Goal: Task Accomplishment & Management: Manage account settings

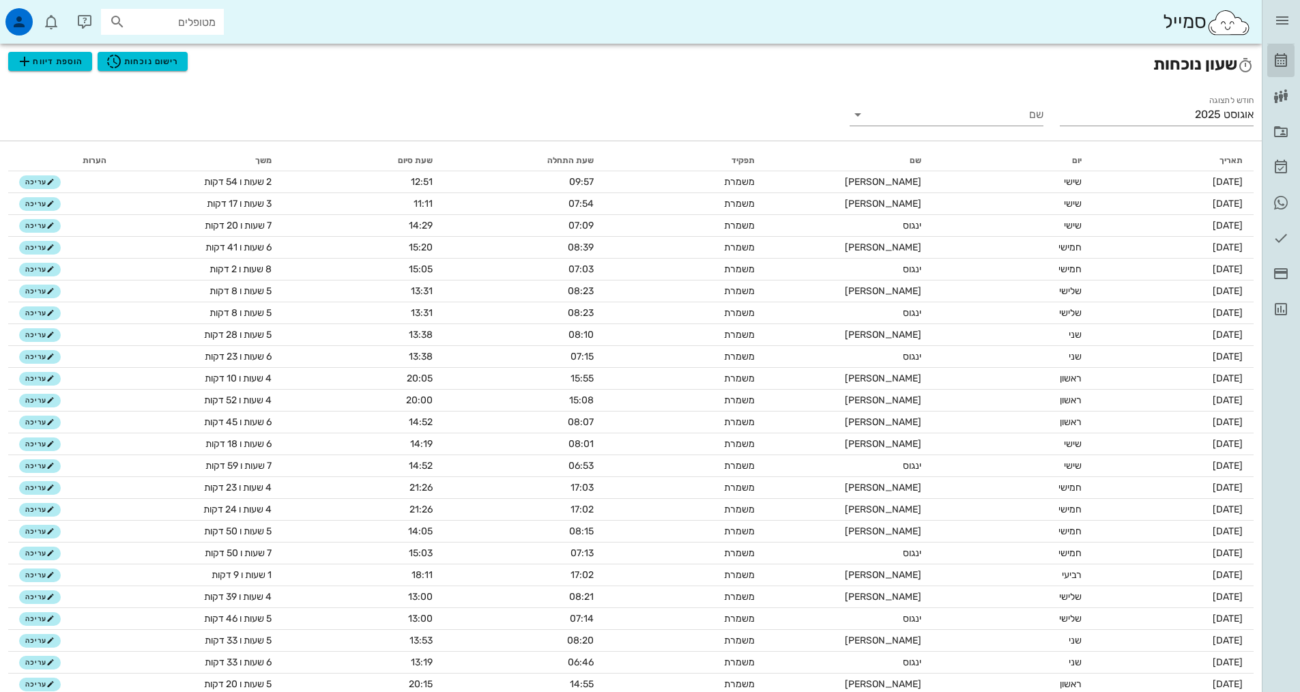
click at [1273, 62] on icon at bounding box center [1281, 61] width 16 height 16
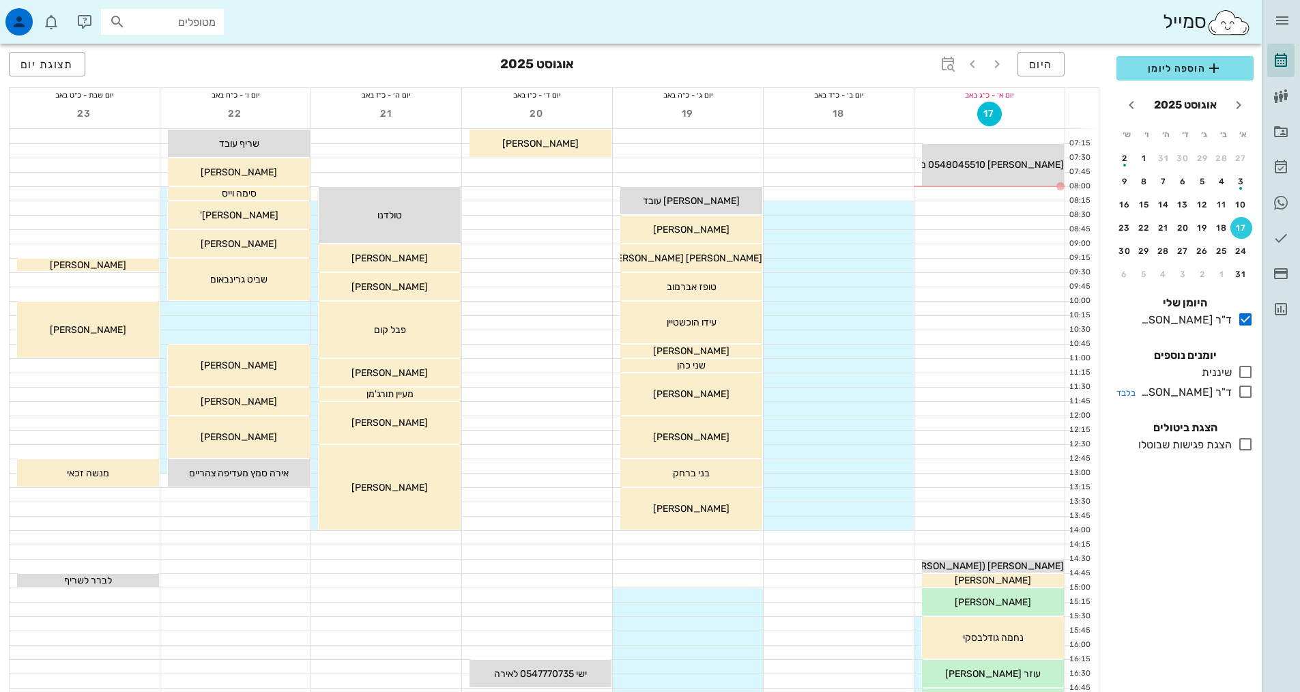
click at [1240, 397] on icon at bounding box center [1245, 391] width 16 height 16
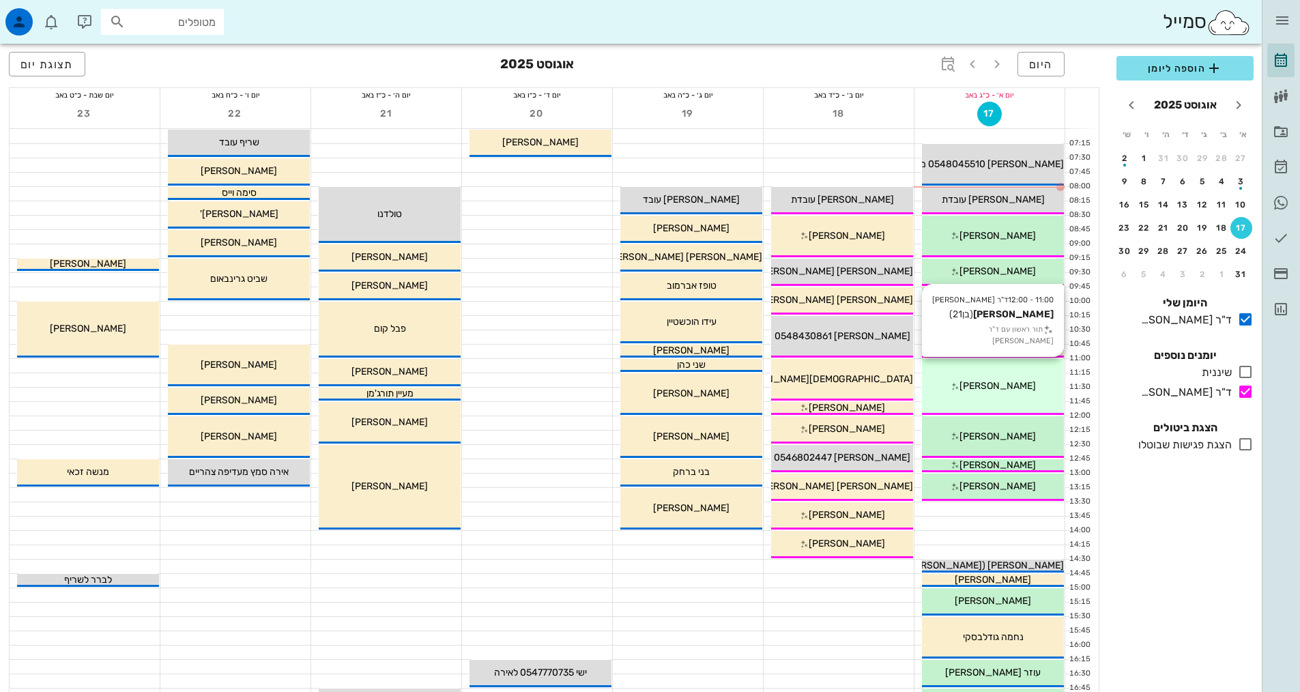
click at [986, 386] on span "[PERSON_NAME]" at bounding box center [997, 386] width 76 height 12
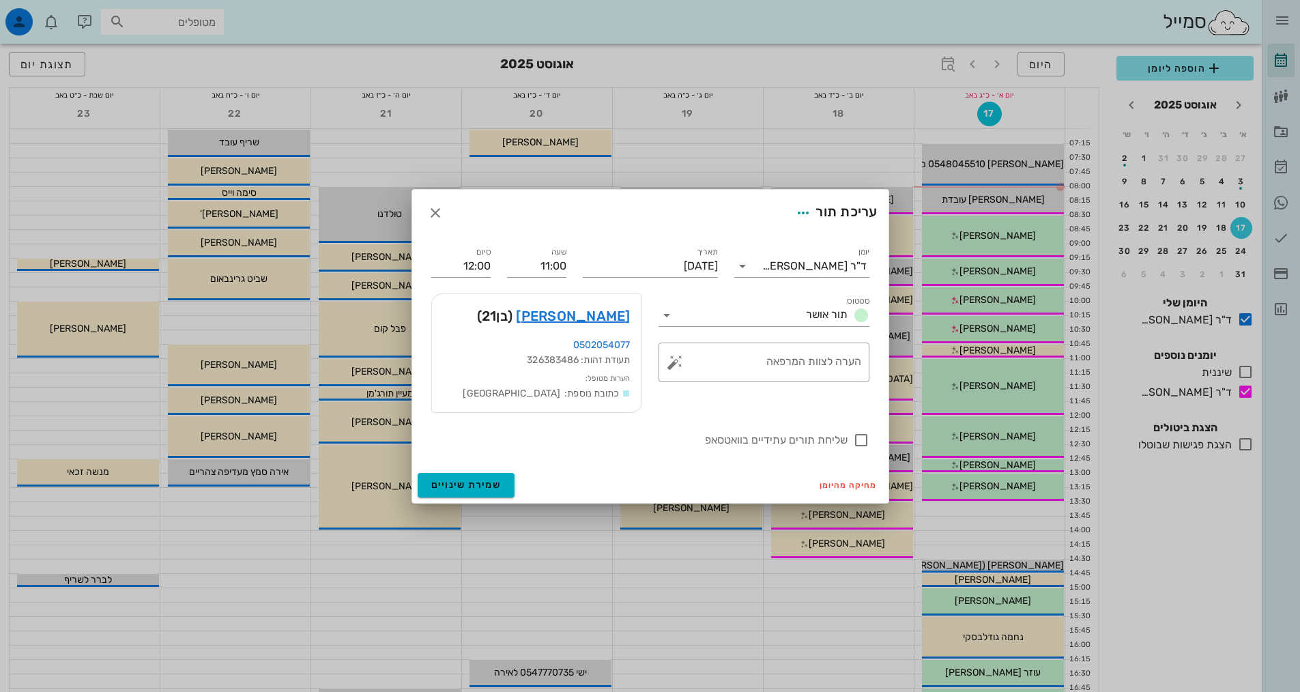
drag, startPoint x: 986, startPoint y: 386, endPoint x: 976, endPoint y: 380, distance: 11.4
click at [976, 380] on div "מרפאת שיניים יומן מרפאה רשימת המתנה תיקים רפואיים אישורי הגעה היסטוריית וואטסאפ…" at bounding box center [650, 551] width 1300 height 1103
click at [620, 313] on link "אריאל רגב" at bounding box center [573, 316] width 114 height 22
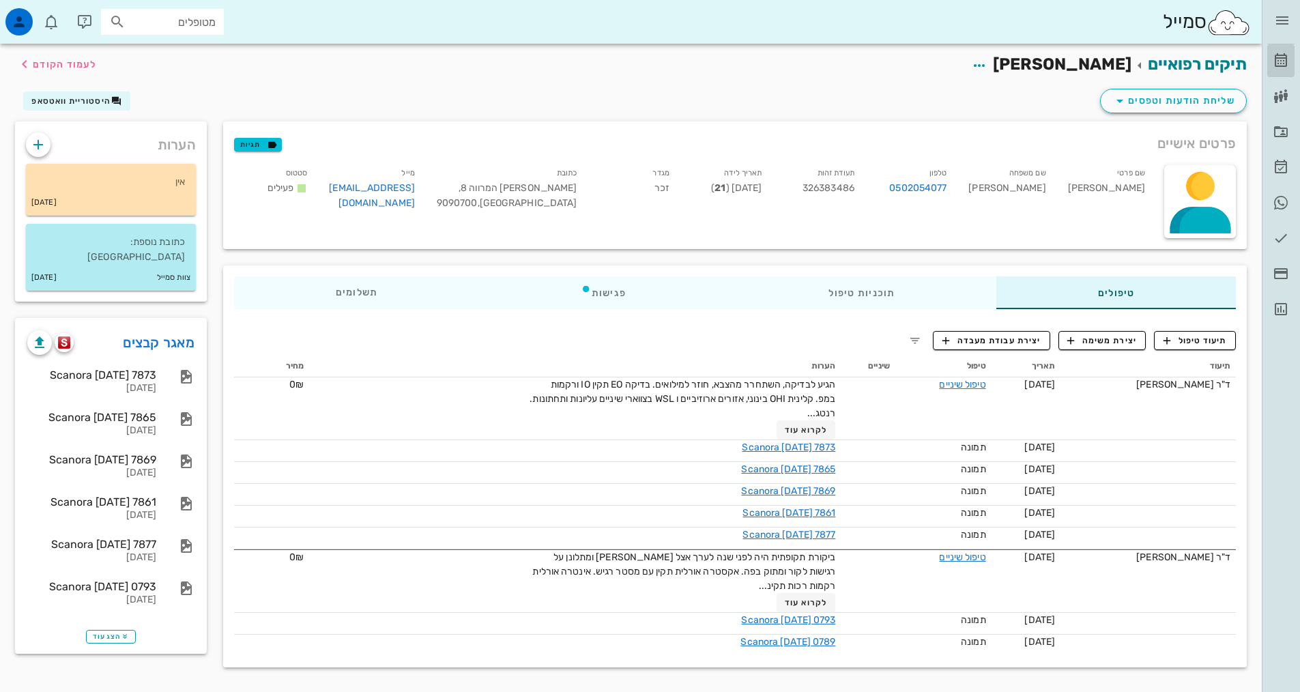
click at [1275, 57] on icon at bounding box center [1281, 61] width 16 height 16
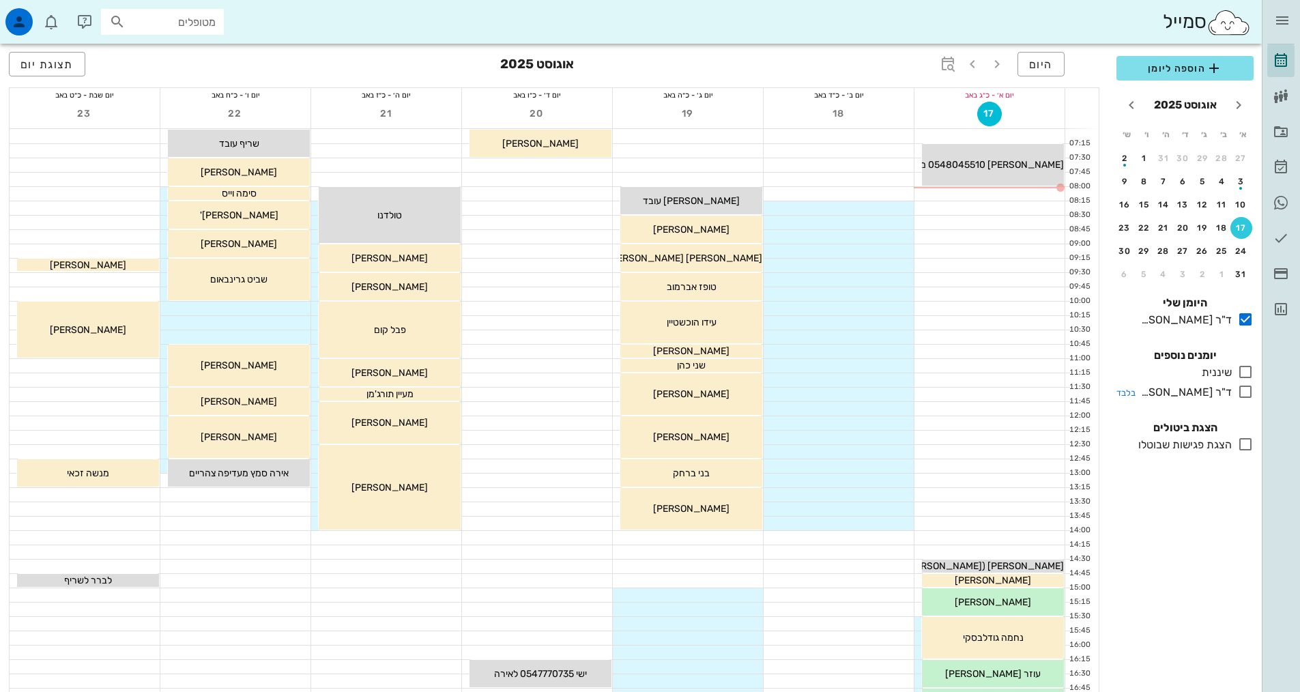
click at [1246, 388] on icon at bounding box center [1245, 391] width 16 height 16
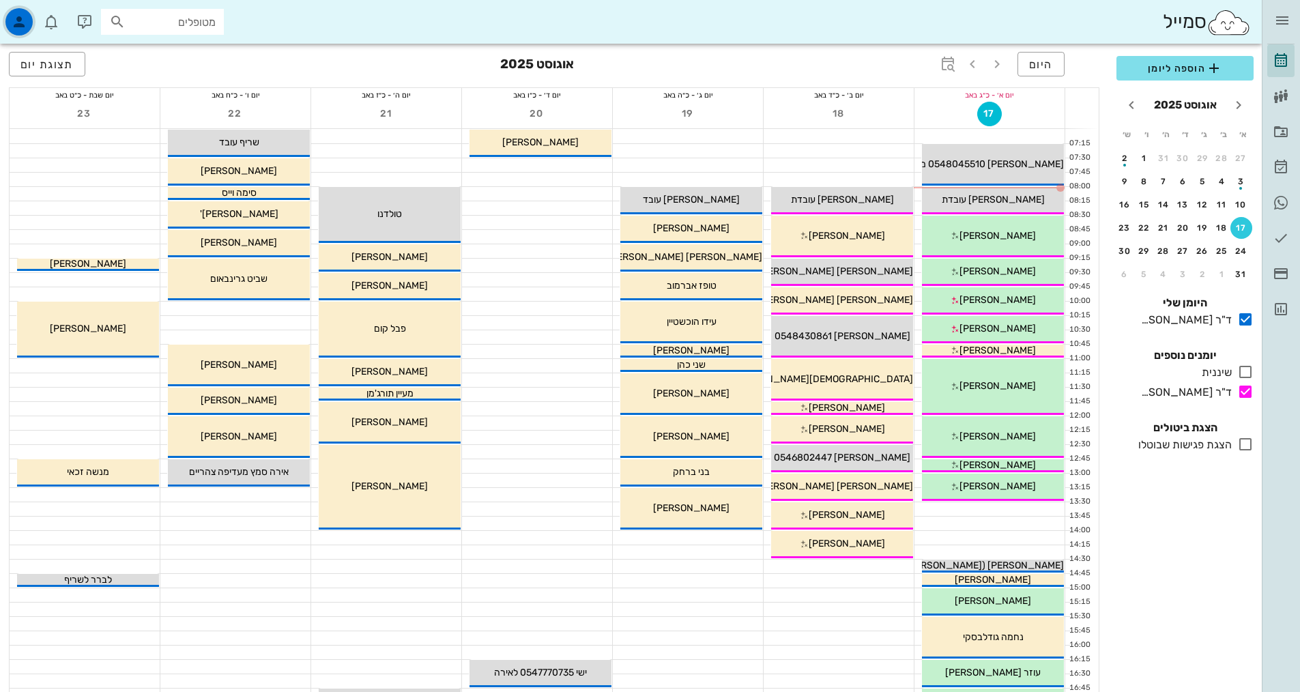
click at [27, 23] on icon "button" at bounding box center [19, 22] width 16 height 16
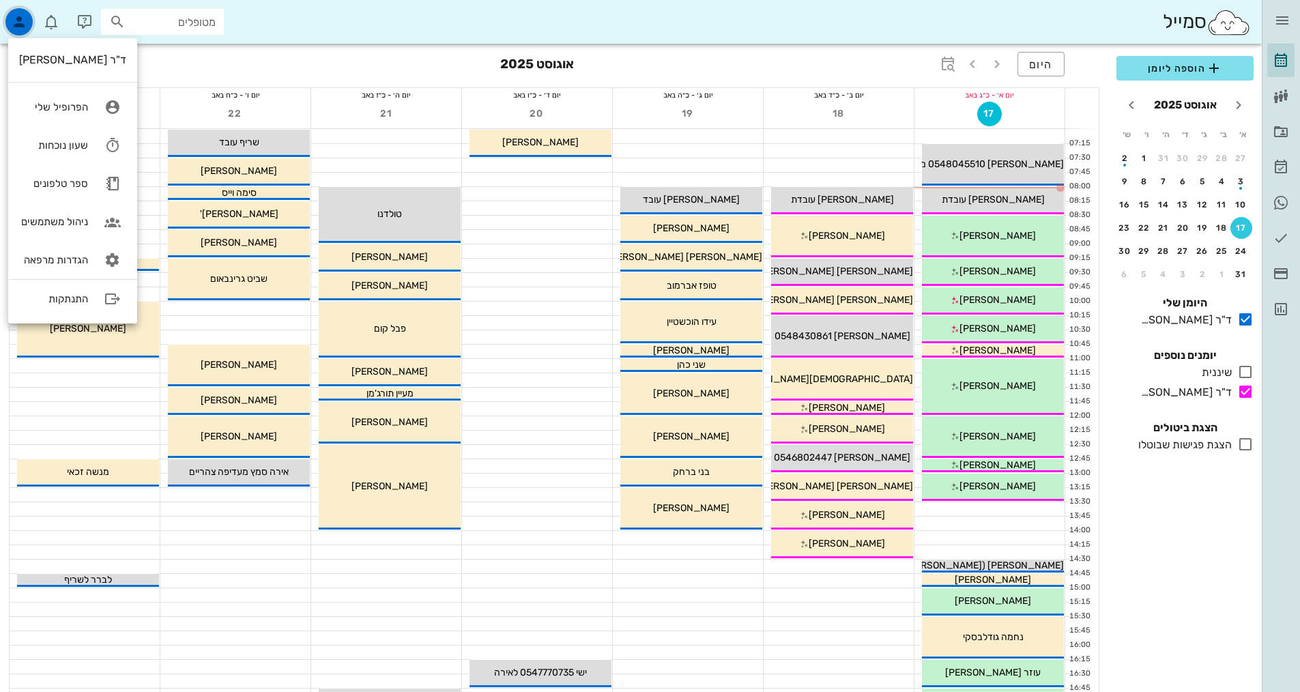
click at [22, 16] on icon "button" at bounding box center [19, 22] width 16 height 16
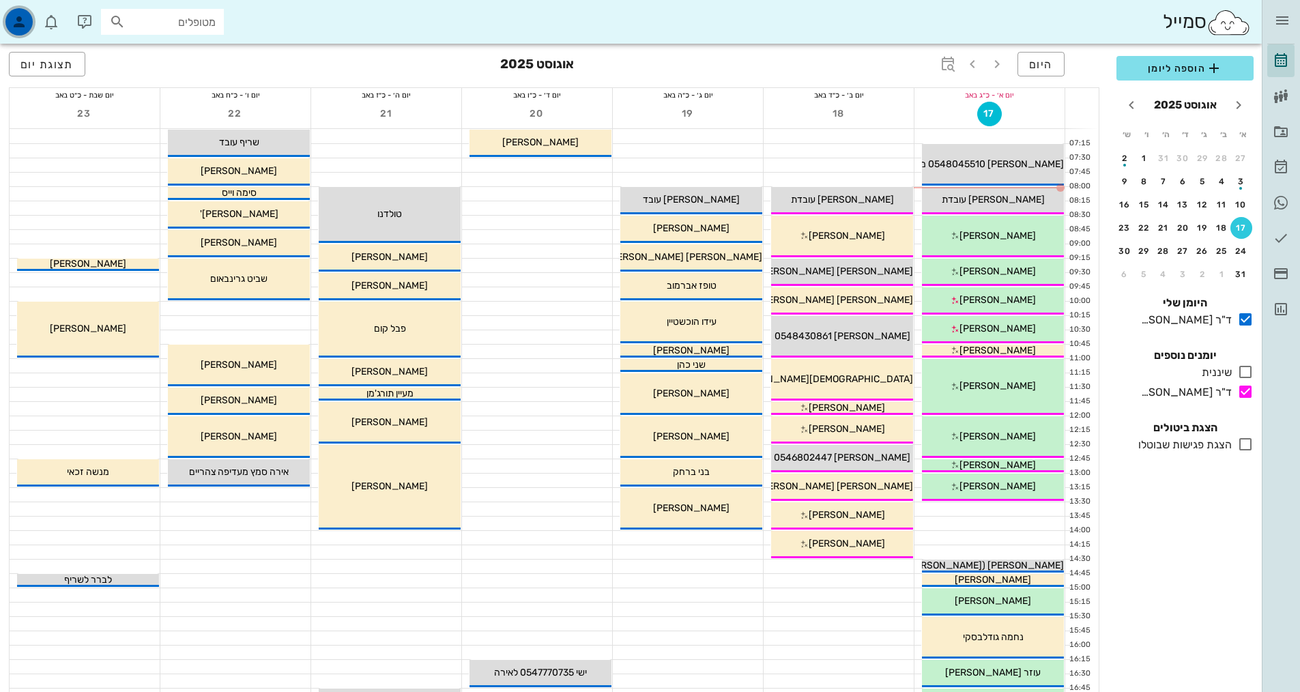
click at [19, 18] on icon "button" at bounding box center [19, 22] width 16 height 16
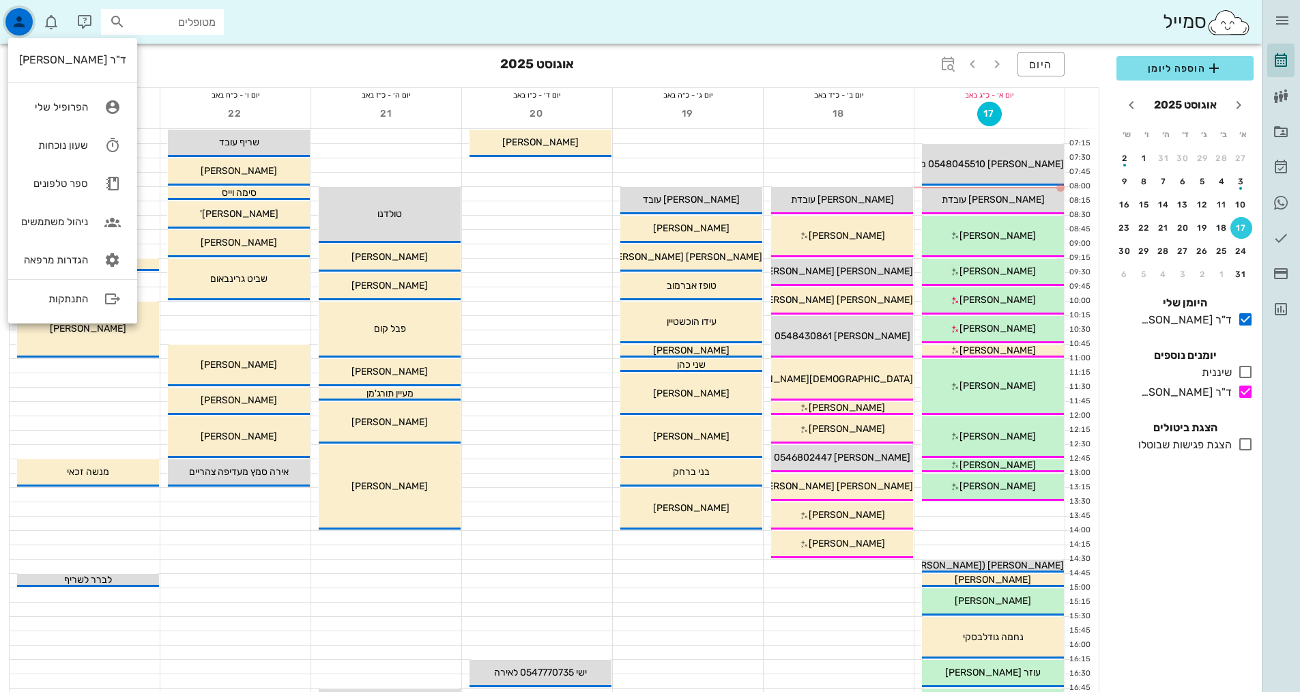
click at [29, 29] on div "button" at bounding box center [18, 21] width 27 height 27
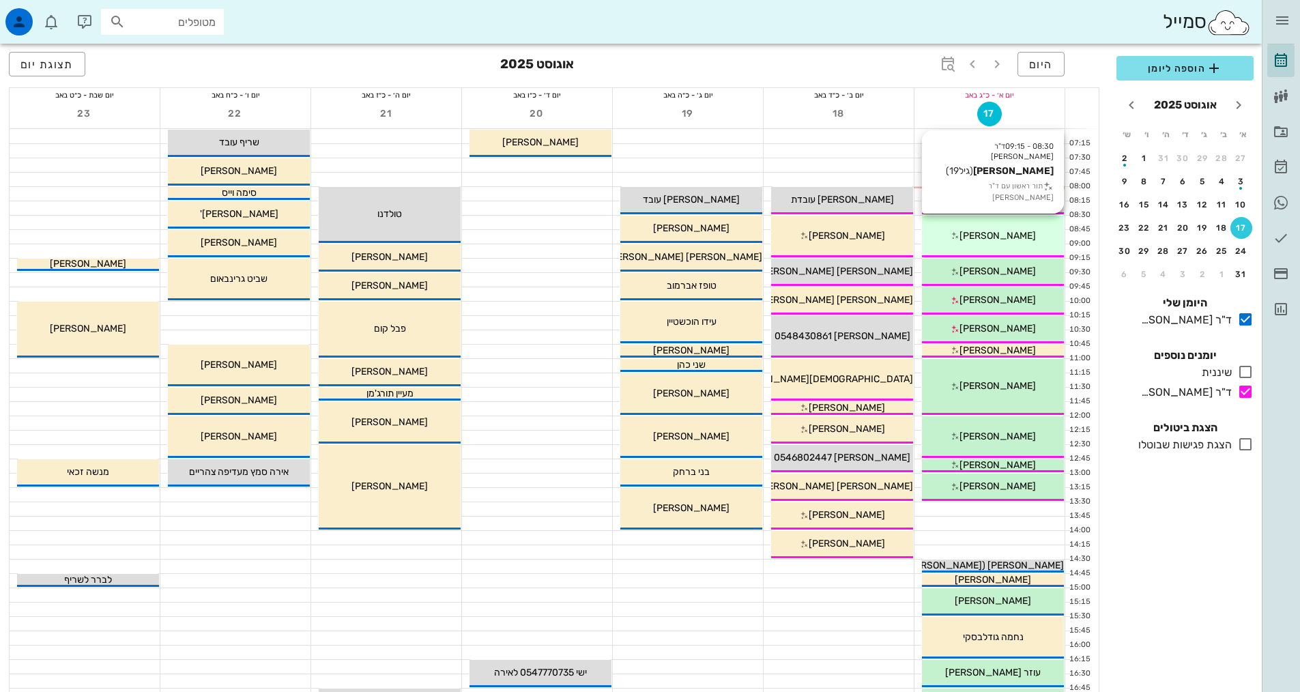
click at [982, 225] on div "08:30 - 09:15 ד"ר [PERSON_NAME] [PERSON_NAME] (גיל 19 ) תור ראשון עם ד"ר [PERSO…" at bounding box center [993, 237] width 142 height 42
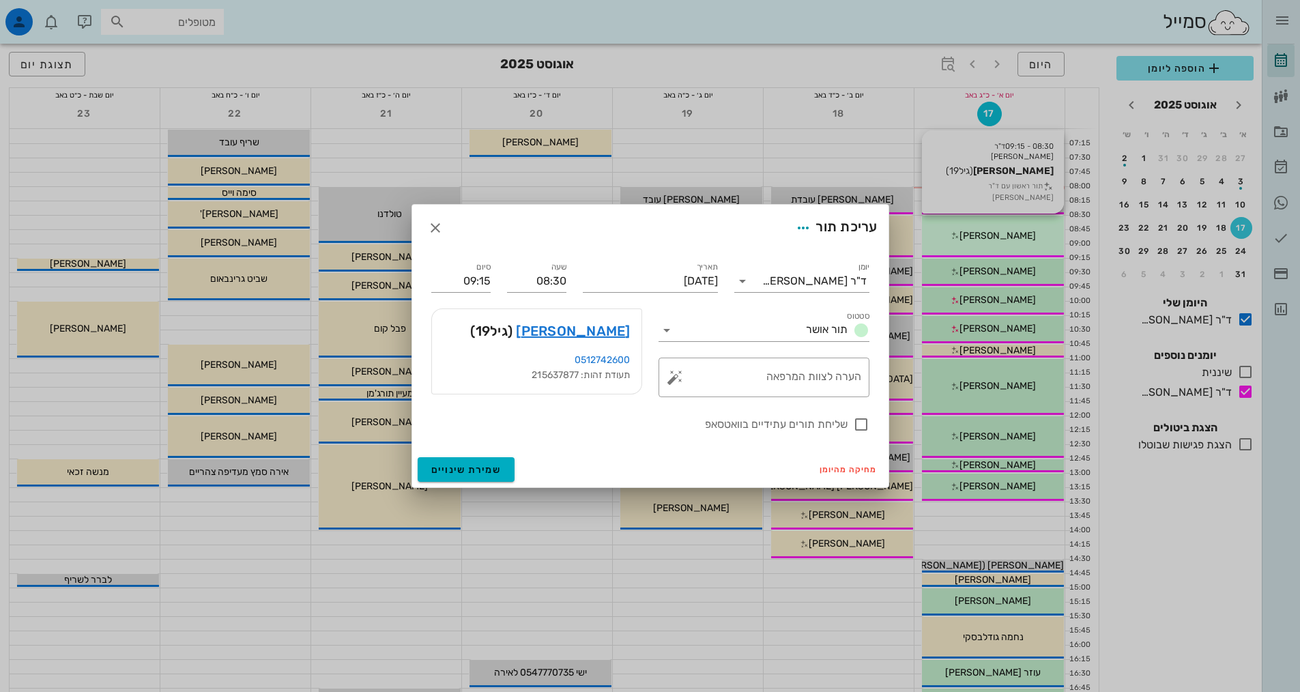
click at [982, 225] on div at bounding box center [650, 346] width 1300 height 692
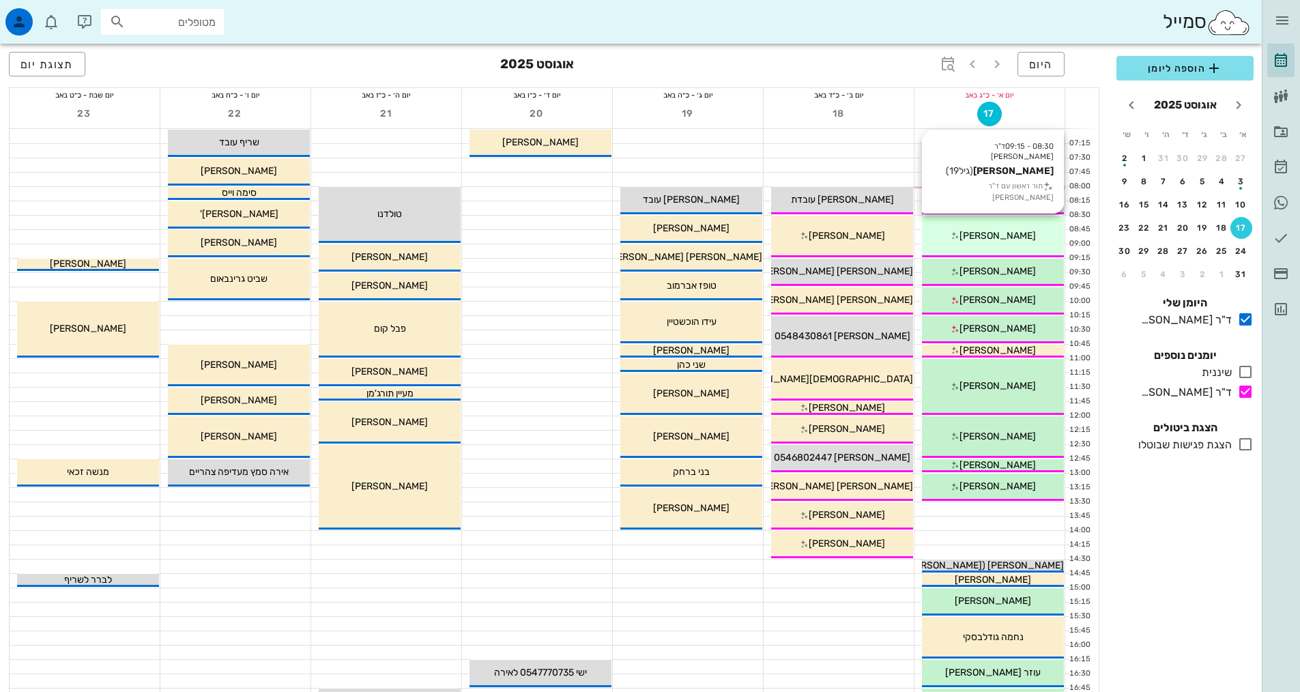
click at [982, 225] on div "08:30 - 09:15 ד"ר [PERSON_NAME] [PERSON_NAME] (גיל 19 ) תור ראשון עם ד"ר [PERSO…" at bounding box center [993, 237] width 142 height 42
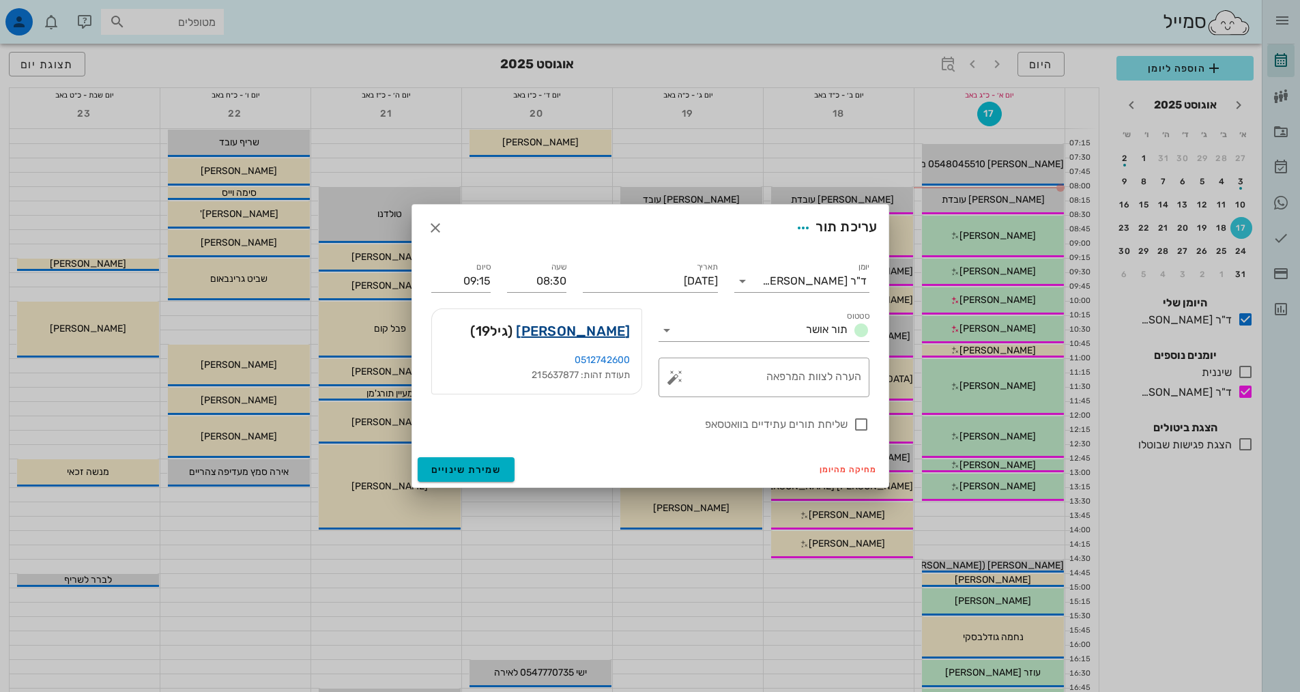
click at [607, 337] on link "[PERSON_NAME]" at bounding box center [573, 331] width 114 height 22
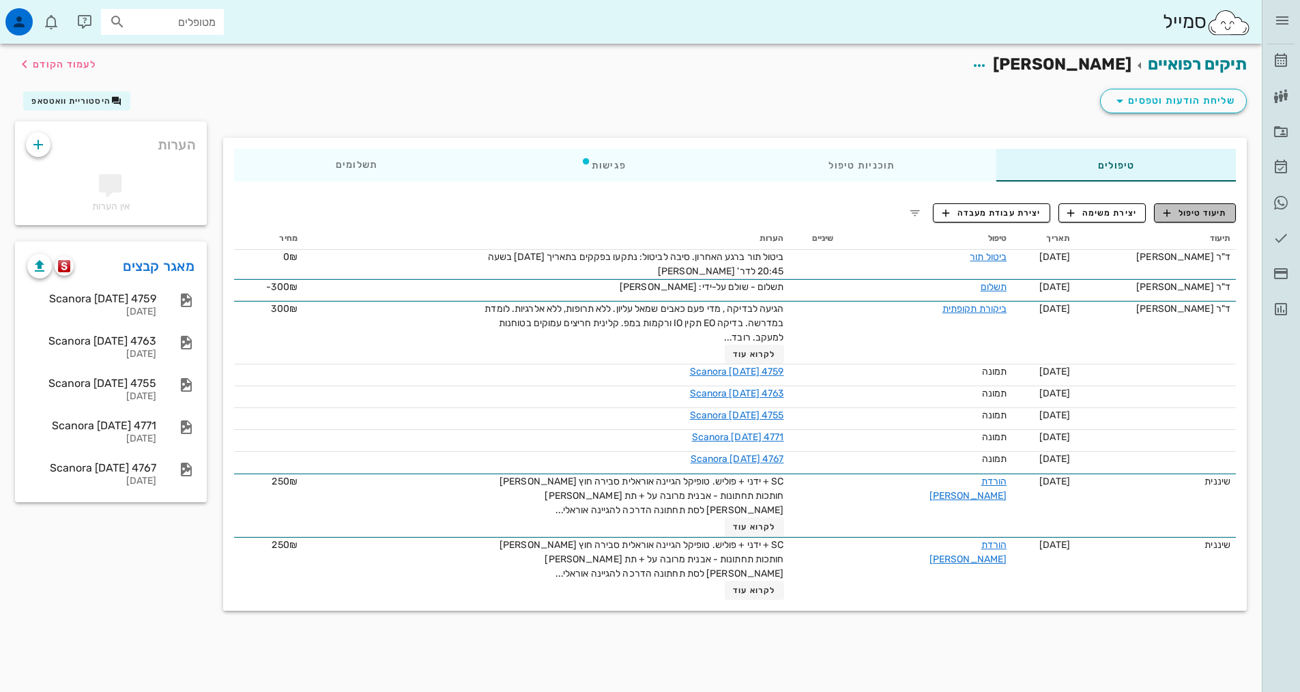
click at [1204, 211] on span "תיעוד טיפול" at bounding box center [1194, 213] width 63 height 12
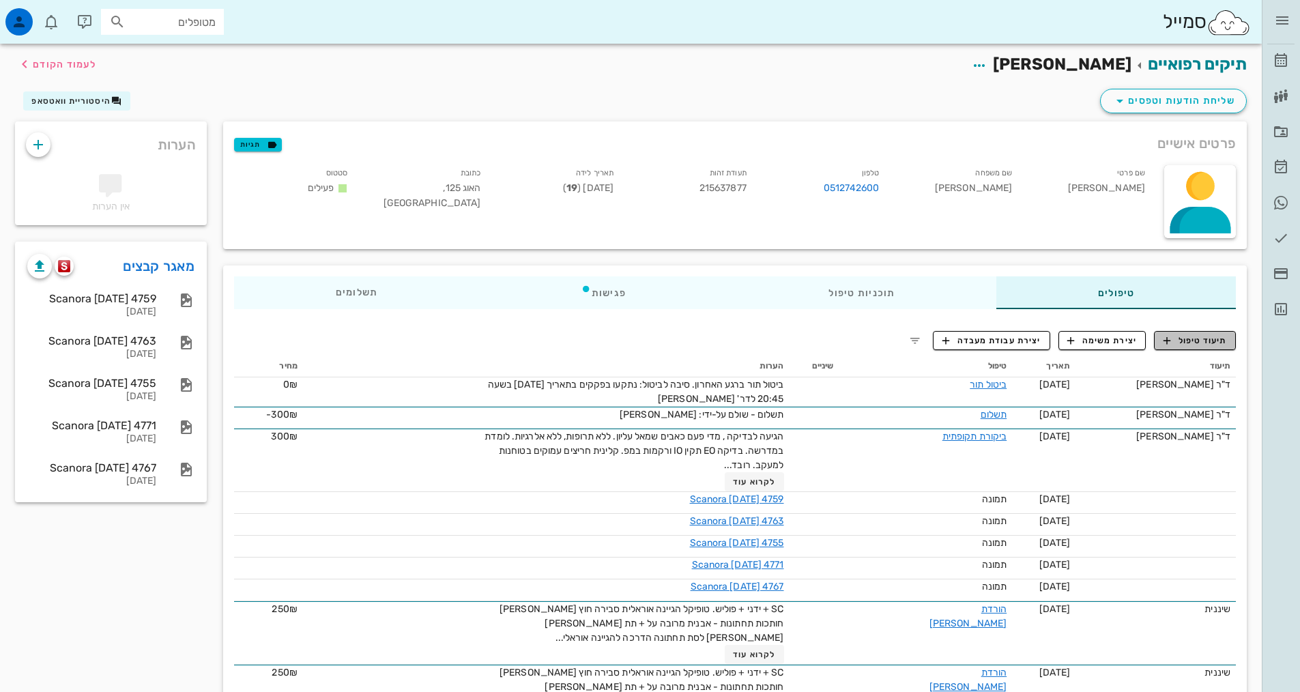
click at [1176, 337] on span "תיעוד טיפול" at bounding box center [1194, 340] width 63 height 12
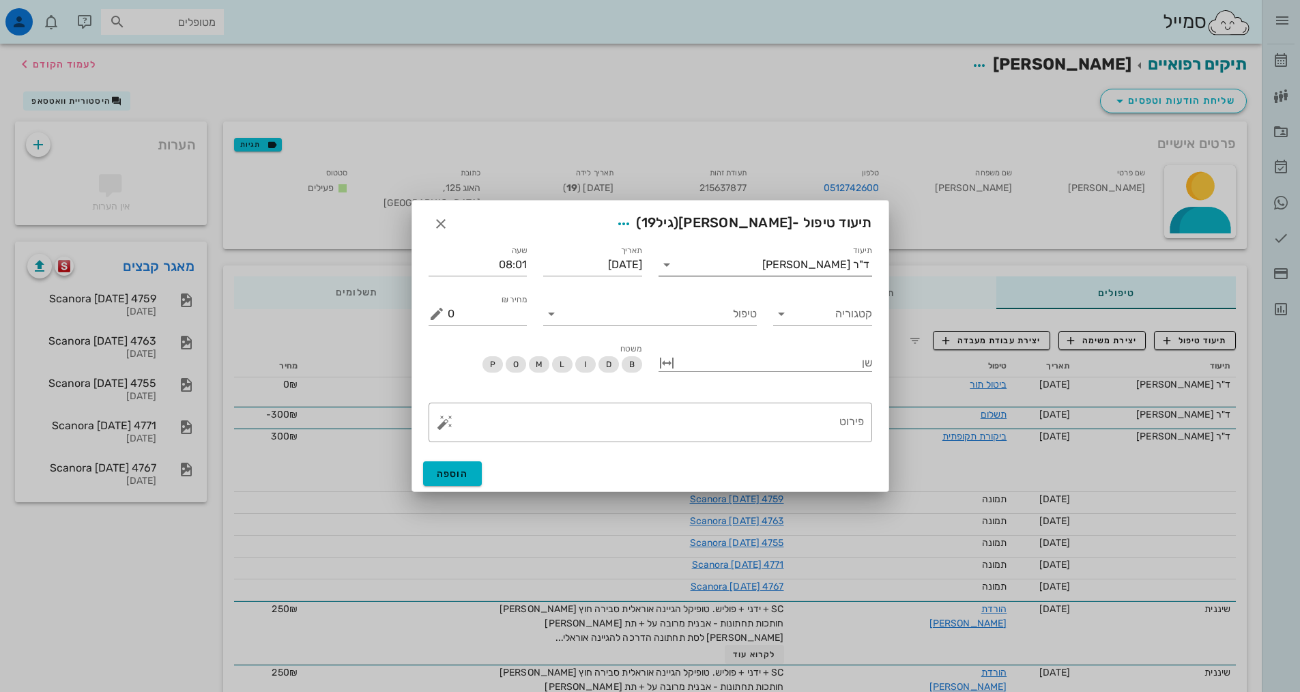
click at [673, 260] on icon at bounding box center [666, 265] width 16 height 16
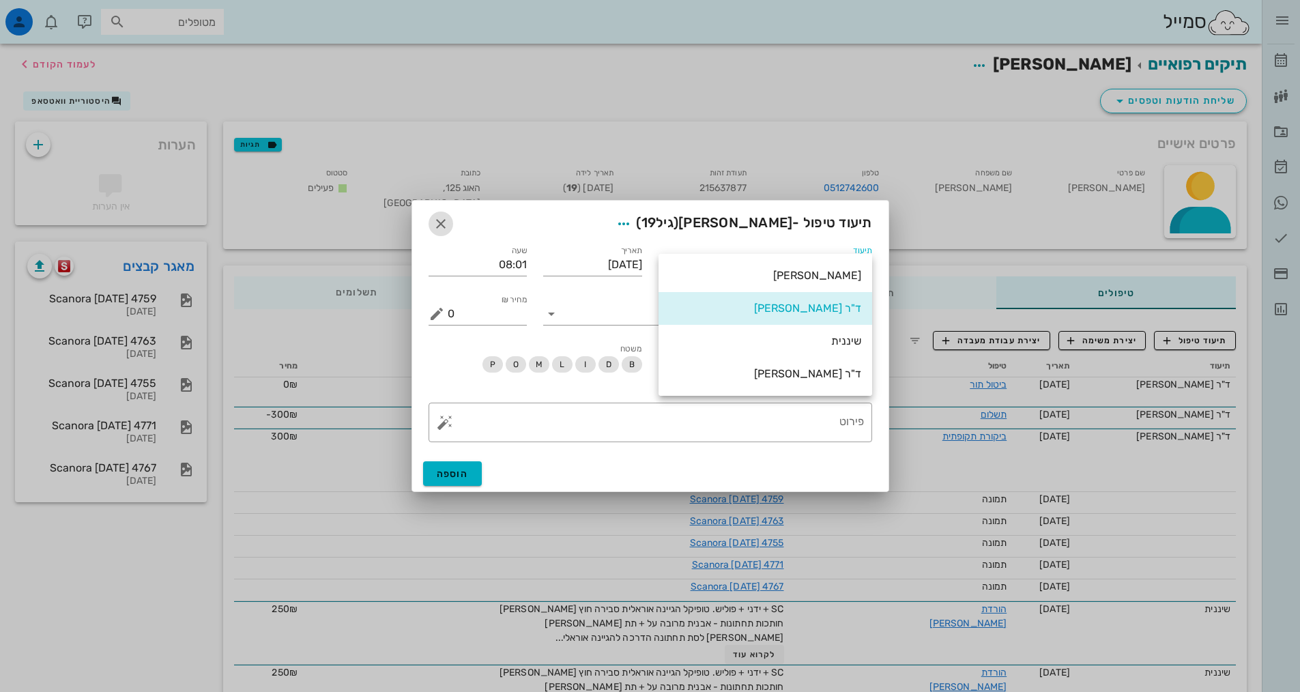
click at [447, 220] on icon "button" at bounding box center [441, 224] width 16 height 16
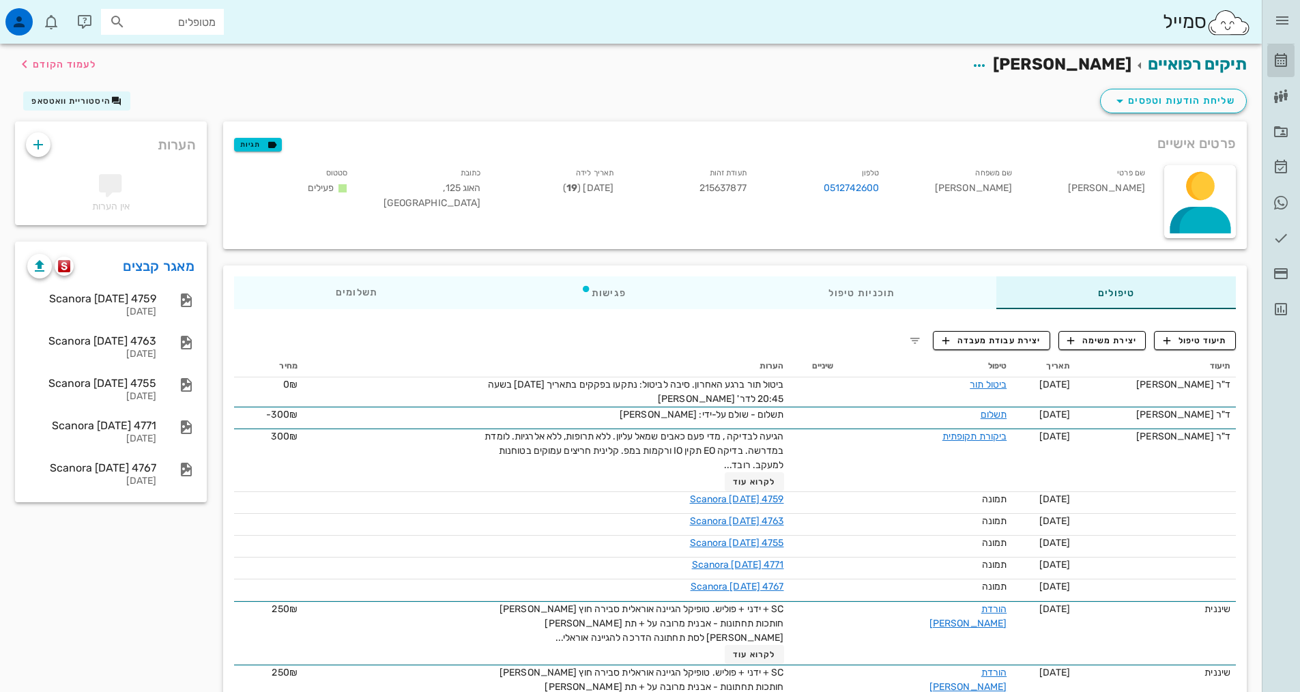
click at [1279, 62] on icon at bounding box center [1281, 61] width 16 height 16
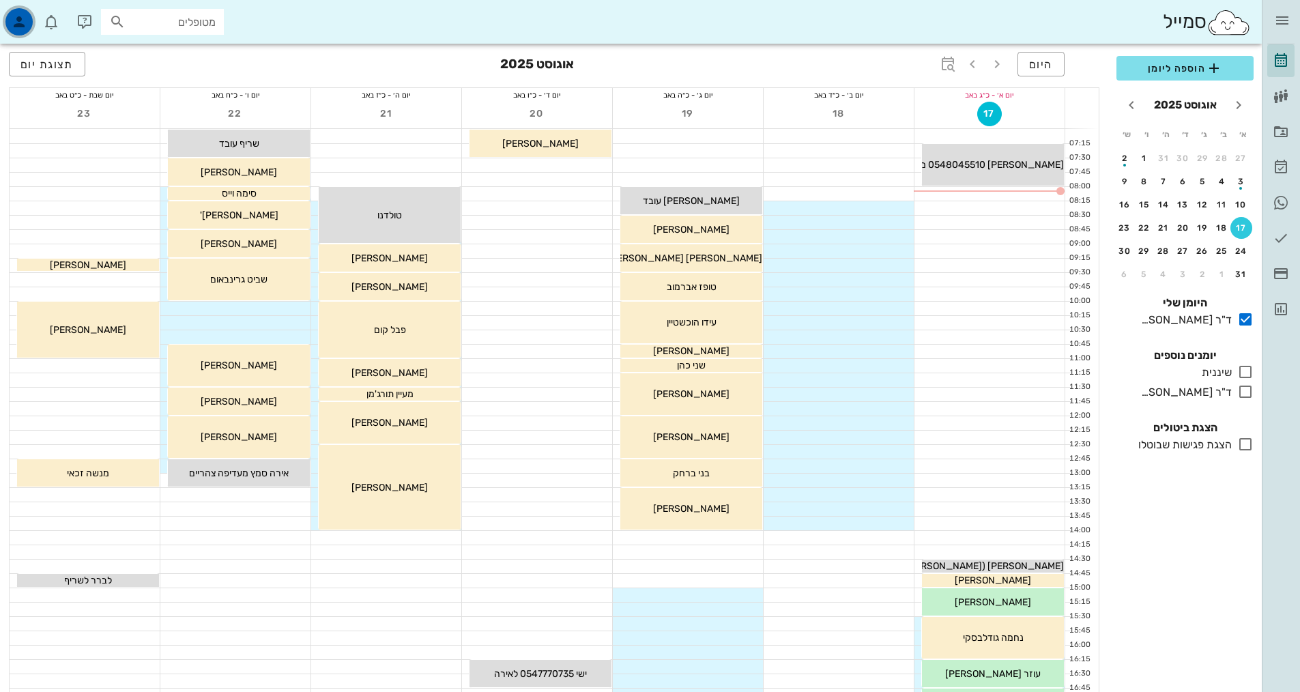
click at [10, 16] on div "button" at bounding box center [18, 21] width 27 height 27
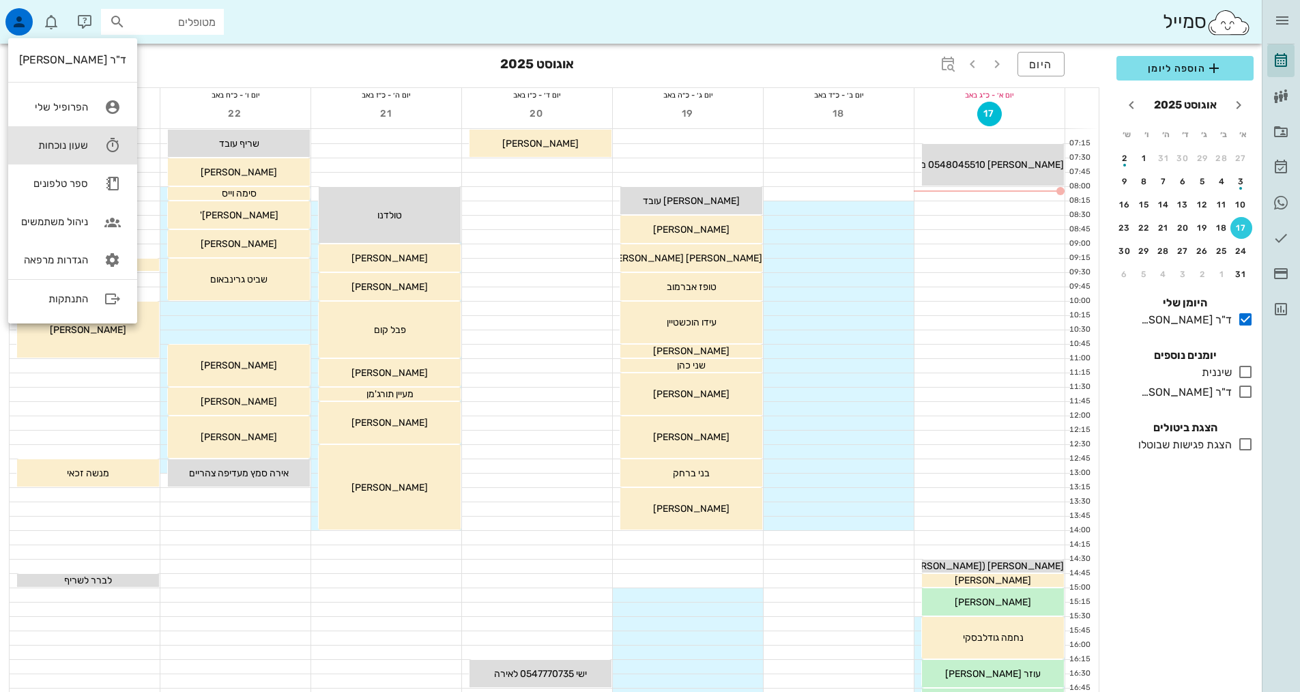
click at [113, 138] on icon at bounding box center [112, 145] width 27 height 27
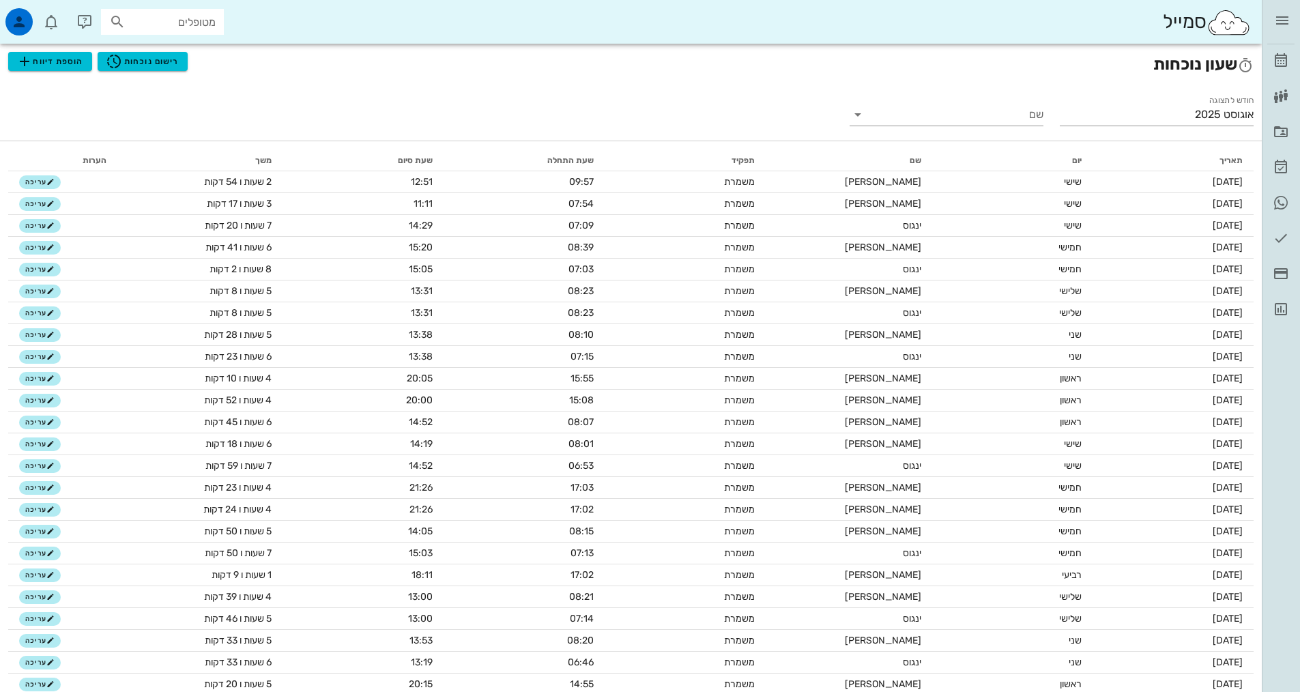
click at [145, 73] on h2 "שעון נוכחות הוספת דיווח רישום נוכחות" at bounding box center [630, 64] width 1245 height 25
click at [143, 71] on h2 "שעון נוכחות הוספת דיווח רישום נוכחות" at bounding box center [630, 64] width 1245 height 25
click at [139, 54] on span "רישום נוכחות" at bounding box center [142, 61] width 73 height 16
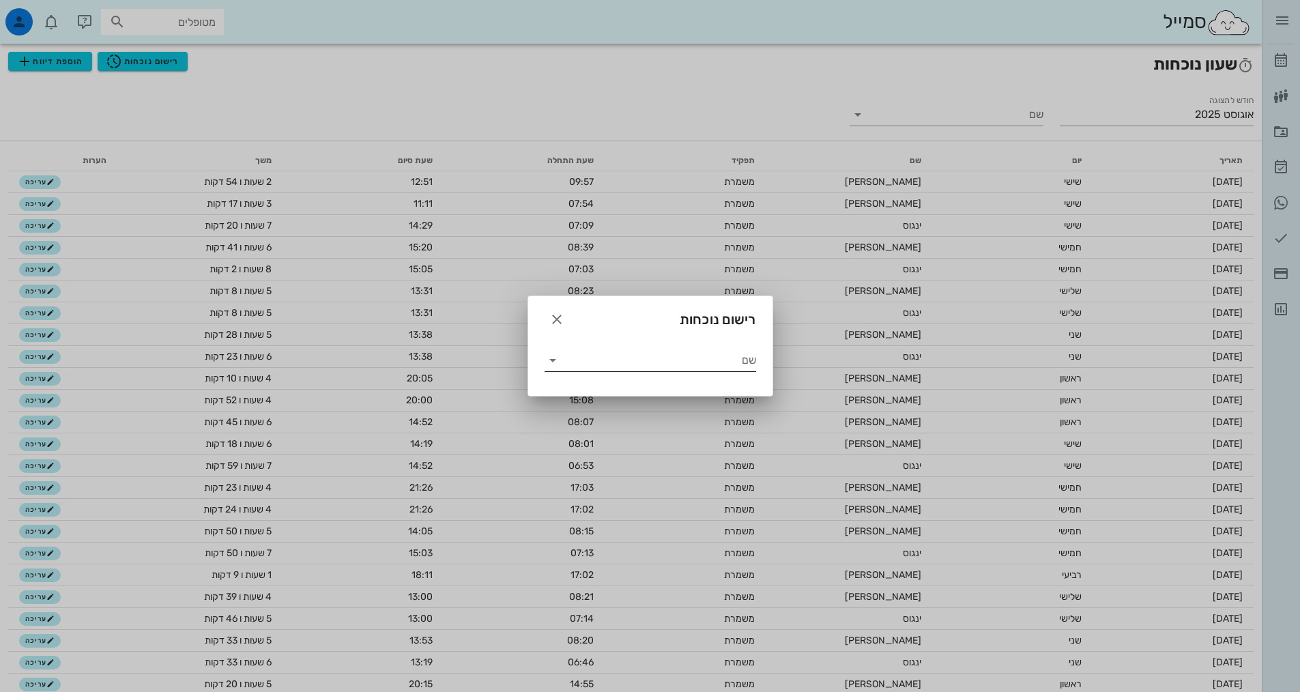
click at [644, 353] on input "שם" at bounding box center [660, 360] width 192 height 22
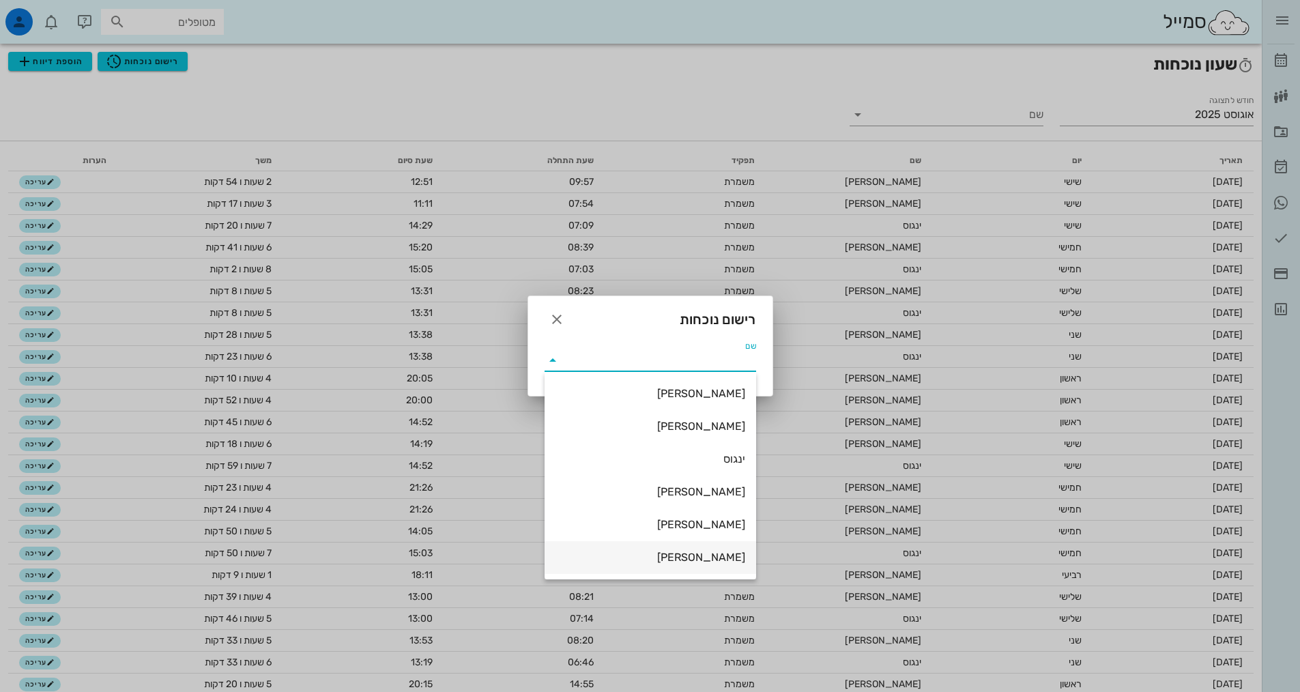
click at [685, 549] on div "[PERSON_NAME]" at bounding box center [650, 556] width 190 height 29
type input "[PERSON_NAME]"
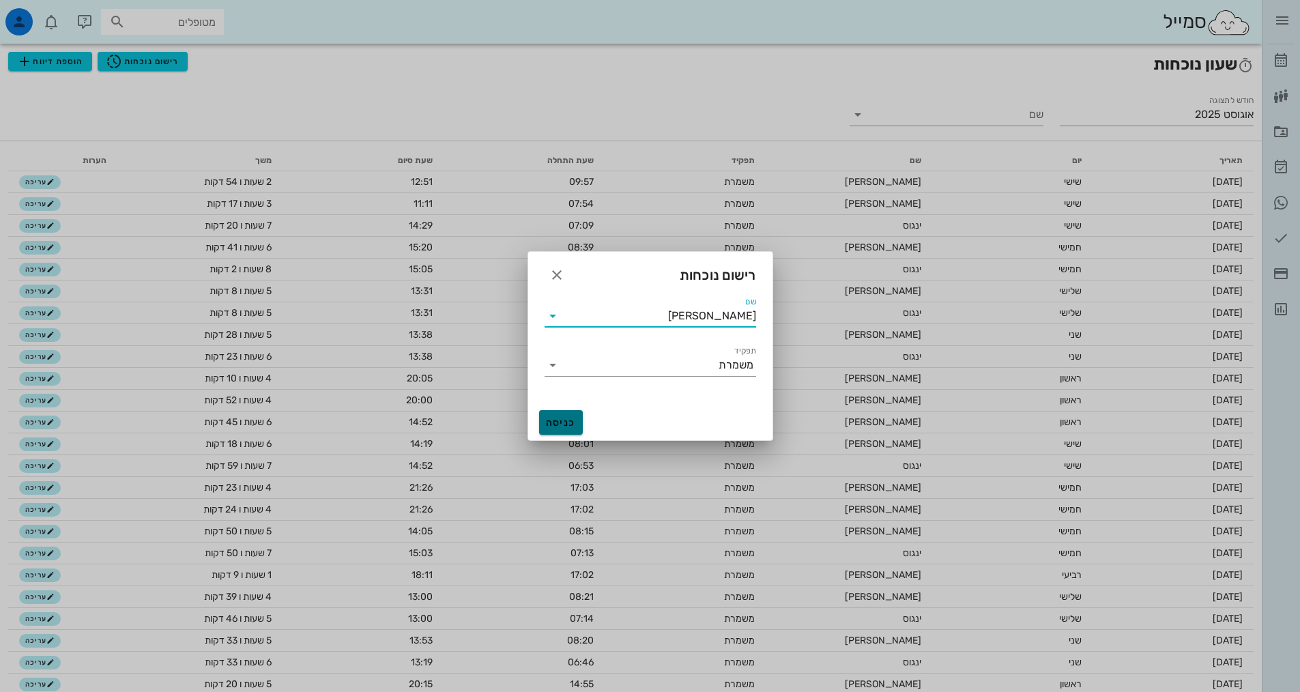
click at [579, 420] on button "כניסה" at bounding box center [561, 422] width 44 height 25
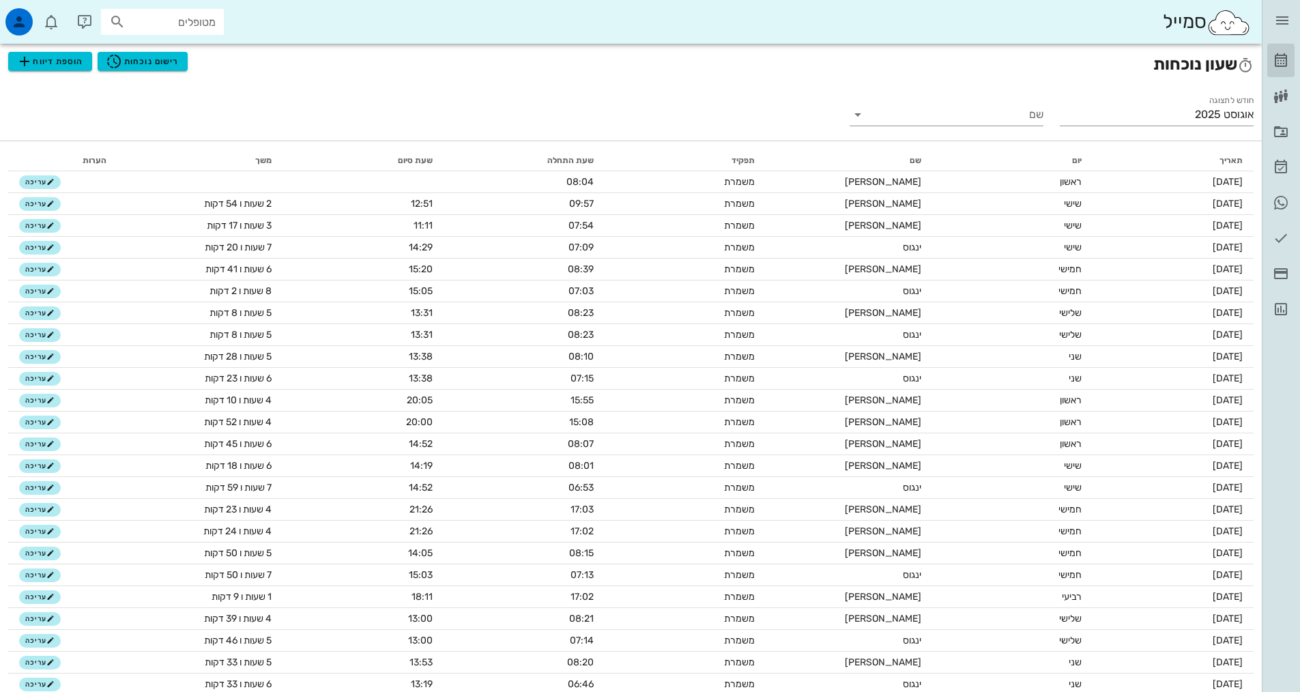
click at [1278, 63] on icon at bounding box center [1281, 61] width 16 height 16
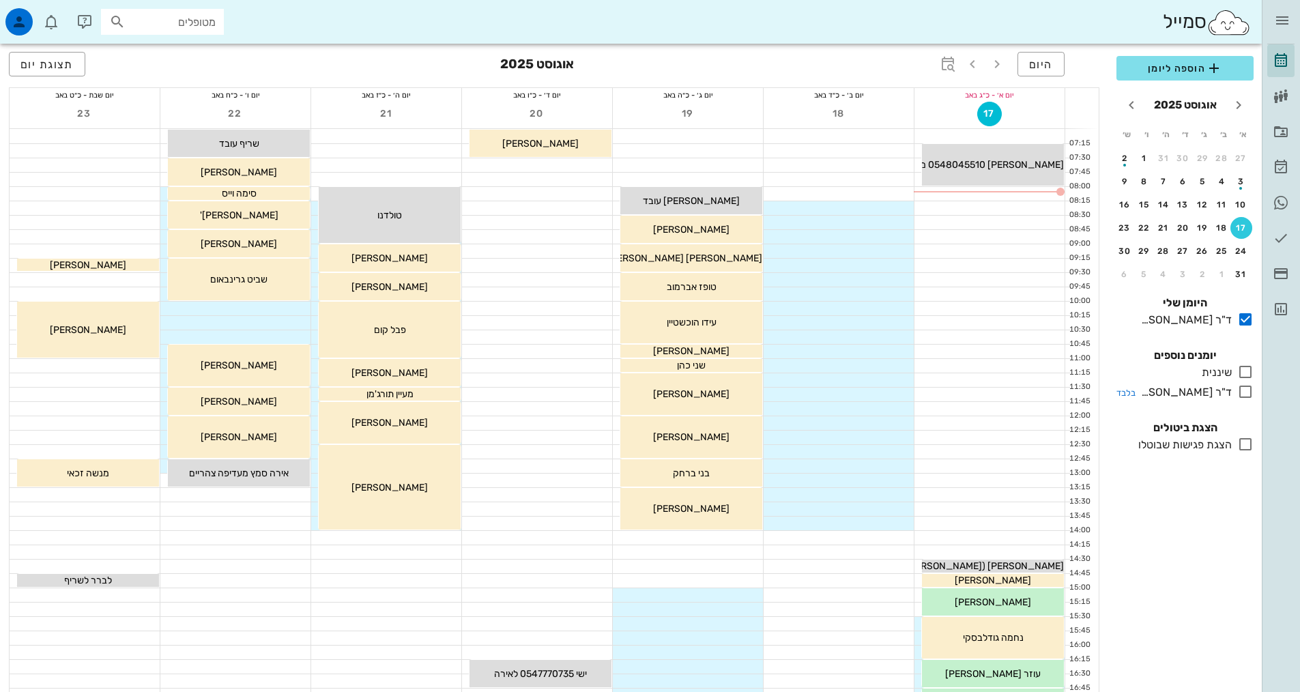
click at [1247, 389] on icon at bounding box center [1245, 391] width 16 height 16
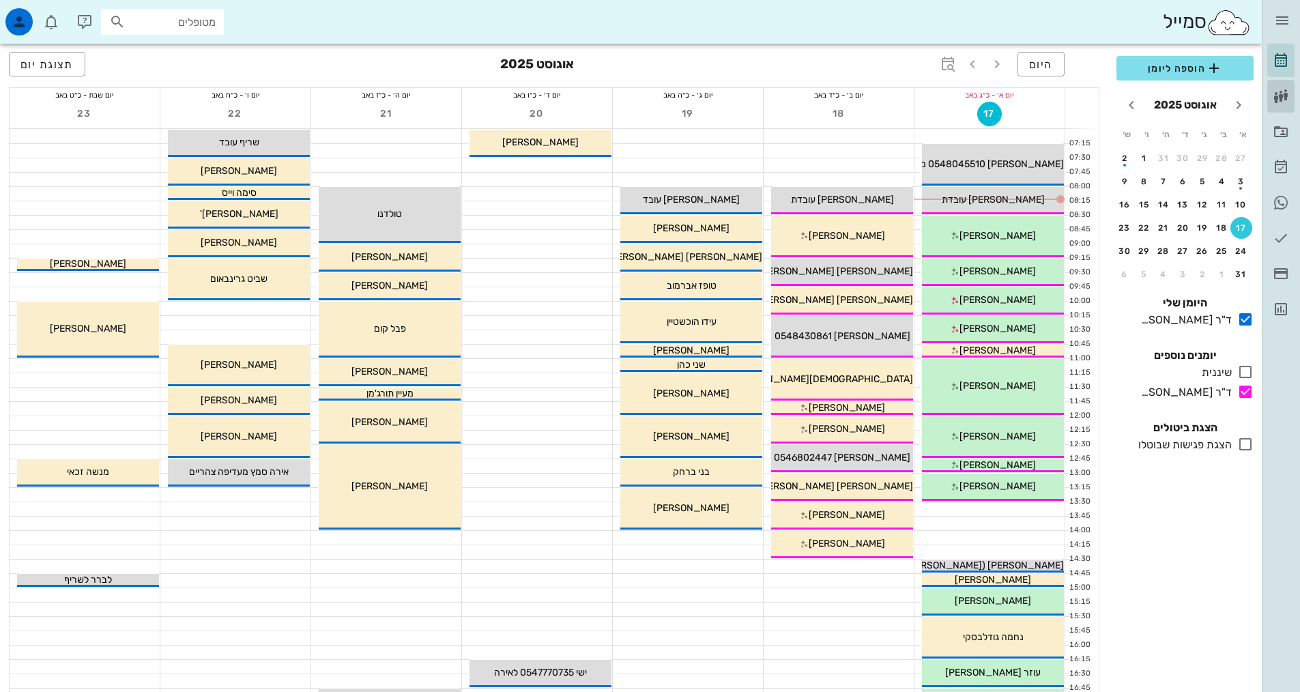
click at [1281, 97] on icon at bounding box center [1281, 96] width 16 height 16
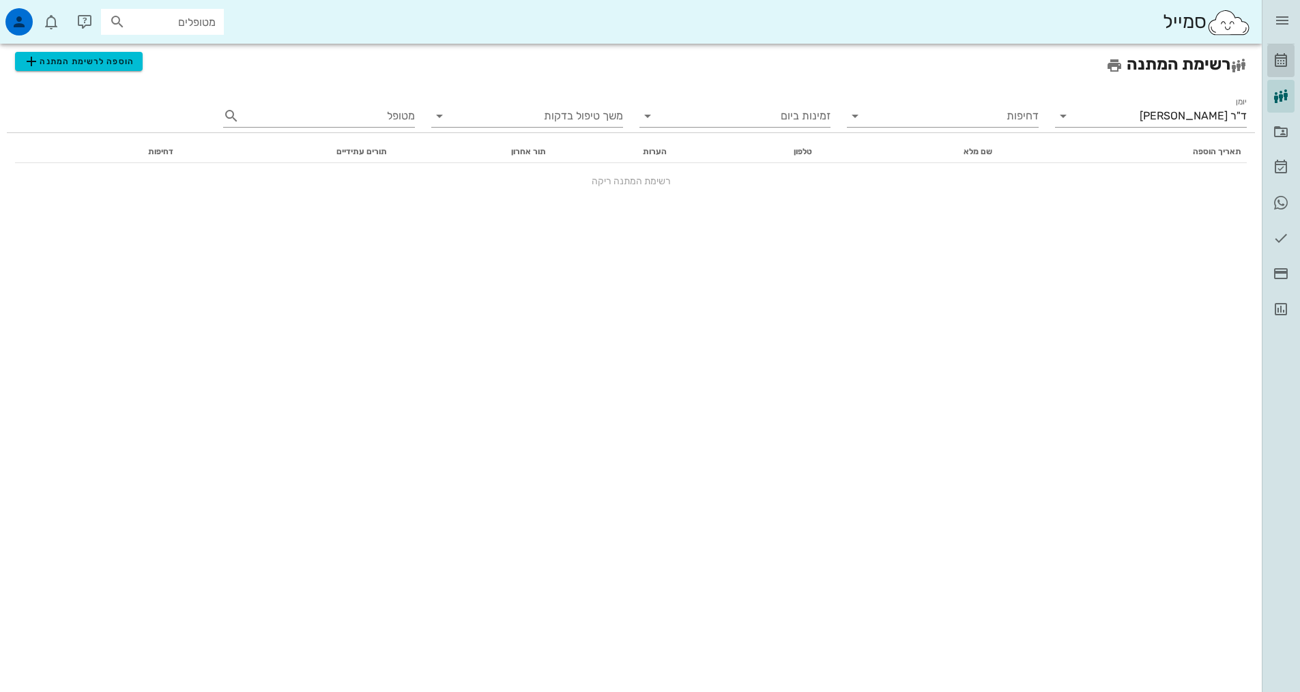
click at [1285, 72] on link "[PERSON_NAME]" at bounding box center [1280, 60] width 27 height 33
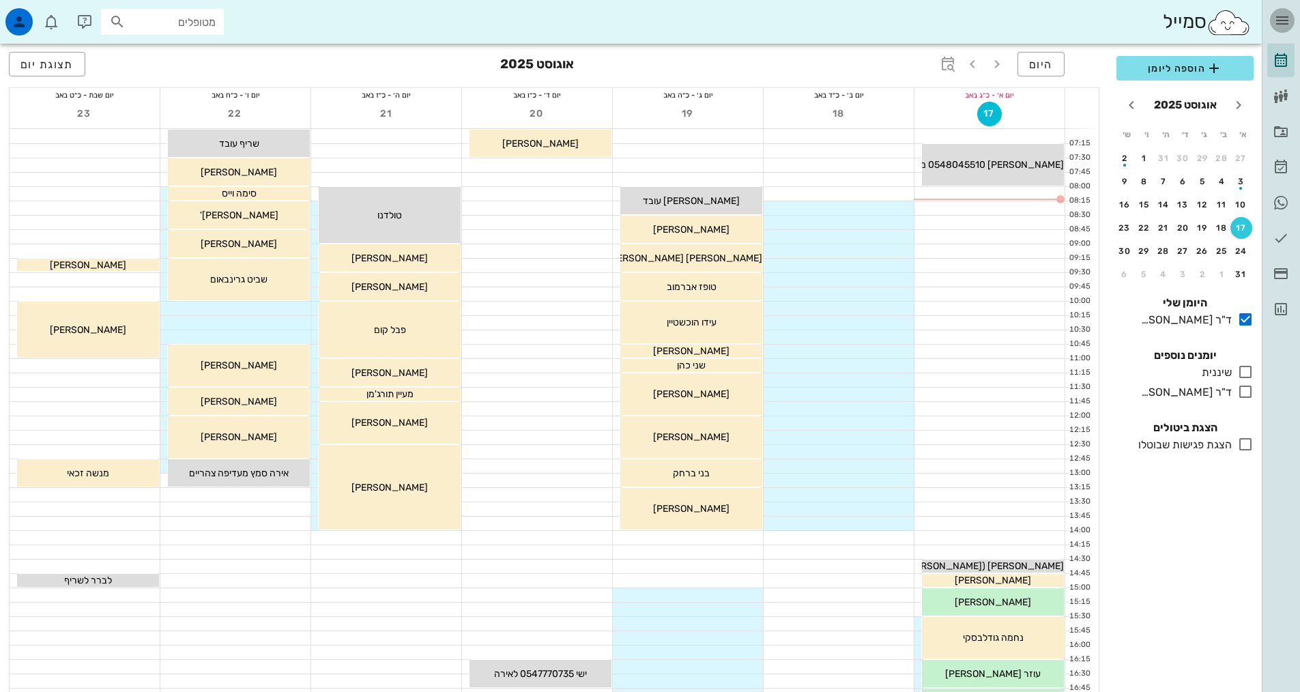
click at [1290, 23] on span "button" at bounding box center [1282, 20] width 25 height 16
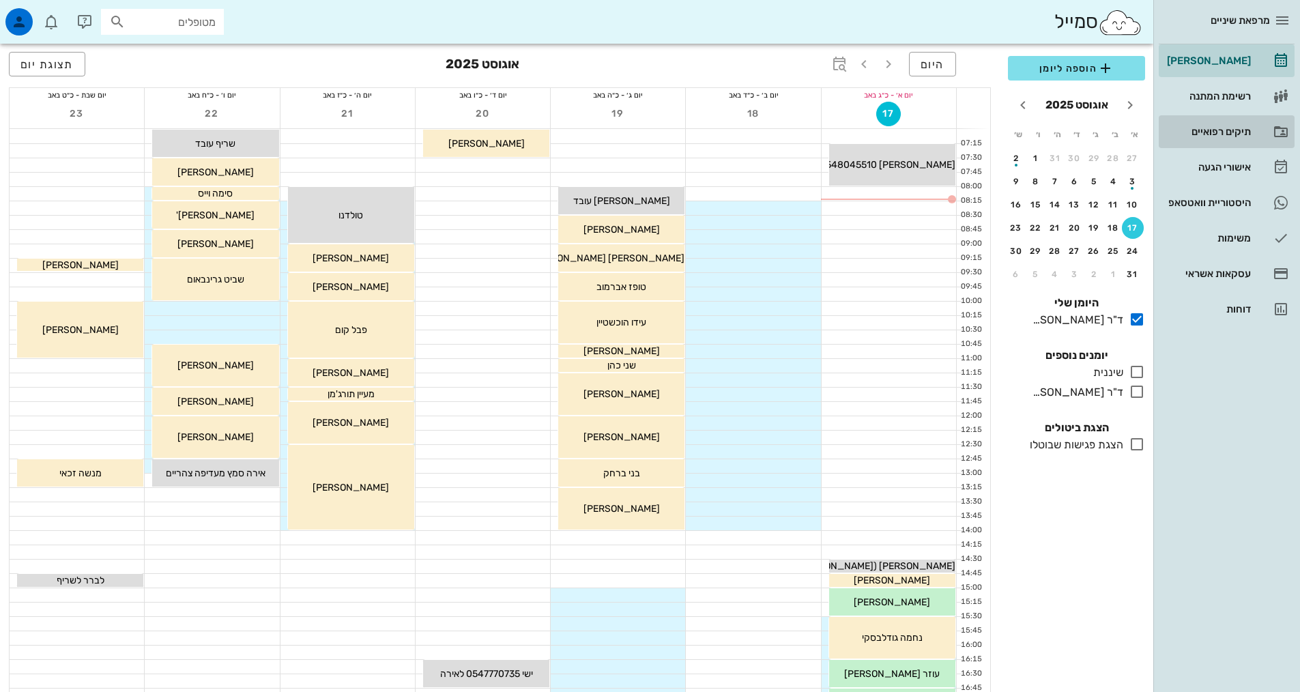
click at [1223, 126] on div "תיקים רפואיים" at bounding box center [1207, 132] width 87 height 22
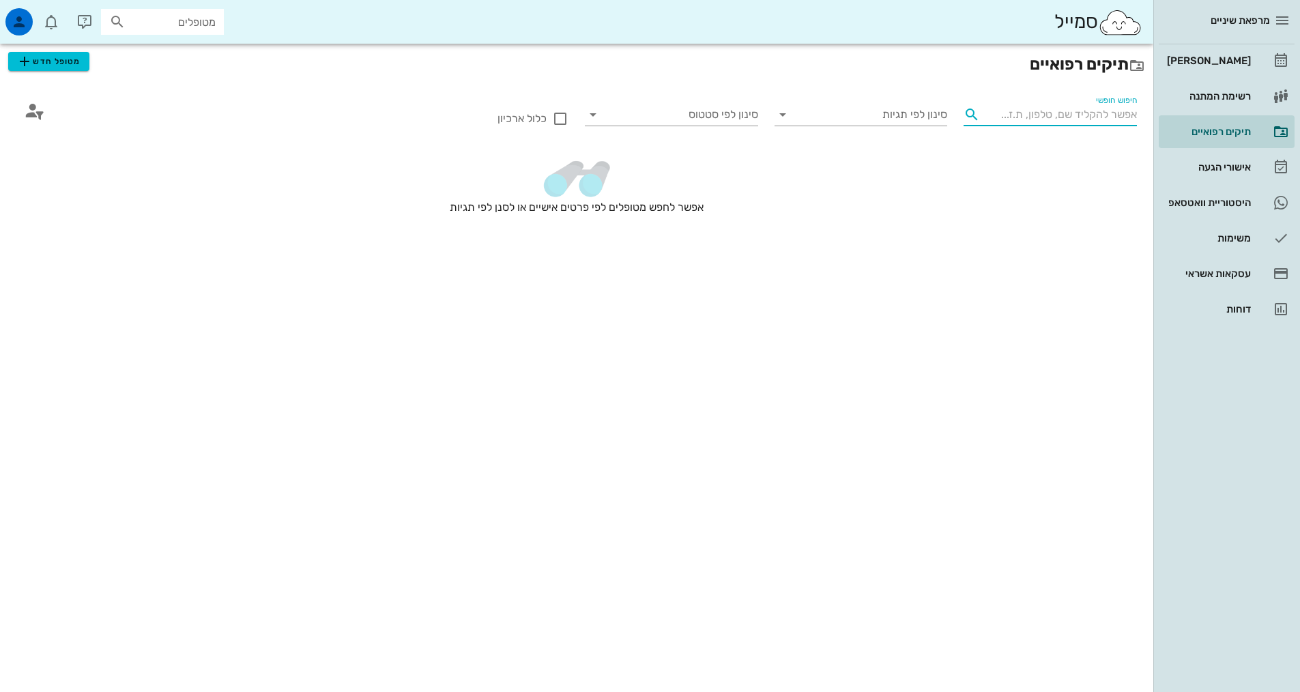
click at [1054, 117] on input "חיפוש חופשי" at bounding box center [1060, 115] width 151 height 22
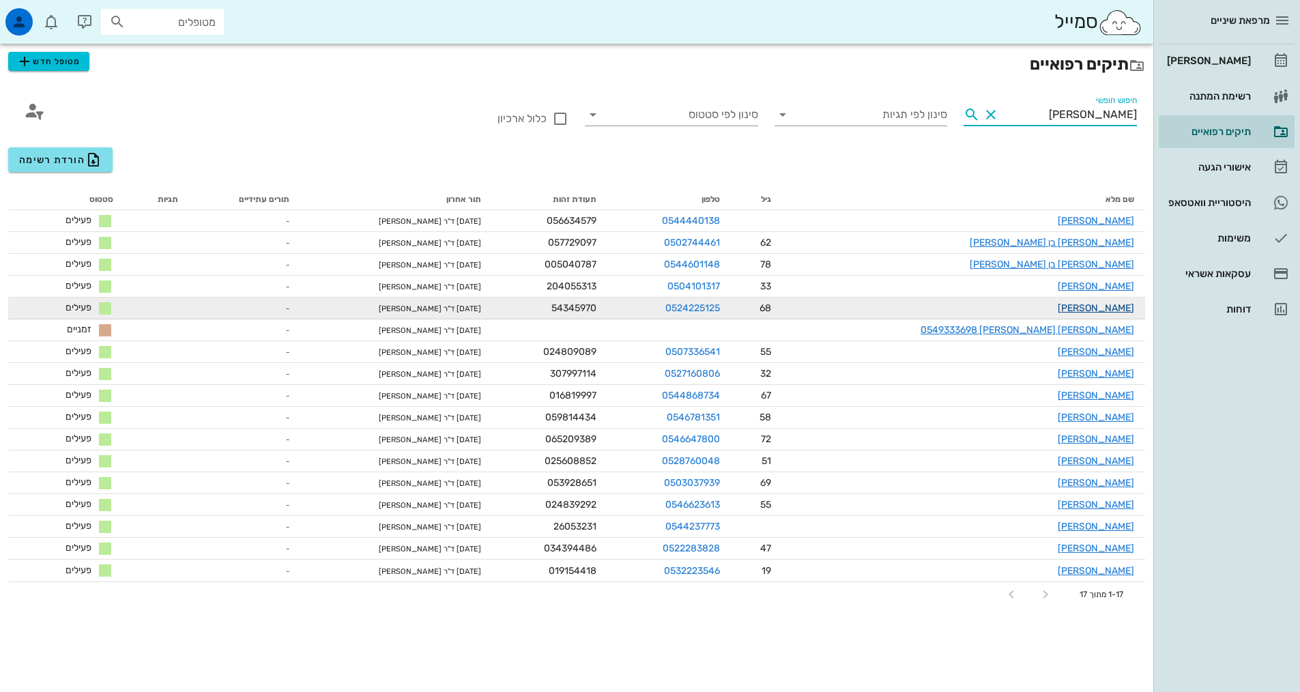
type input "[PERSON_NAME]"
click at [1100, 306] on link "[PERSON_NAME]" at bounding box center [1096, 308] width 76 height 12
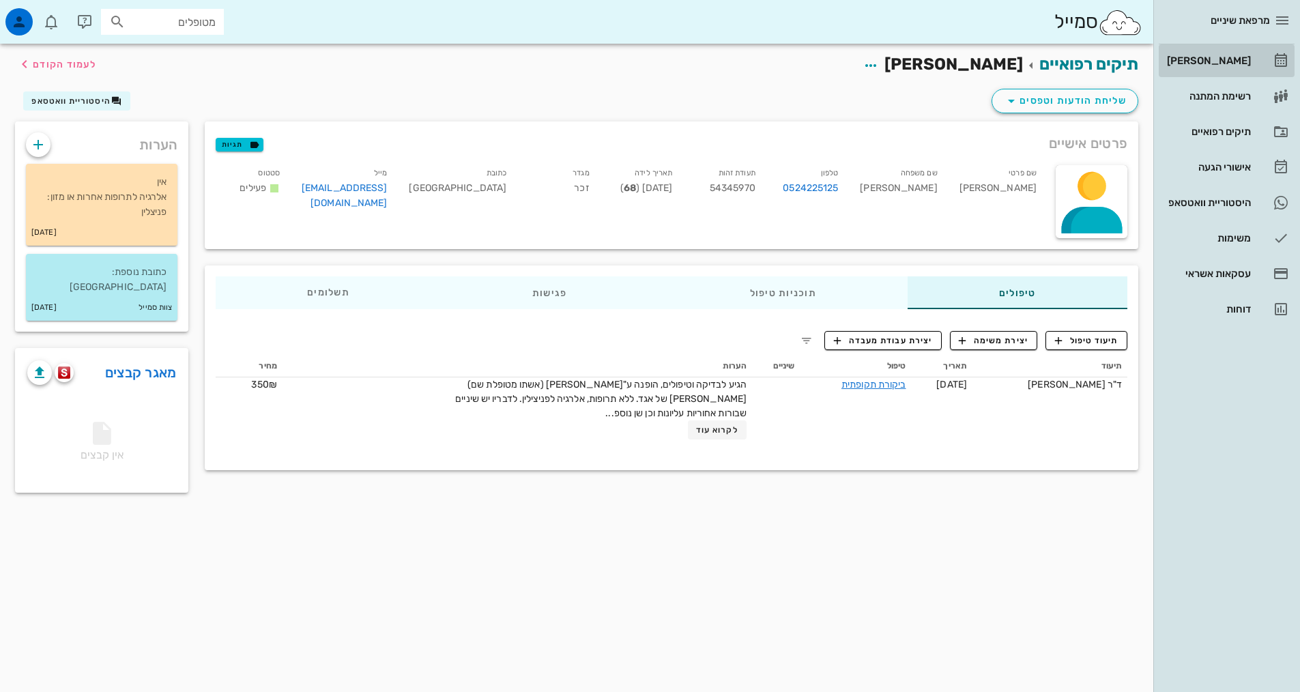
click at [1208, 53] on div "[PERSON_NAME]" at bounding box center [1207, 61] width 87 height 22
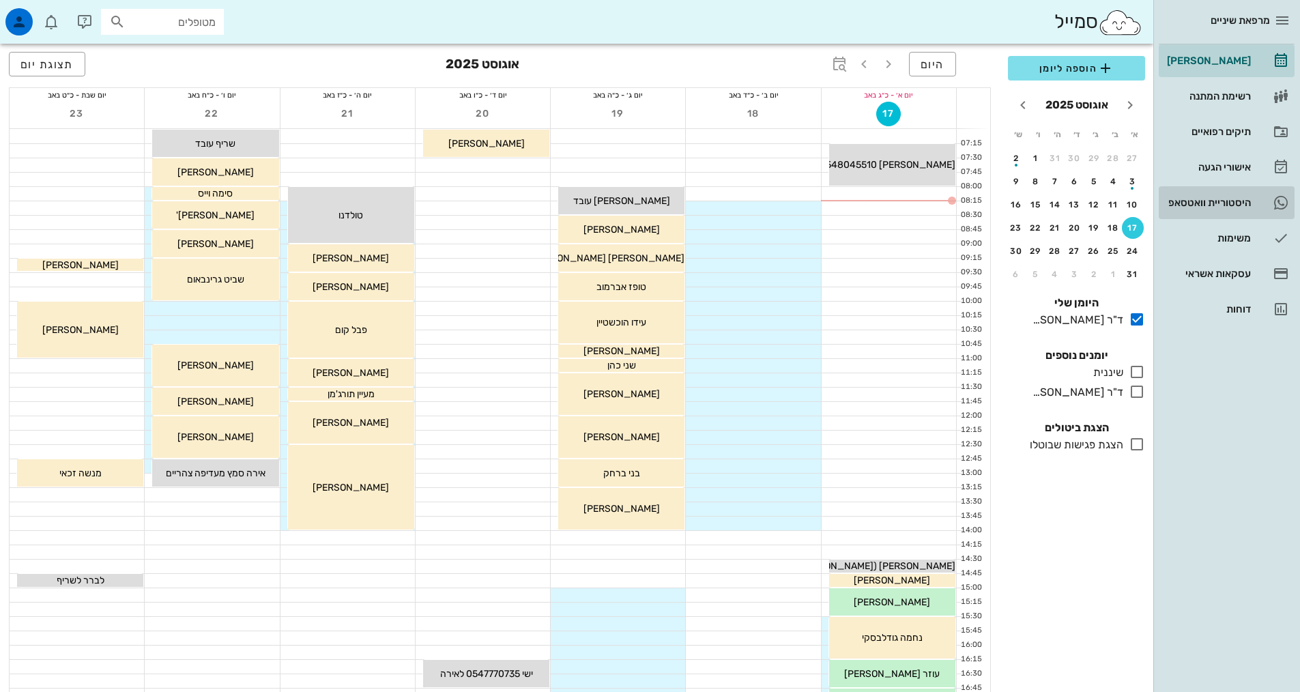
click at [1221, 201] on div "היסטוריית וואטסאפ" at bounding box center [1207, 202] width 87 height 11
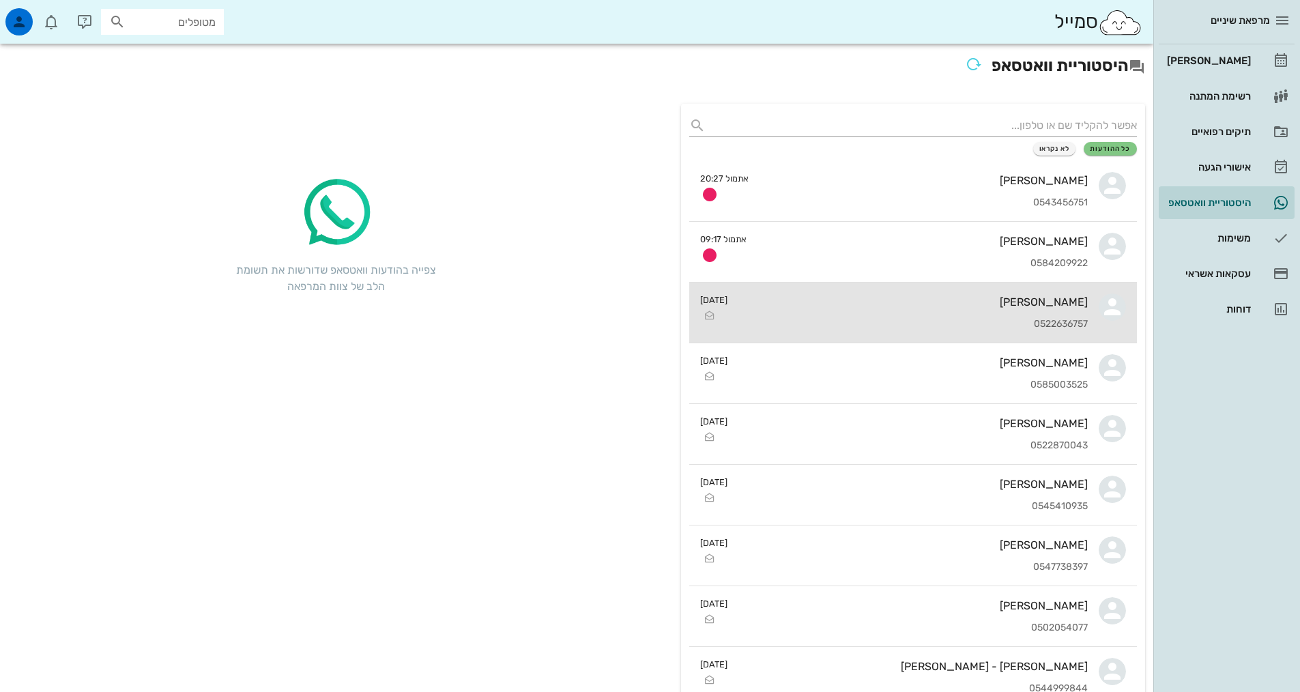
click at [1014, 283] on div "[PERSON_NAME] 0522636757" at bounding box center [912, 312] width 349 height 60
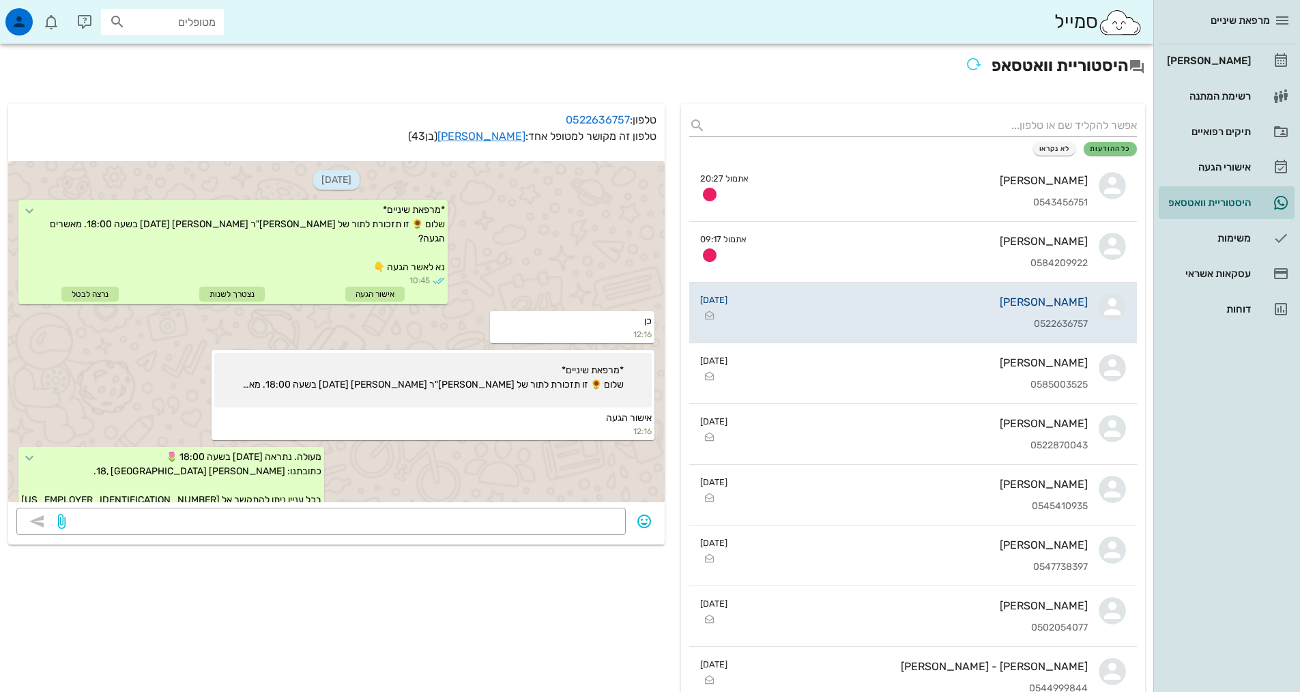
scroll to position [107, 0]
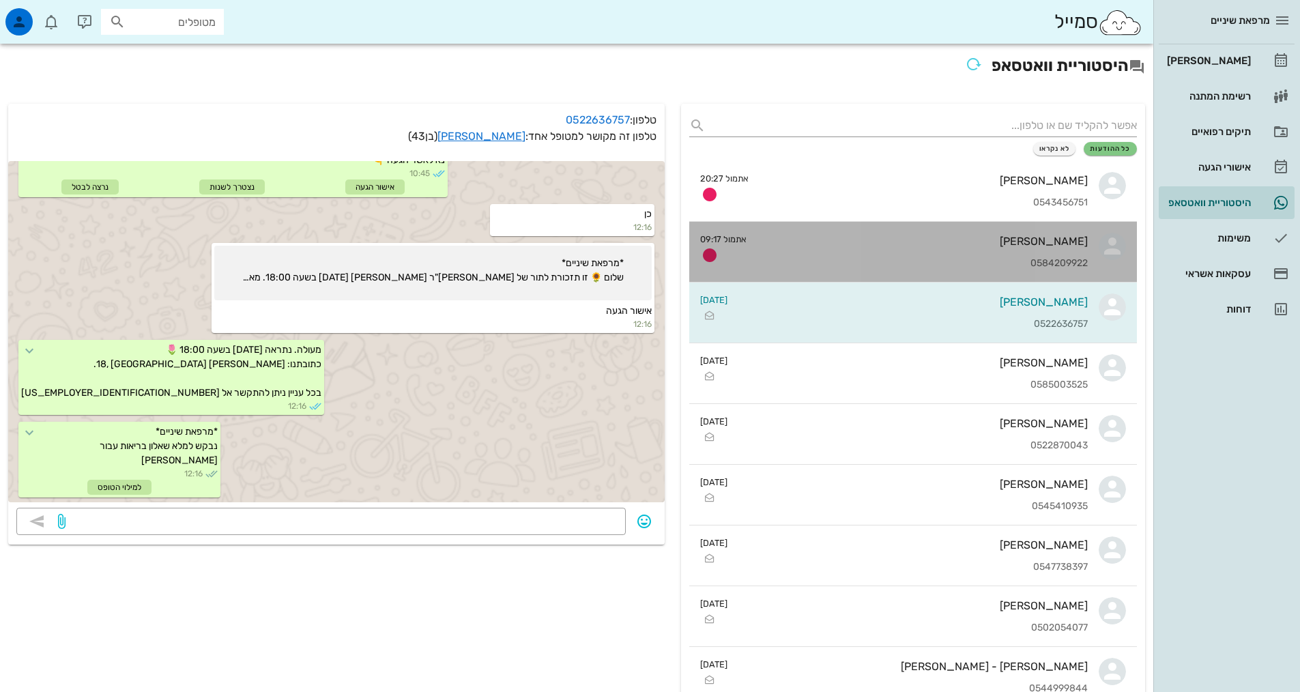
click at [972, 261] on div "0584209922" at bounding box center [922, 264] width 330 height 12
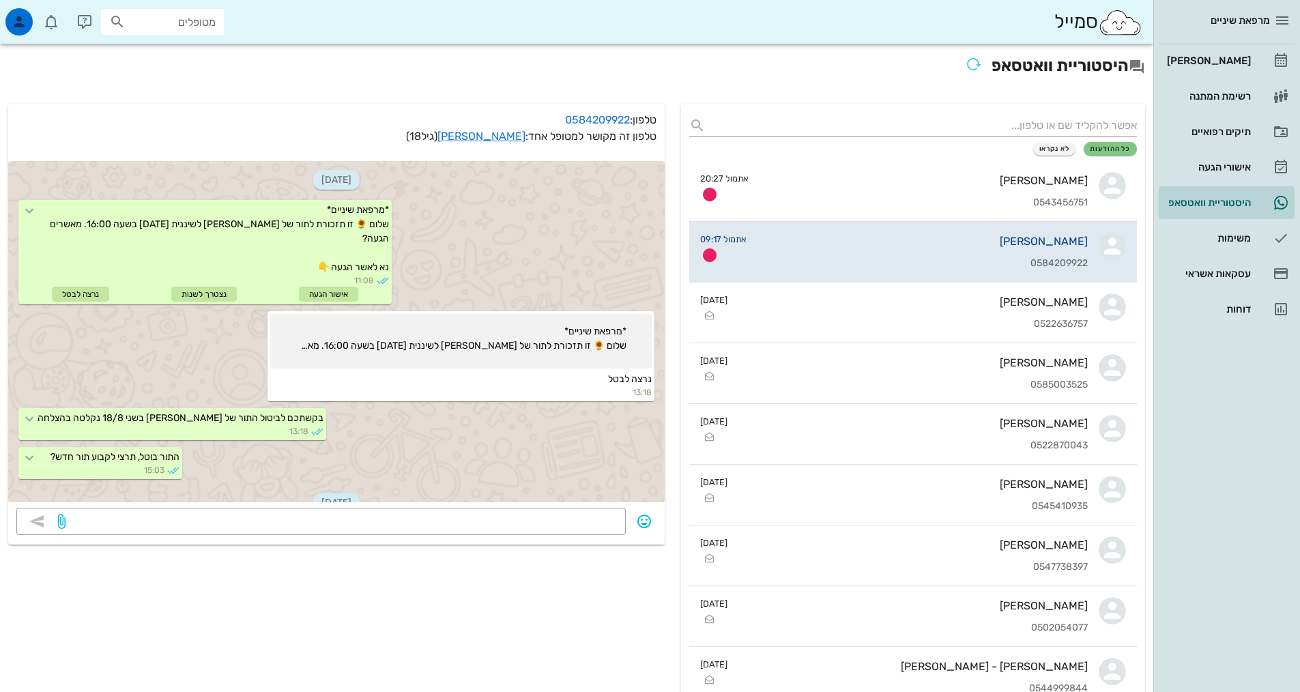
scroll to position [57, 0]
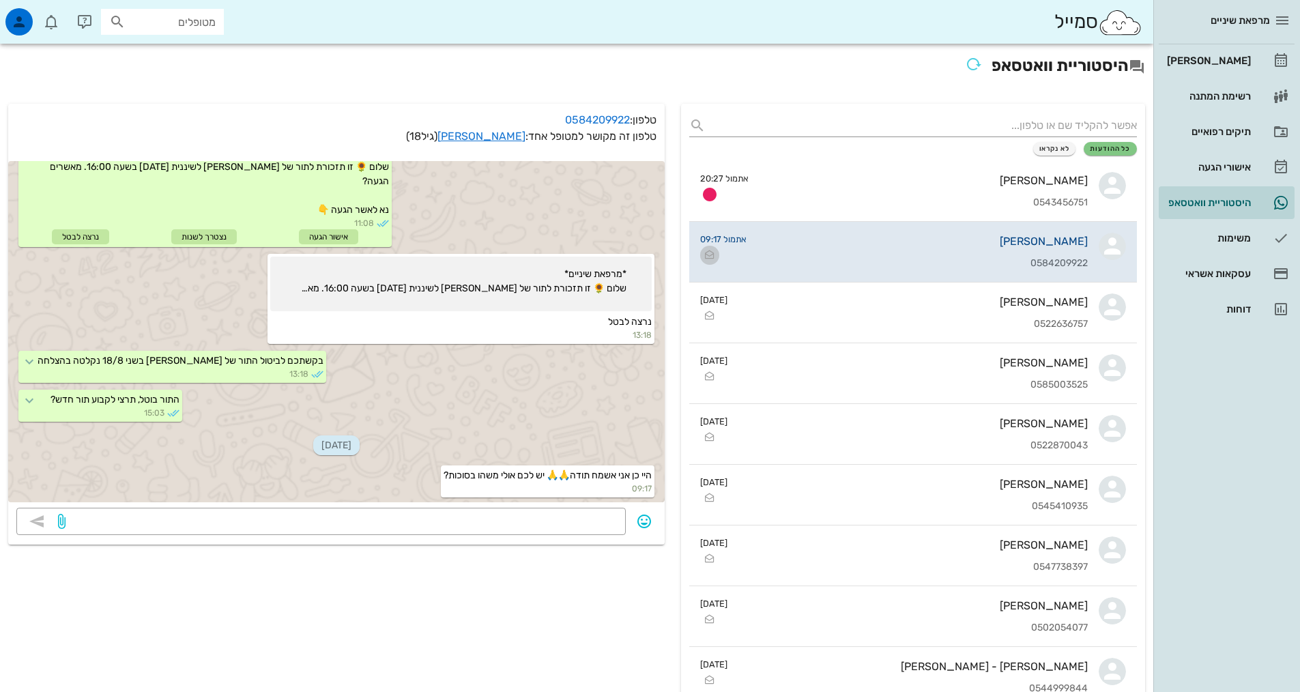
click at [711, 253] on icon "button" at bounding box center [709, 255] width 16 height 16
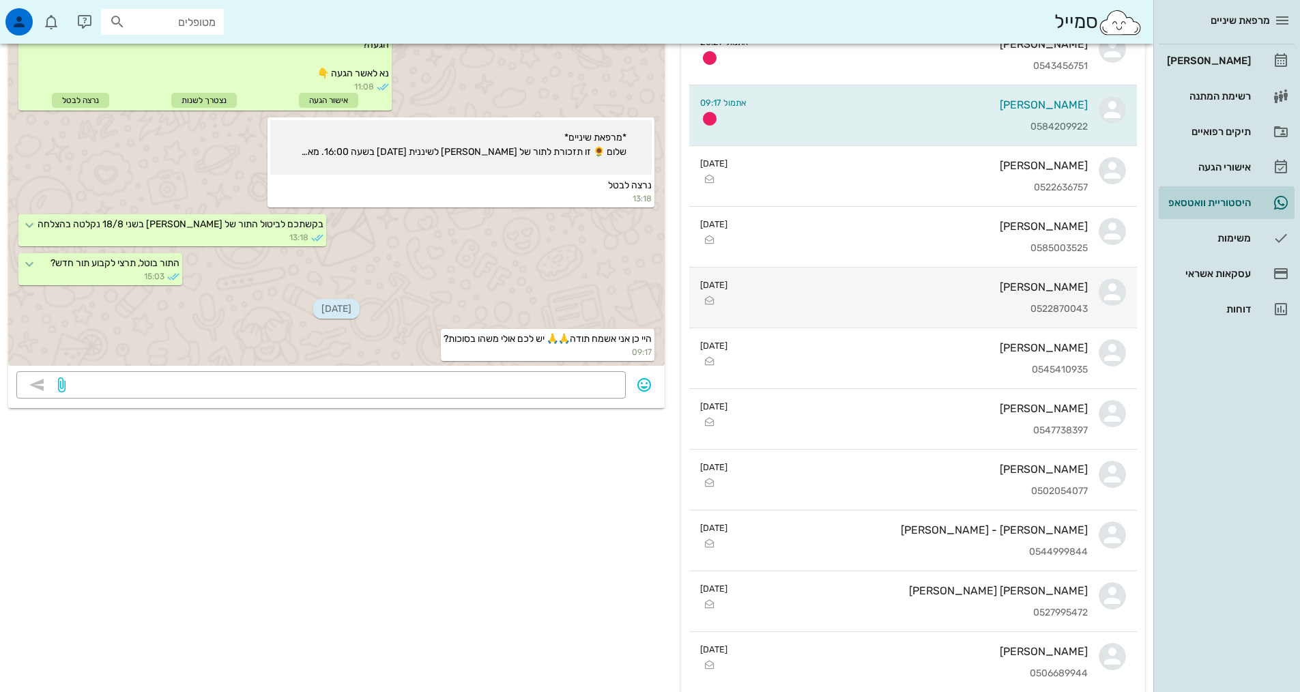
scroll to position [0, 0]
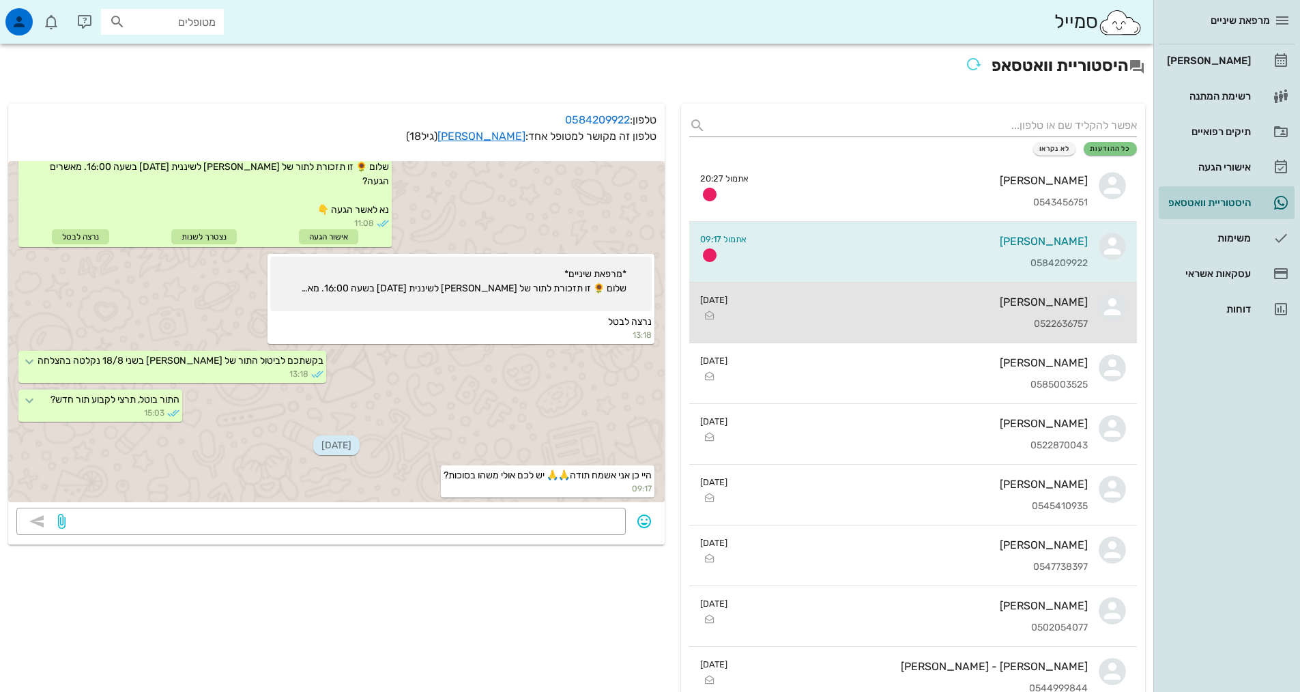
click at [875, 328] on div "0522636757" at bounding box center [912, 325] width 349 height 12
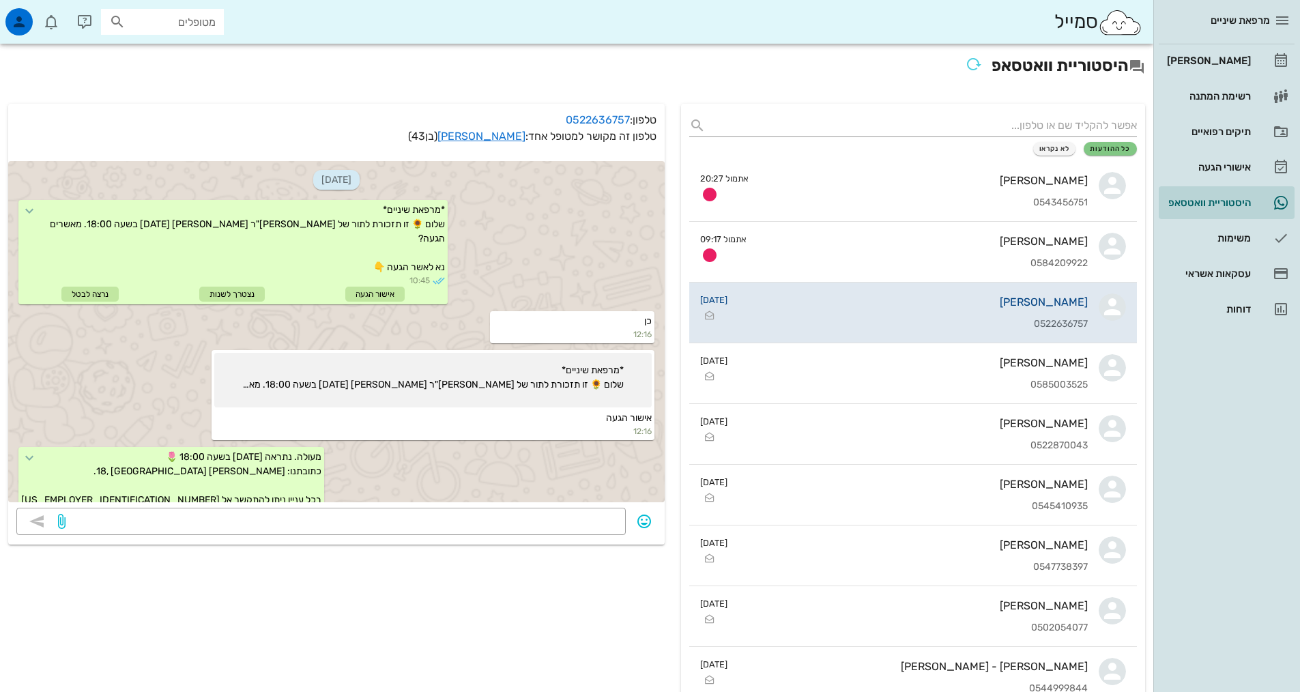
scroll to position [107, 0]
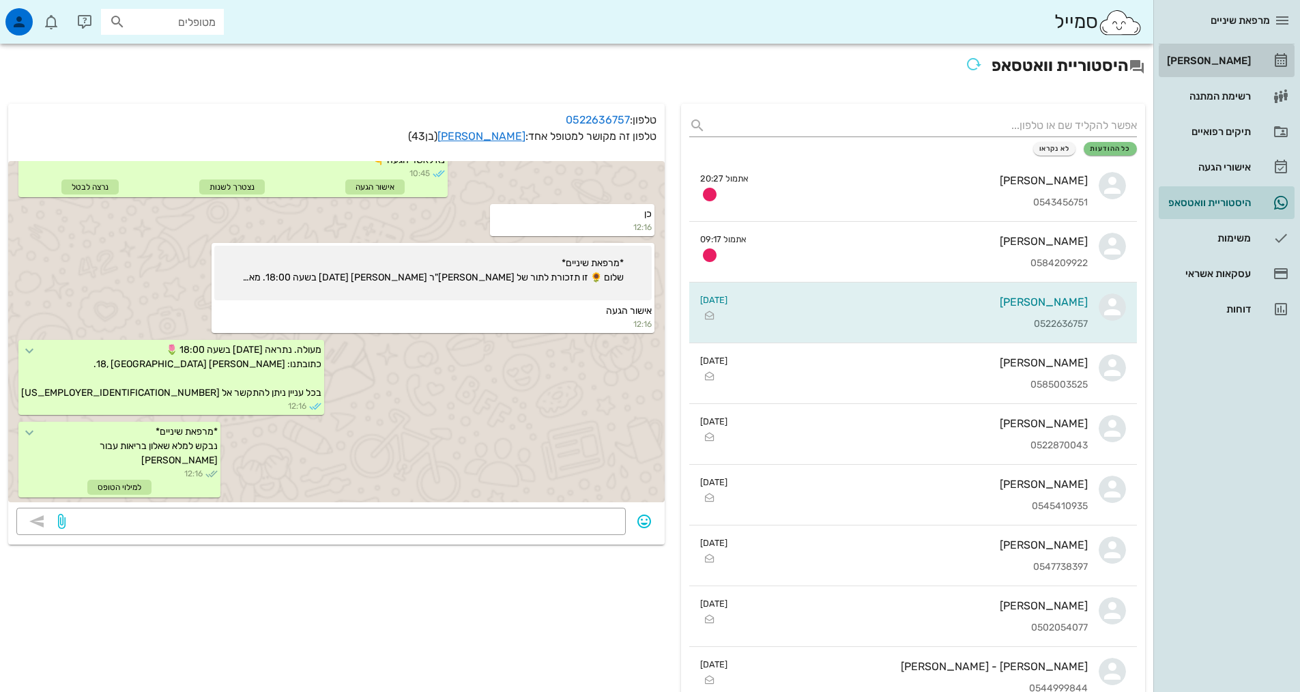
click at [1218, 56] on div "[PERSON_NAME]" at bounding box center [1207, 60] width 87 height 11
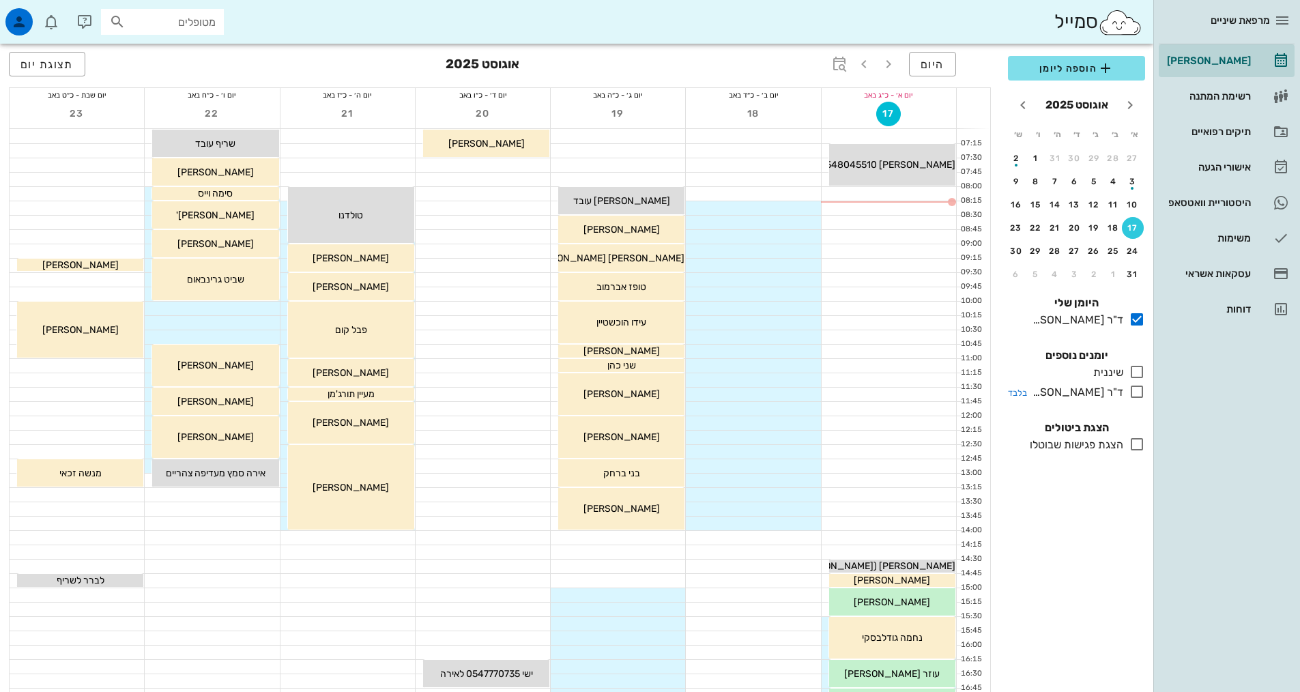
click at [1137, 390] on icon at bounding box center [1137, 391] width 16 height 16
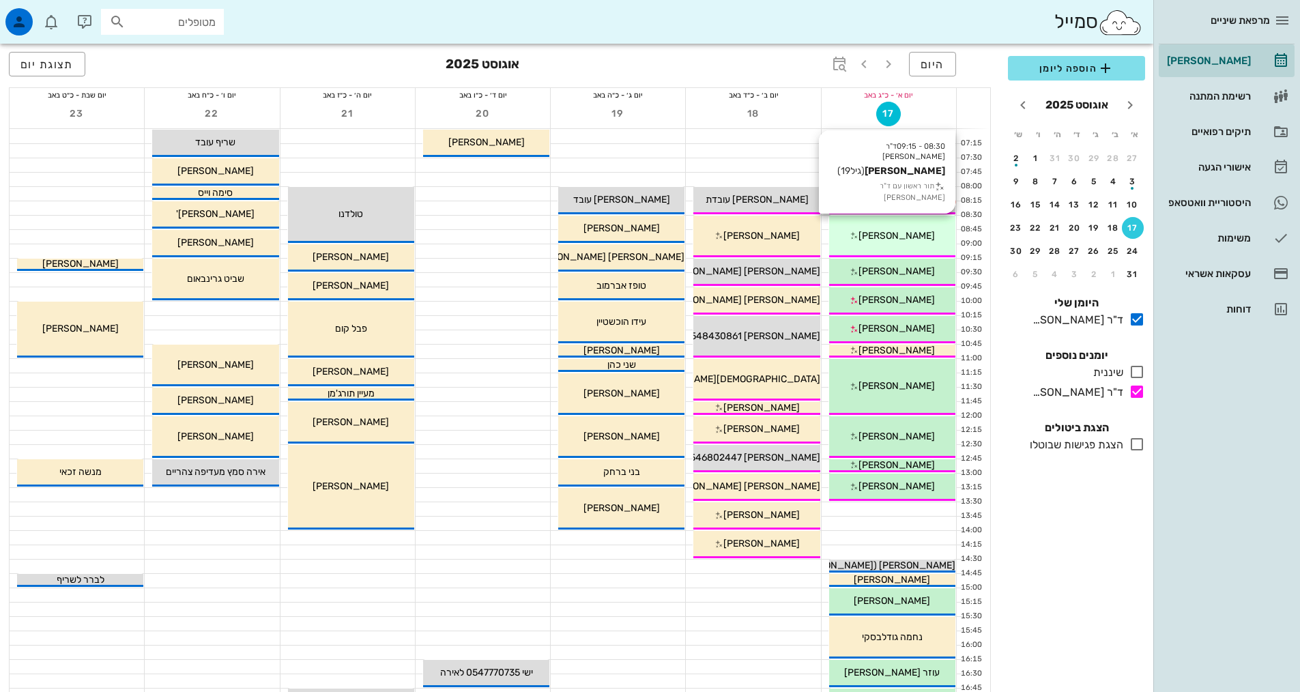
click at [869, 245] on div "08:30 - 09:15 ד"ר [PERSON_NAME] [PERSON_NAME] (גיל 19 ) תור ראשון עם ד"ר [PERSO…" at bounding box center [892, 237] width 126 height 42
click at [842, 252] on div "08:30 - 09:15 ד"ר [PERSON_NAME] [PERSON_NAME] (גיל 19 ) תור ראשון עם ד"ר [PERSO…" at bounding box center [892, 237] width 126 height 42
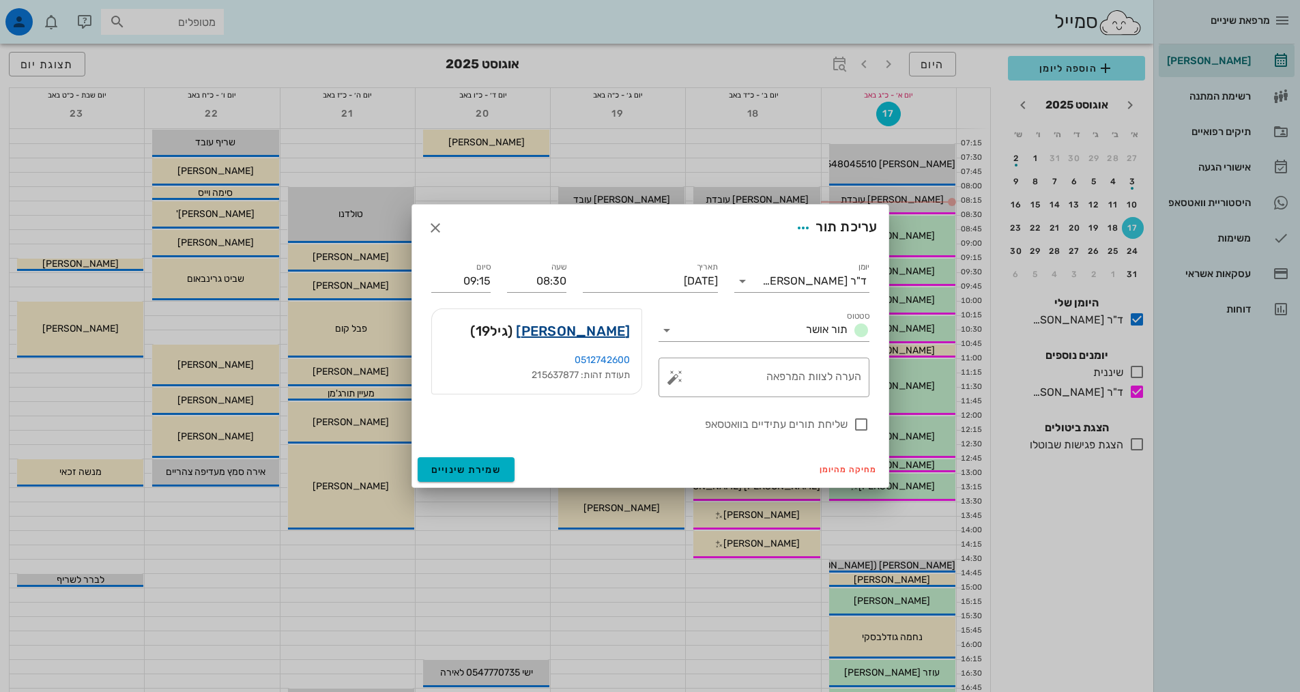
click at [611, 325] on link "[PERSON_NAME]" at bounding box center [573, 331] width 114 height 22
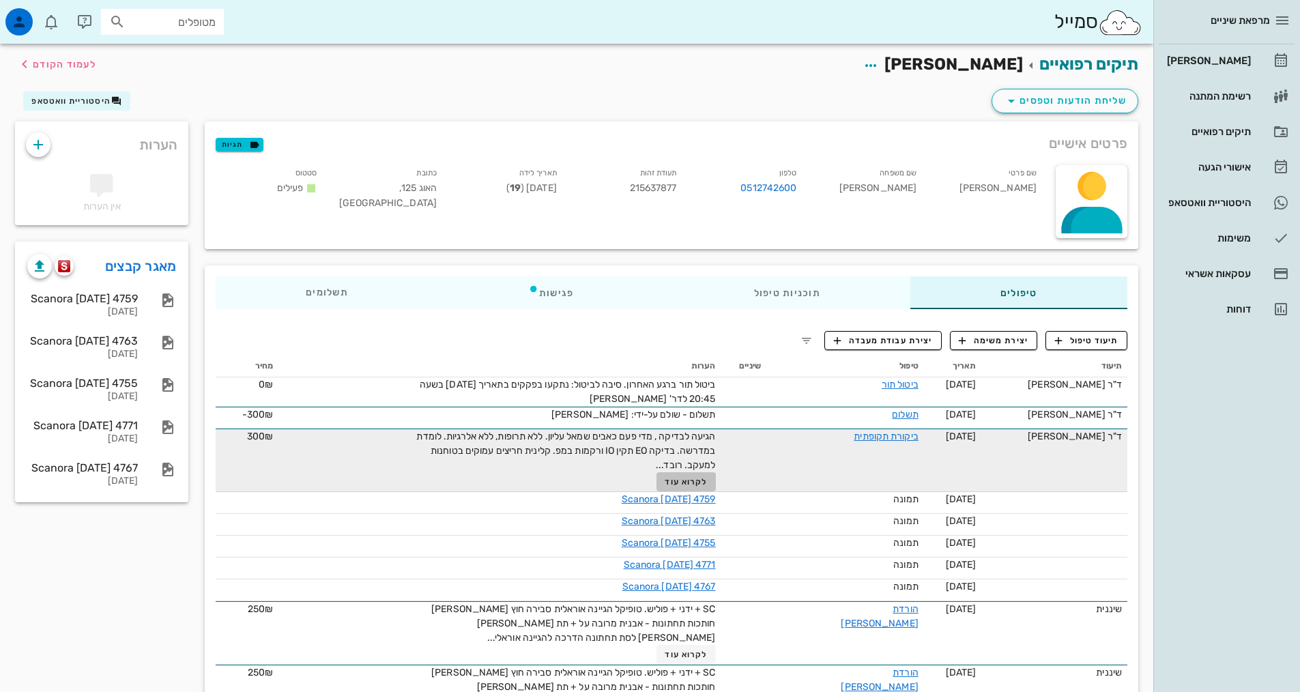
click at [707, 481] on span "לקרוא עוד" at bounding box center [686, 482] width 42 height 10
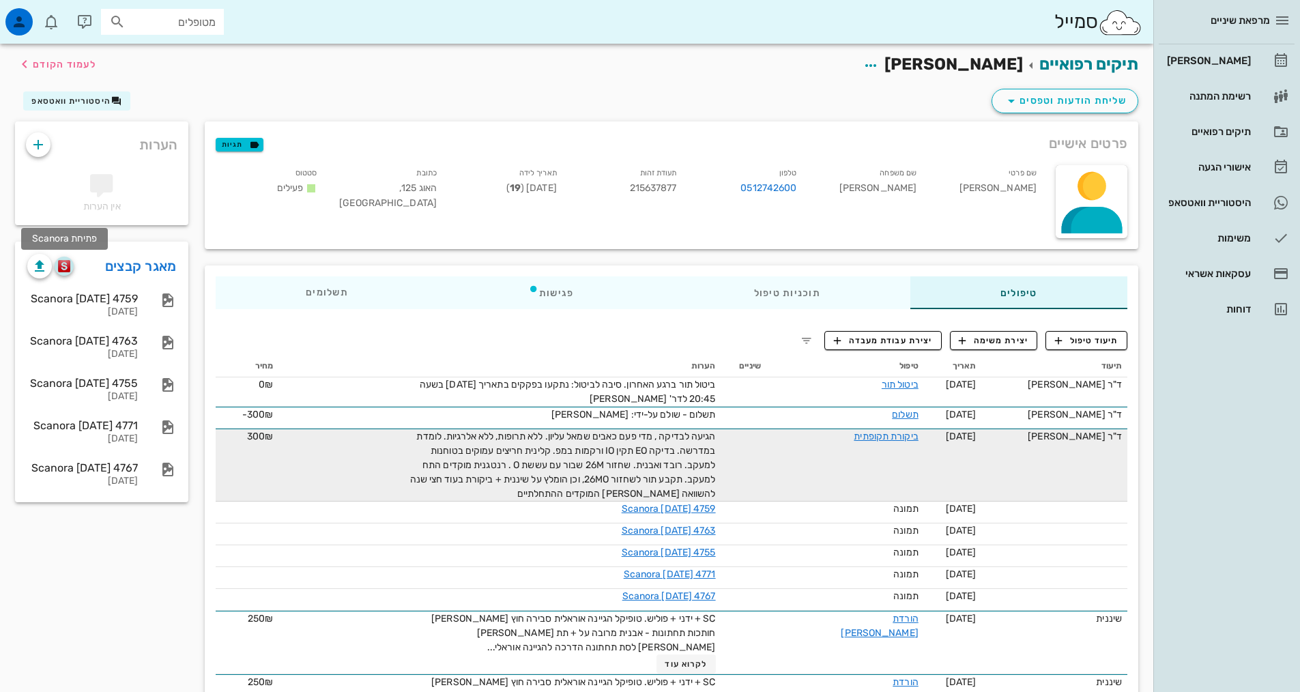
click at [61, 266] on img "button" at bounding box center [64, 266] width 13 height 12
click at [70, 267] on img "button" at bounding box center [64, 266] width 13 height 12
click at [65, 268] on img "button" at bounding box center [64, 266] width 13 height 12
click at [1223, 70] on div "[PERSON_NAME]" at bounding box center [1207, 61] width 87 height 22
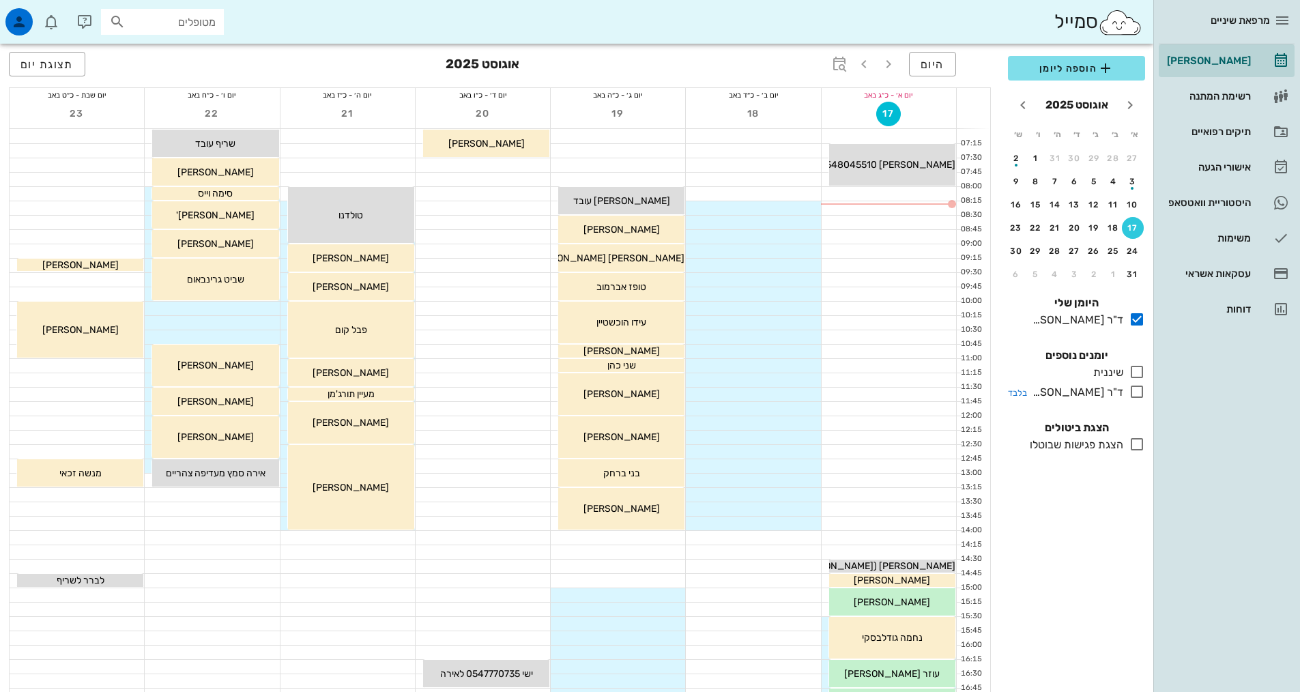
click at [1132, 386] on icon at bounding box center [1137, 391] width 16 height 16
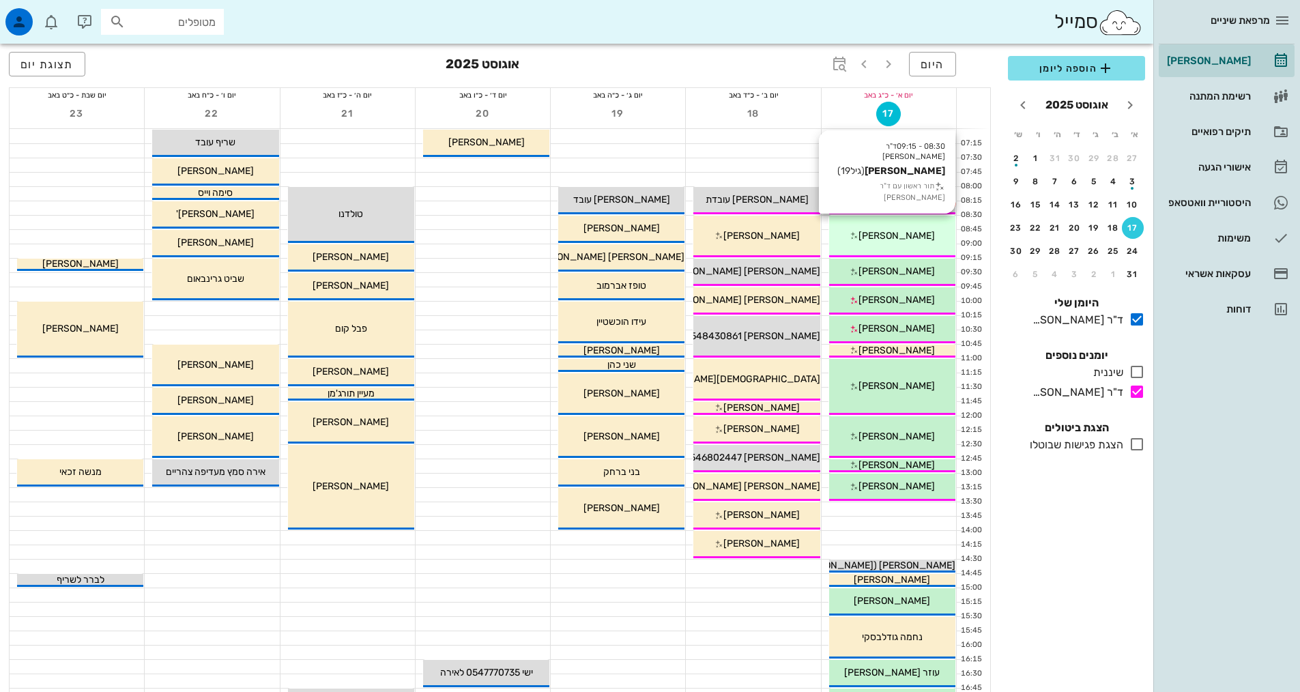
click at [892, 227] on div "08:30 - 09:15 ד"ר [PERSON_NAME] [PERSON_NAME] (גיל 19 ) תור ראשון עם ד"ר [PERSO…" at bounding box center [892, 237] width 126 height 42
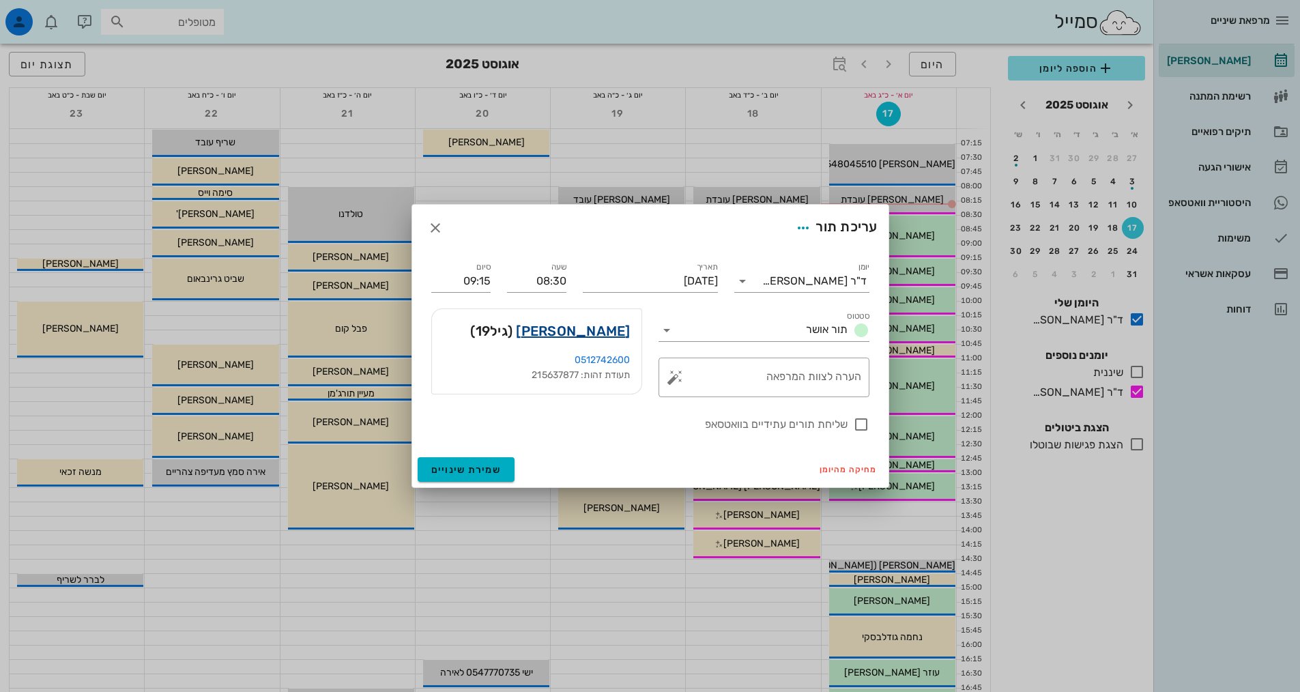
click at [598, 332] on link "[PERSON_NAME]" at bounding box center [573, 331] width 114 height 22
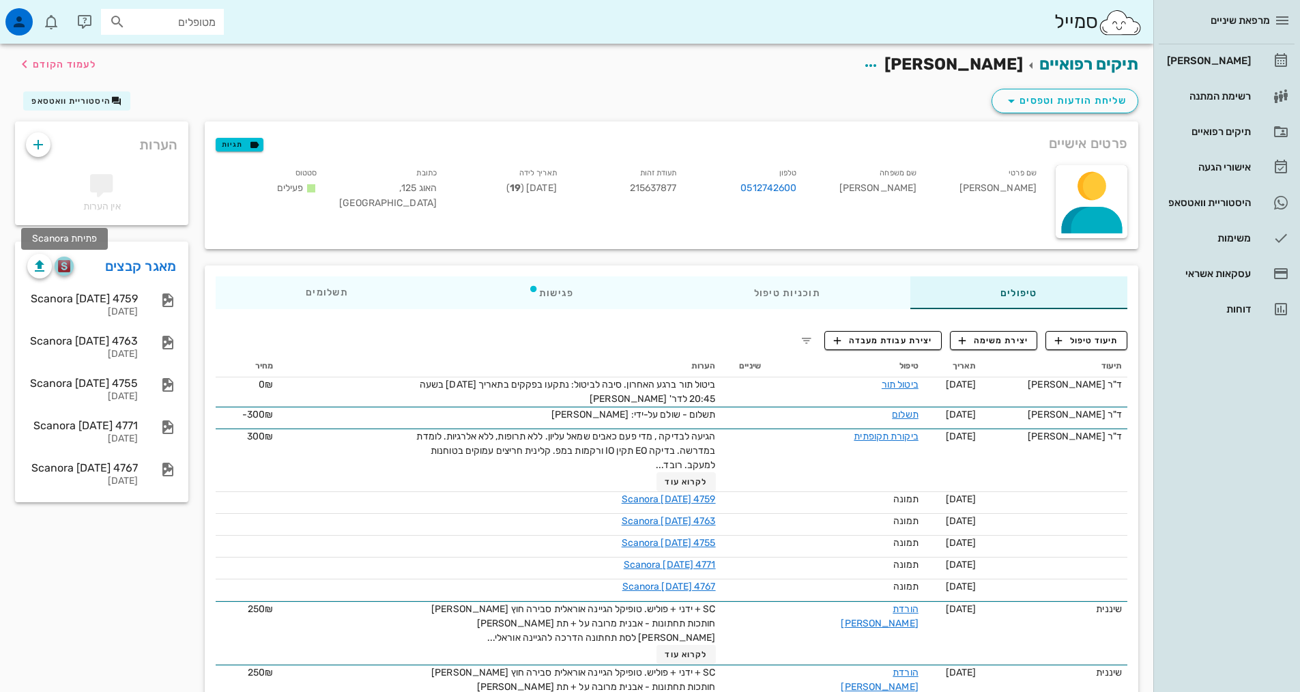
click at [70, 260] on img "button" at bounding box center [64, 266] width 13 height 12
click at [64, 267] on img "button" at bounding box center [64, 266] width 13 height 12
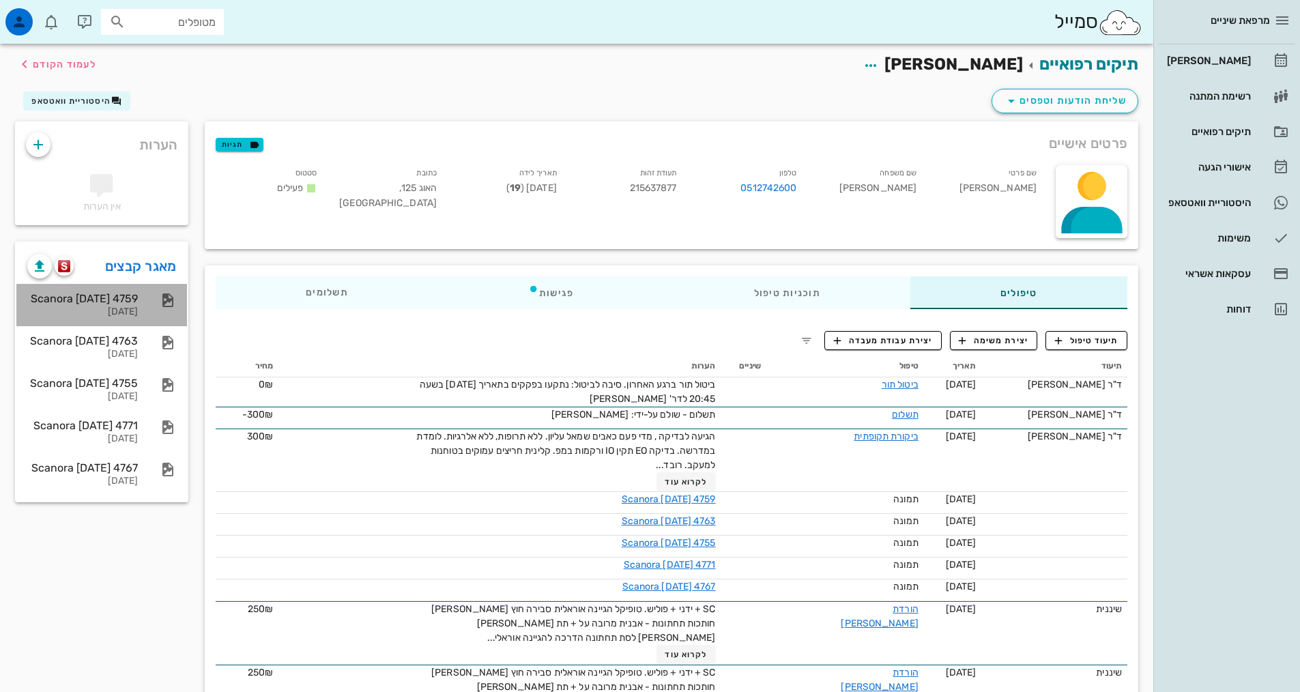
click at [102, 300] on div "Scanora [DATE] 4759" at bounding box center [82, 298] width 111 height 13
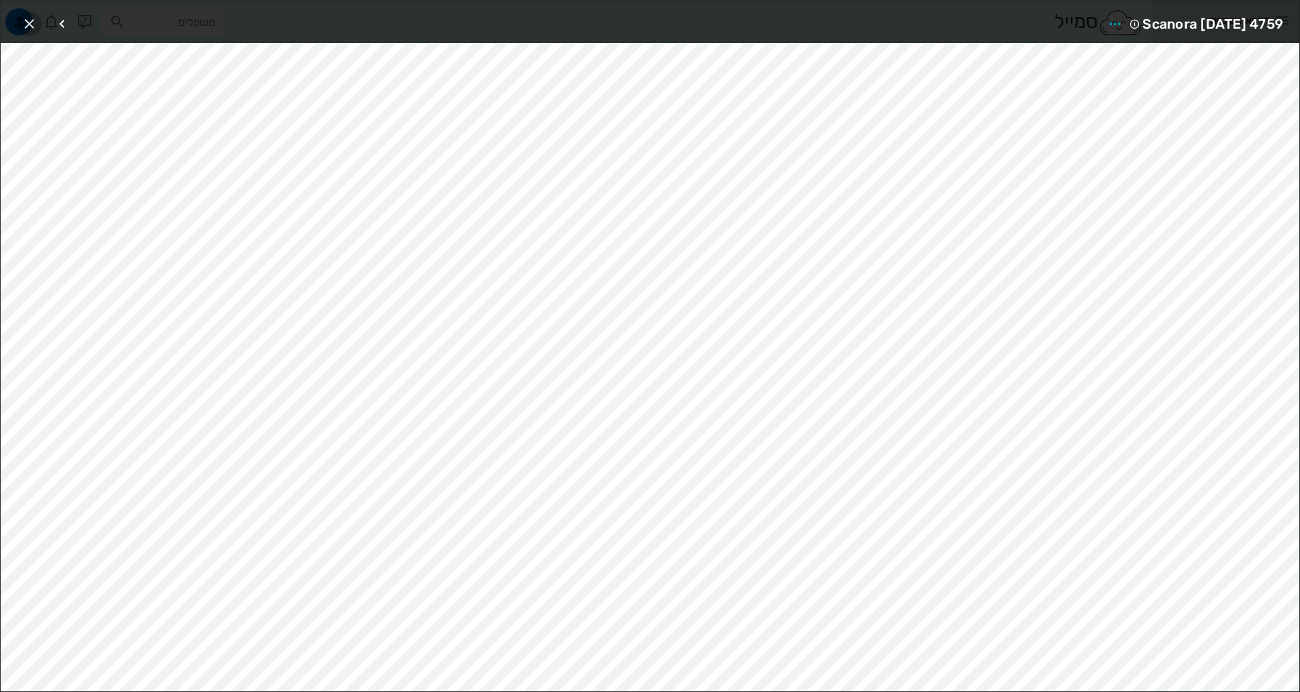
click at [32, 23] on icon "button" at bounding box center [29, 24] width 16 height 16
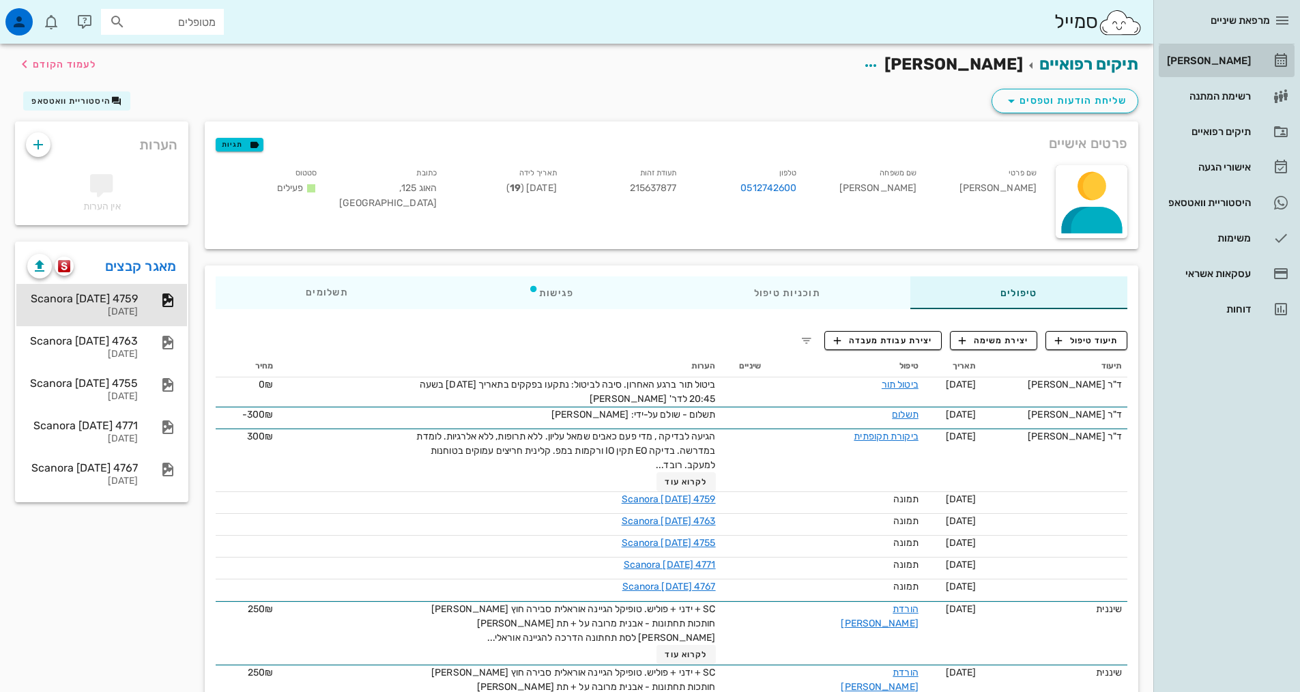
click at [1228, 57] on div "[PERSON_NAME]" at bounding box center [1207, 60] width 87 height 11
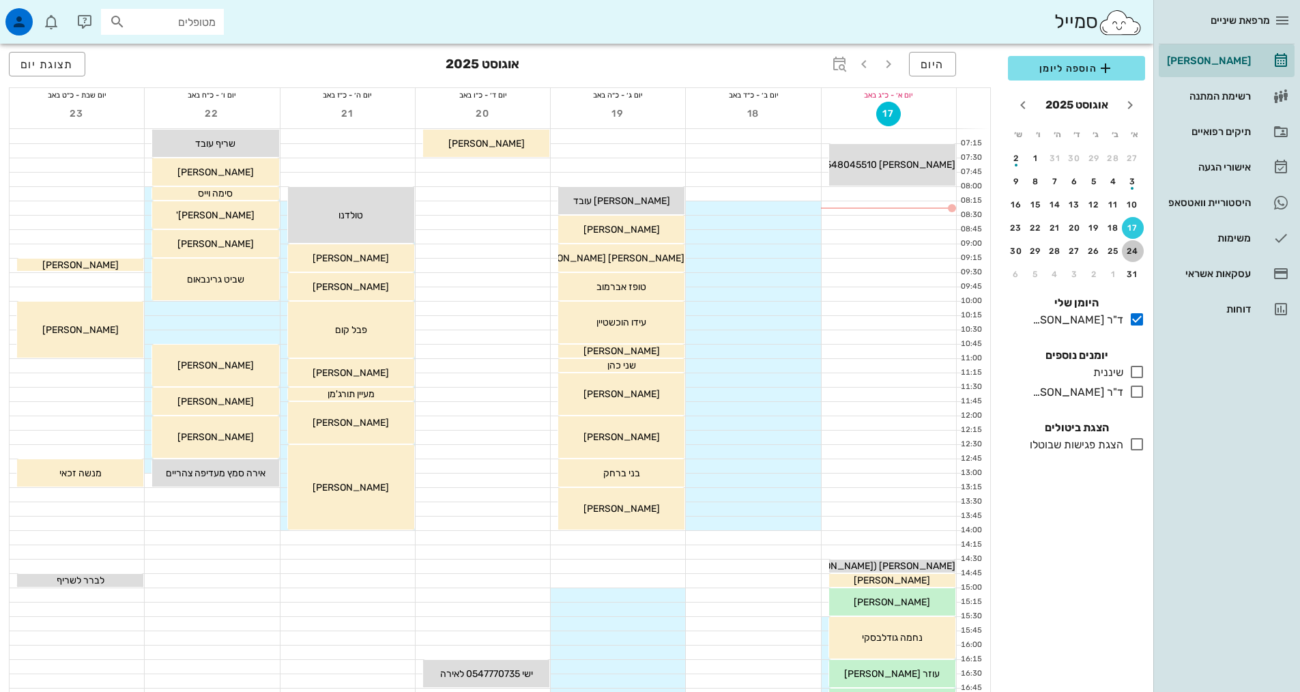
click at [1128, 248] on div "24" at bounding box center [1133, 251] width 22 height 10
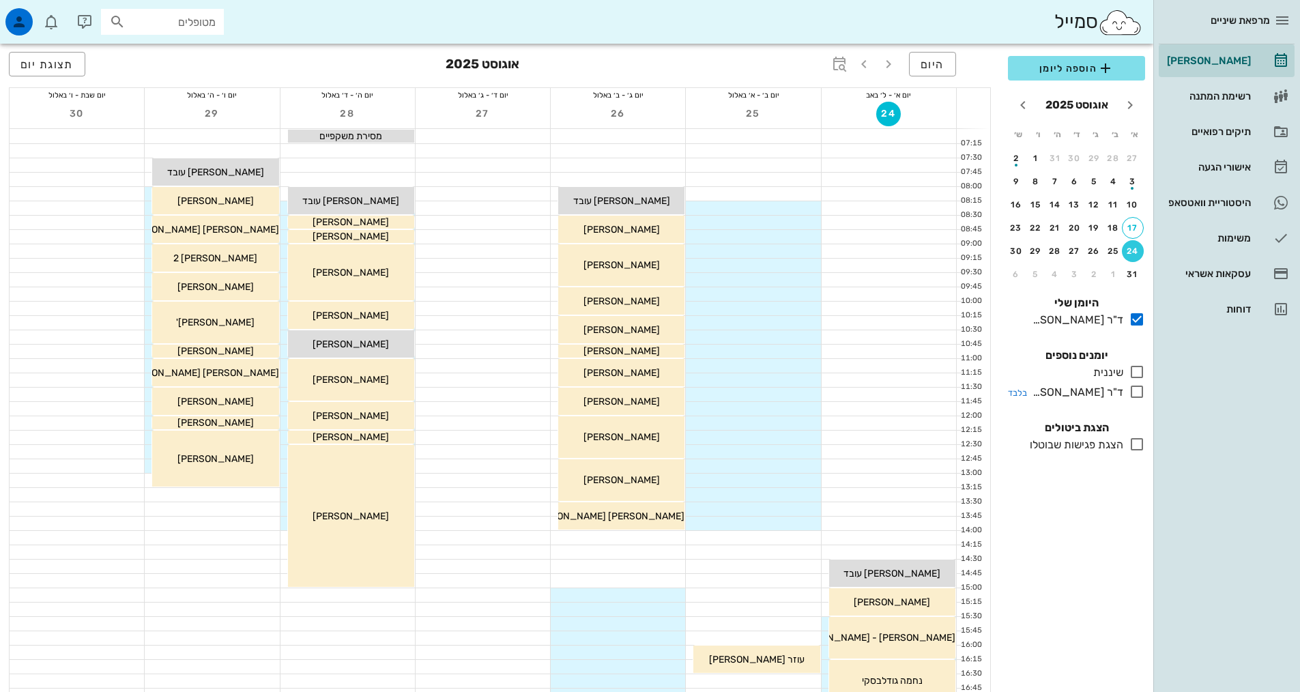
click at [1132, 394] on icon at bounding box center [1137, 391] width 16 height 16
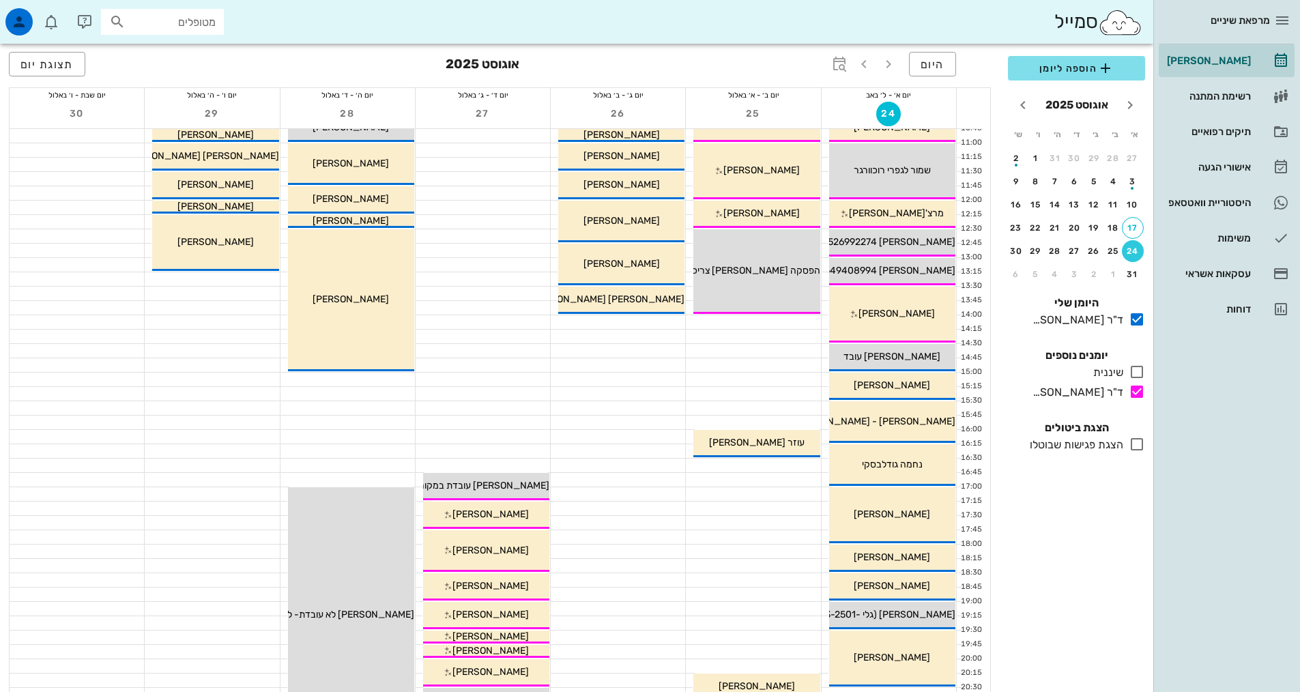
scroll to position [136, 0]
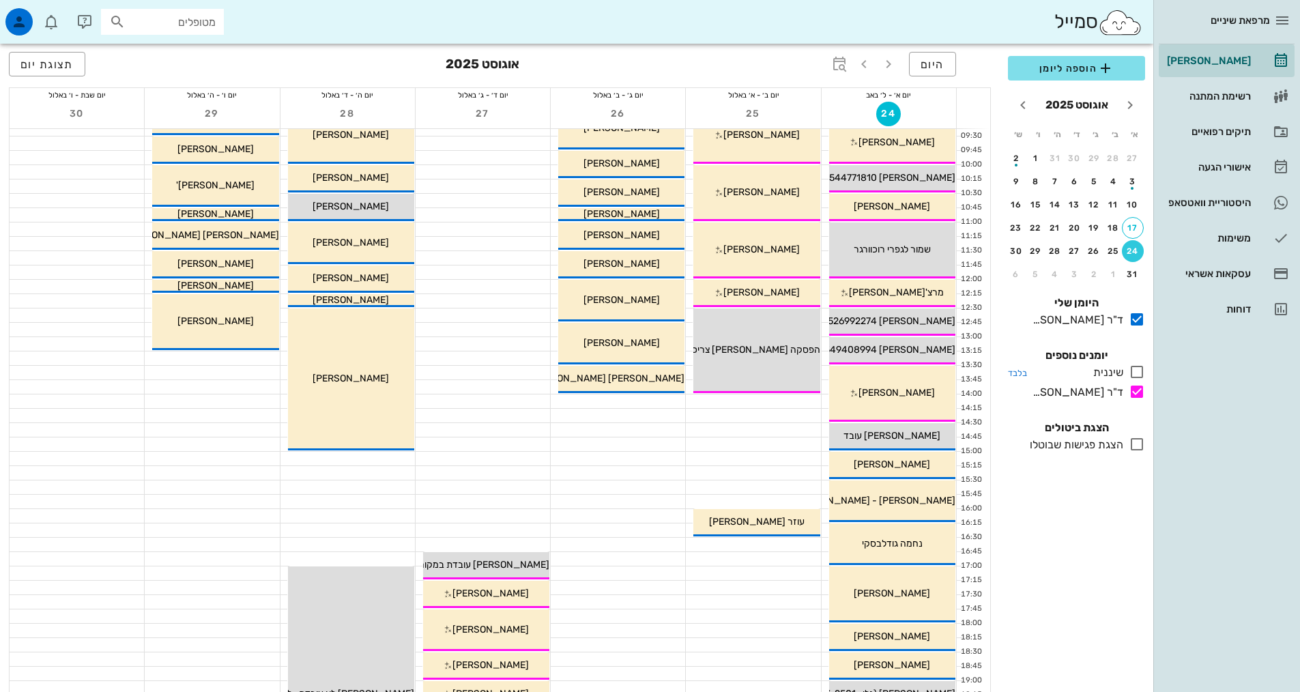
click at [1134, 377] on icon at bounding box center [1137, 372] width 16 height 16
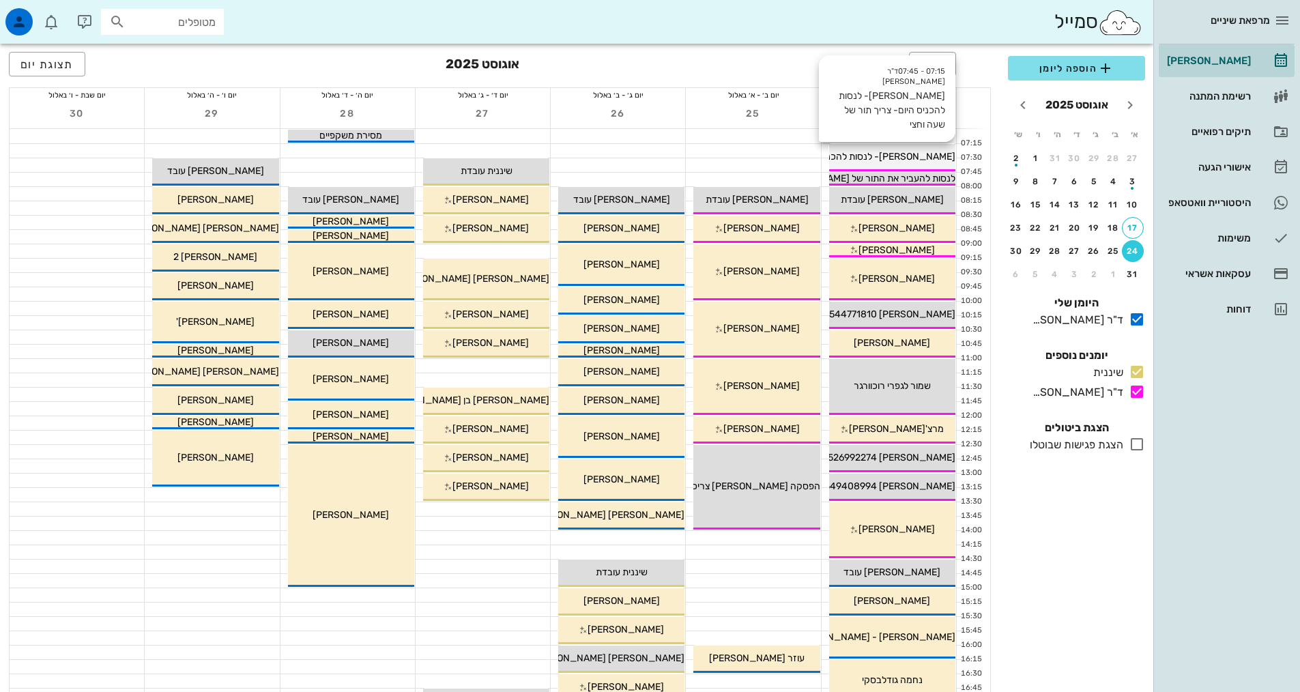
drag, startPoint x: 881, startPoint y: 150, endPoint x: 903, endPoint y: 164, distance: 26.7
click at [903, 164] on div "07:15 - 07:45 ד"ר [PERSON_NAME] ג'[PERSON_NAME] רוכוורגר- לנסות להכניס היום- צר…" at bounding box center [892, 157] width 126 height 27
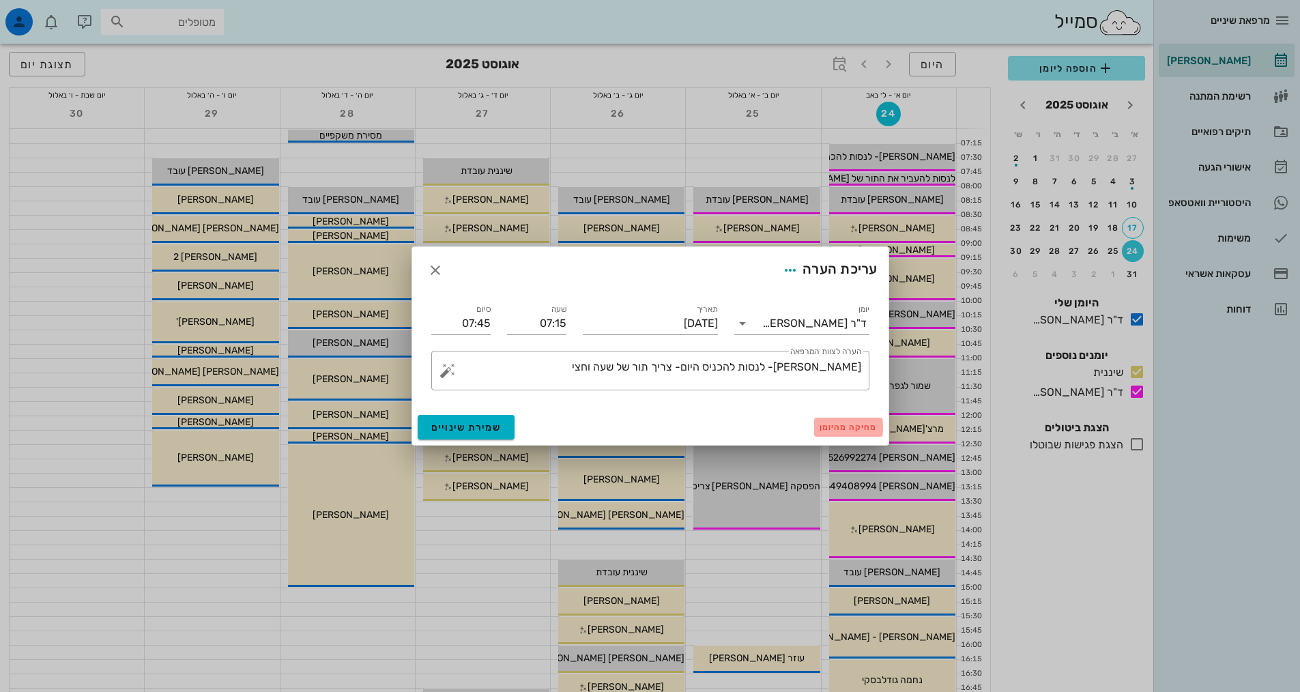
click at [850, 422] on button "מחיקה מהיומן" at bounding box center [848, 427] width 69 height 19
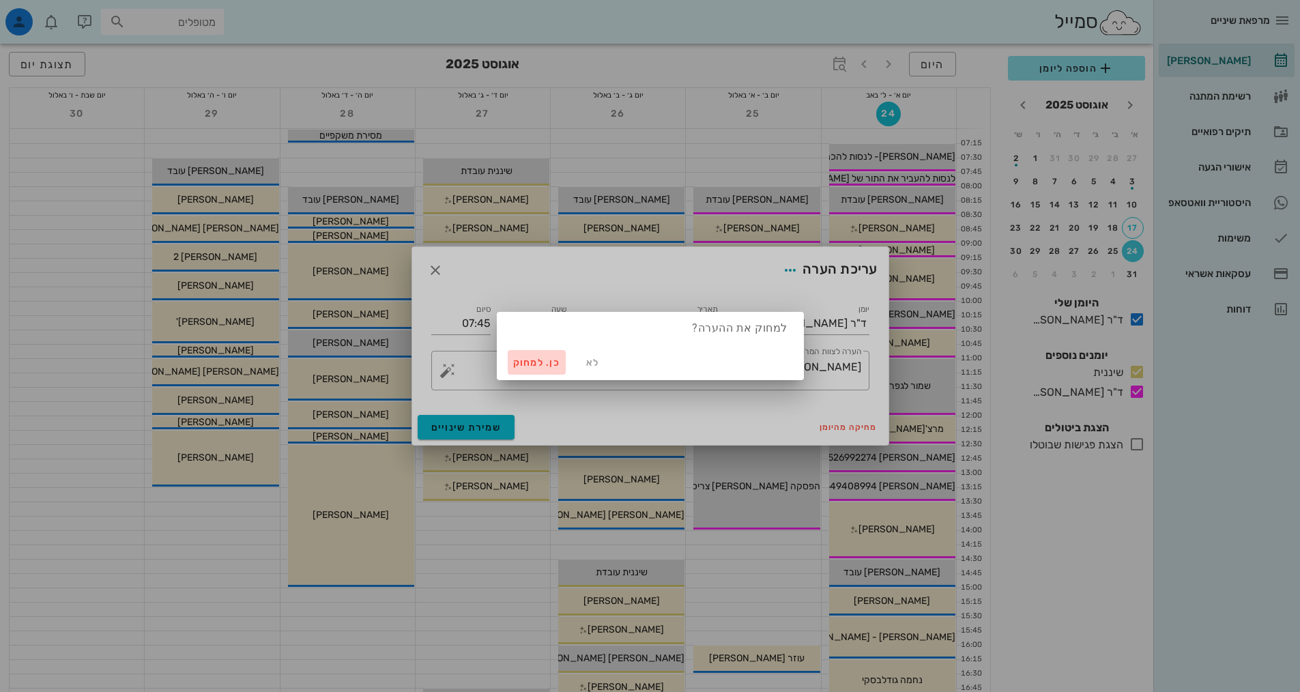
click at [537, 362] on span "כן. למחוק" at bounding box center [537, 363] width 48 height 12
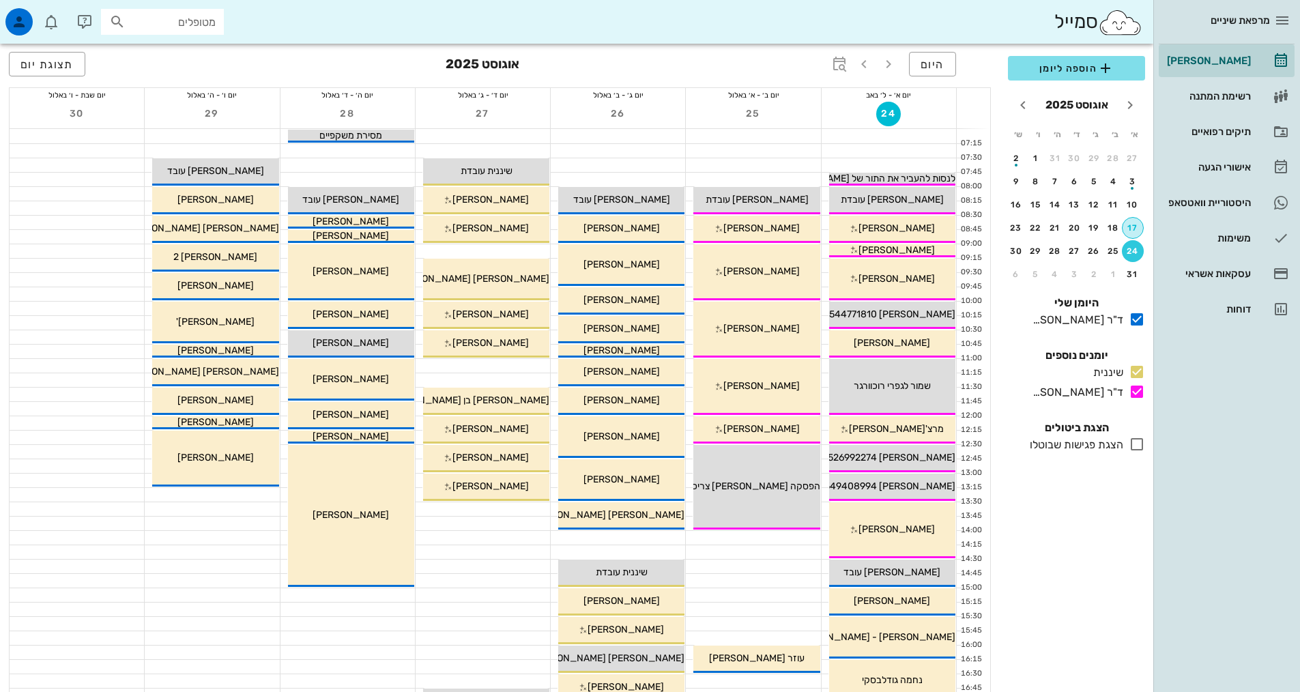
click at [1131, 232] on div "17" at bounding box center [1132, 228] width 20 height 10
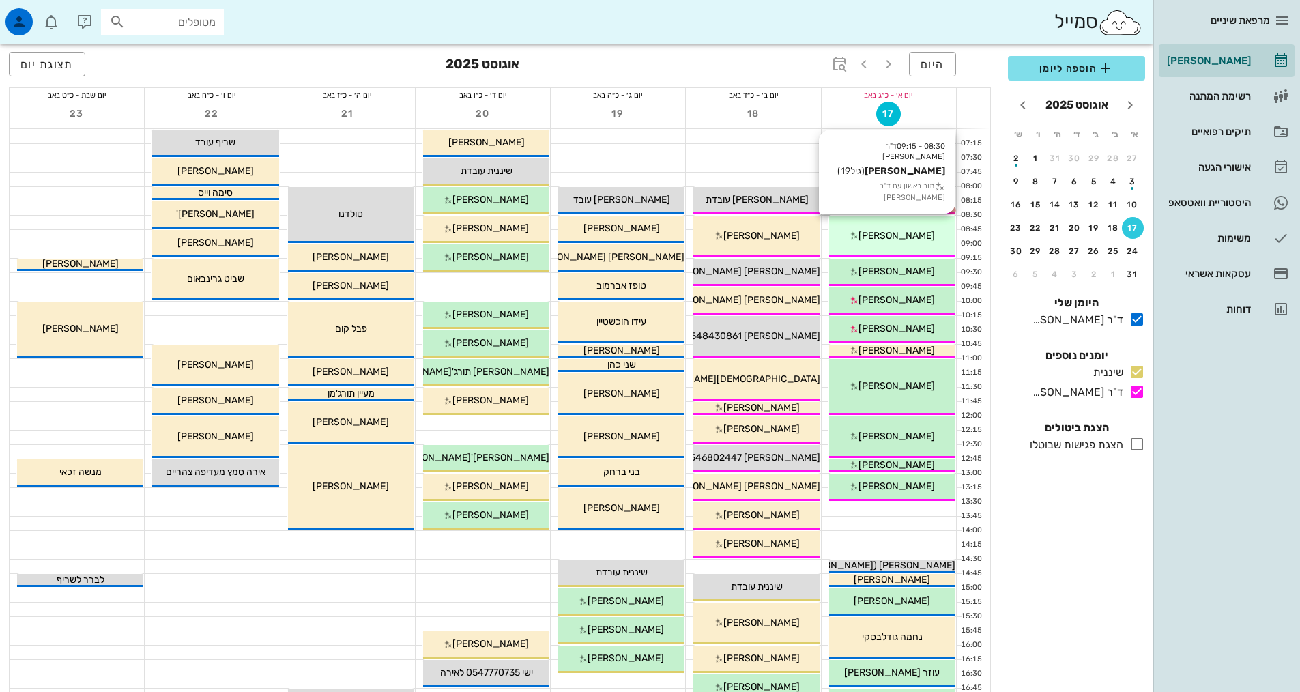
click at [858, 240] on icon at bounding box center [854, 235] width 9 height 9
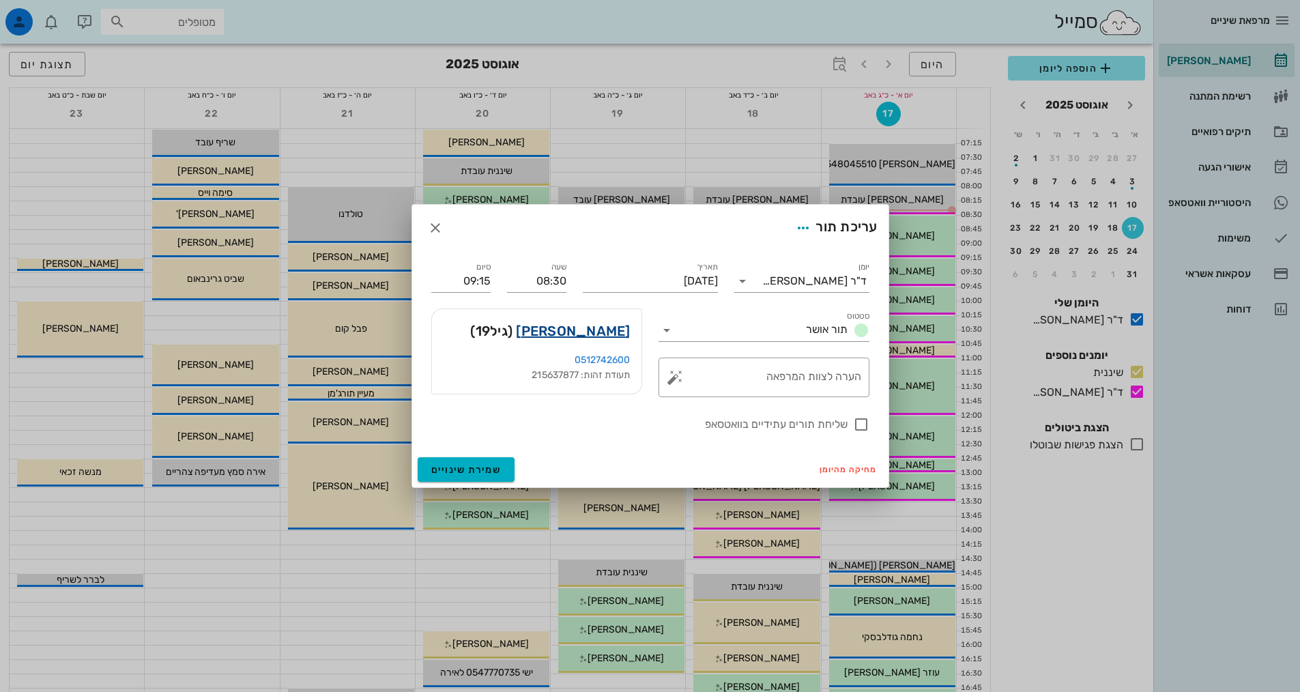
click at [608, 332] on link "[PERSON_NAME]" at bounding box center [573, 331] width 114 height 22
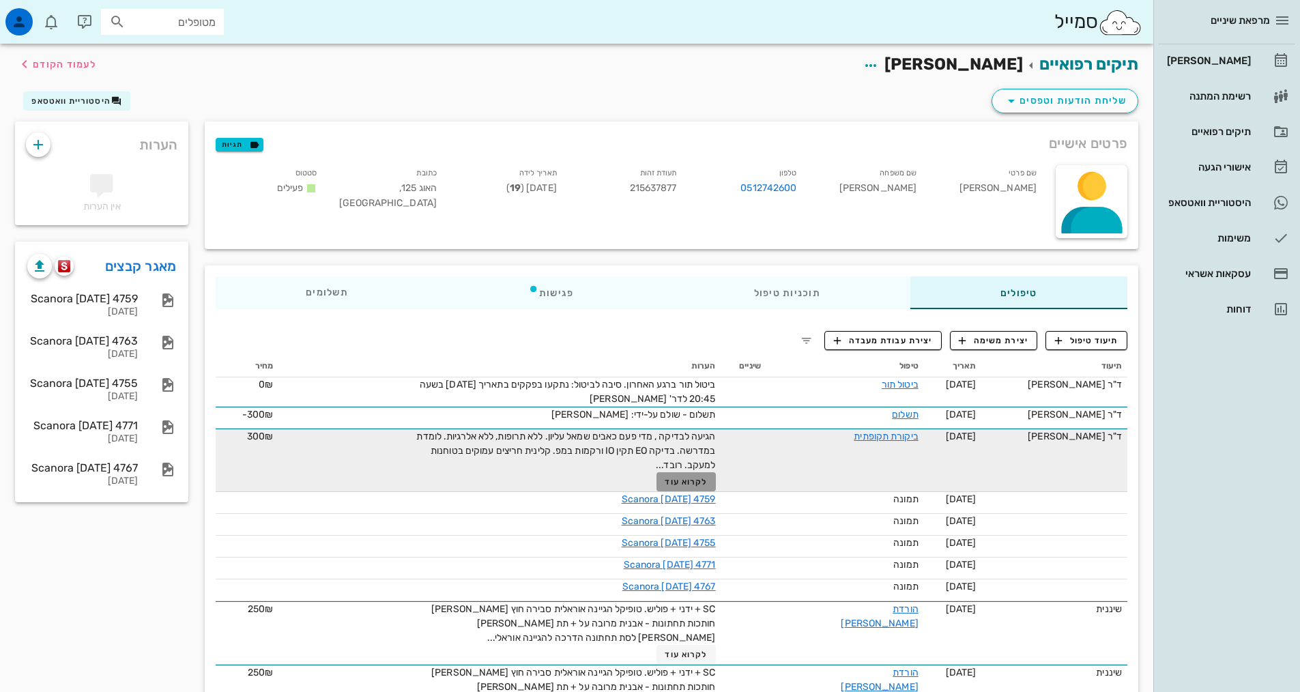
click at [707, 477] on span "לקרוא עוד" at bounding box center [686, 482] width 42 height 10
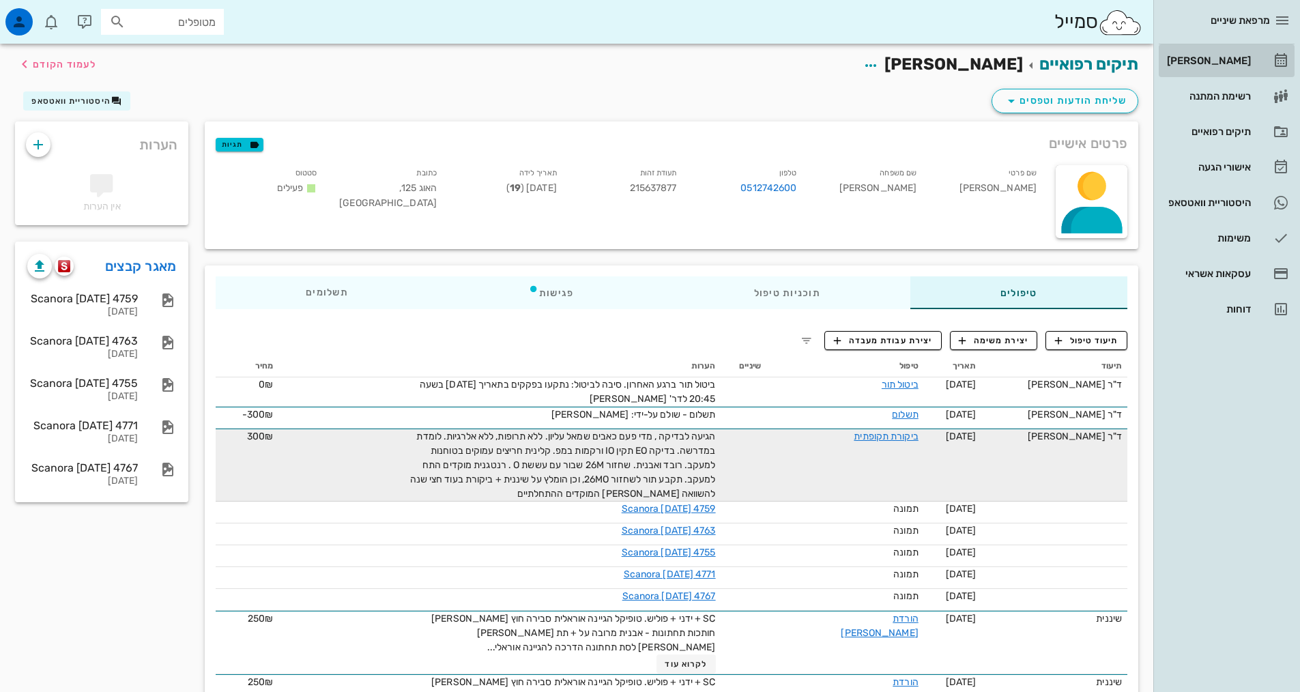
click at [1193, 65] on div "[PERSON_NAME]" at bounding box center [1207, 60] width 87 height 11
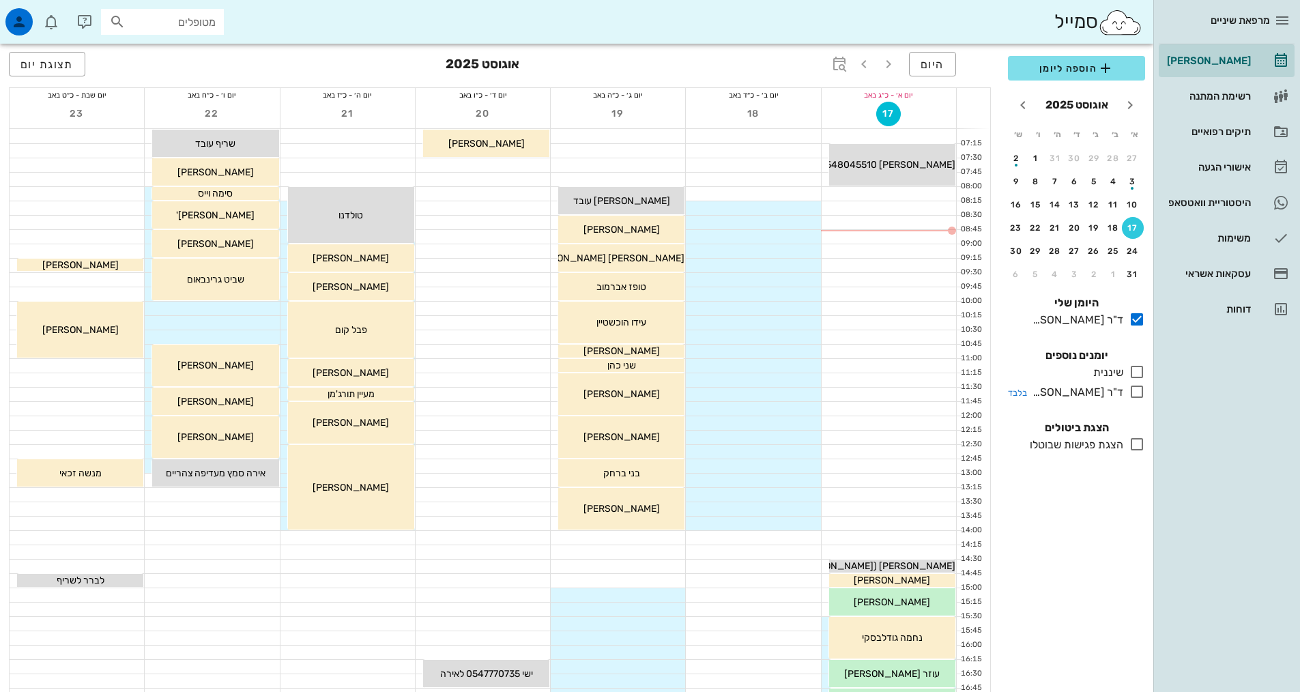
click at [1136, 398] on icon at bounding box center [1137, 391] width 16 height 16
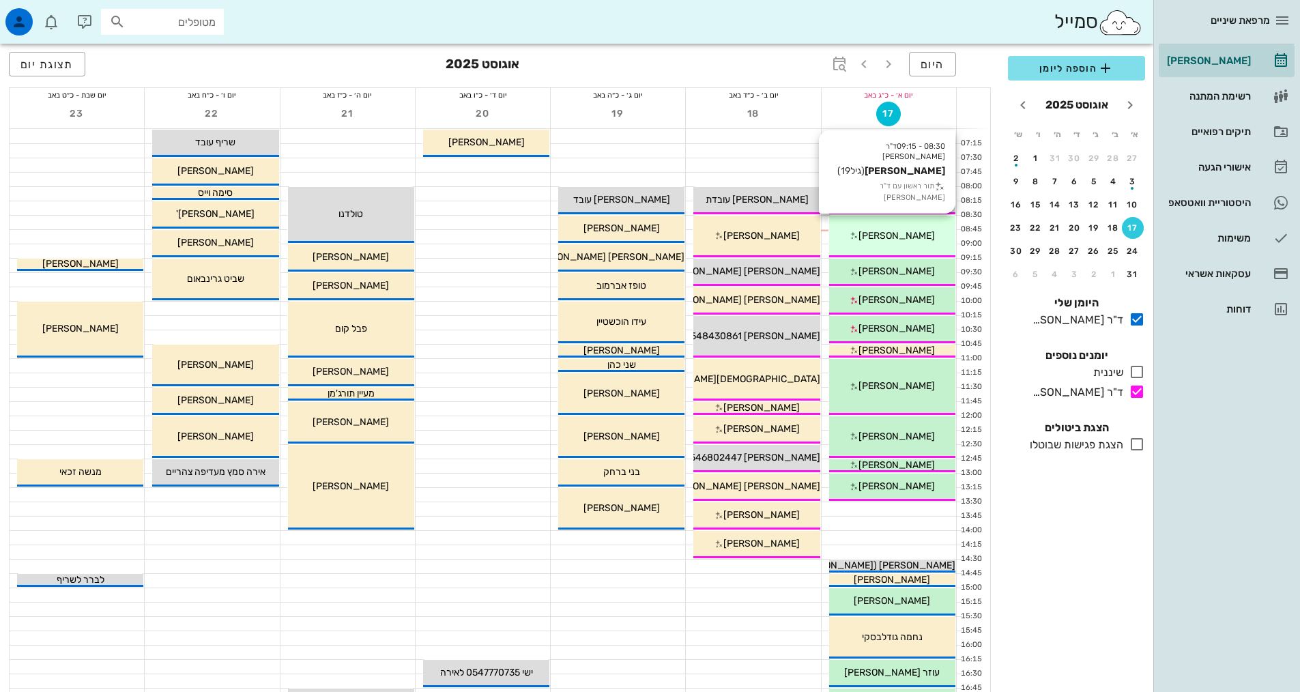
click at [849, 232] on div "[PERSON_NAME]" at bounding box center [892, 236] width 126 height 14
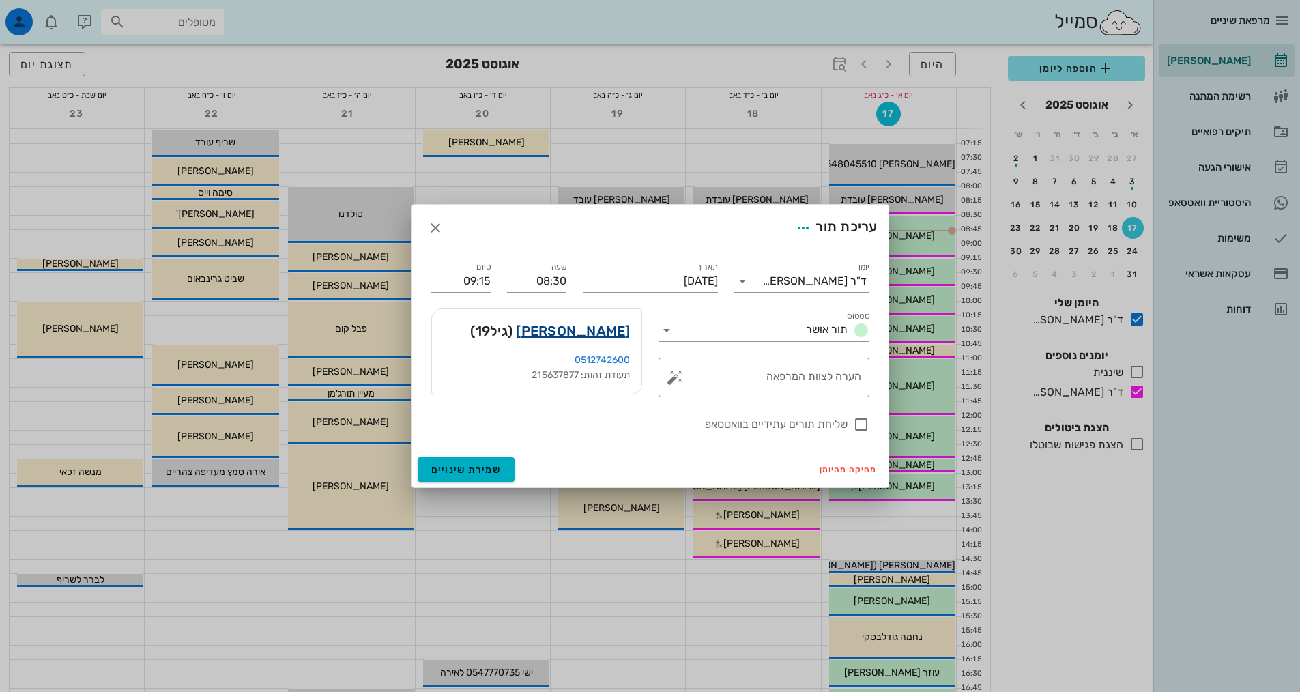
click at [608, 333] on link "[PERSON_NAME]" at bounding box center [573, 331] width 114 height 22
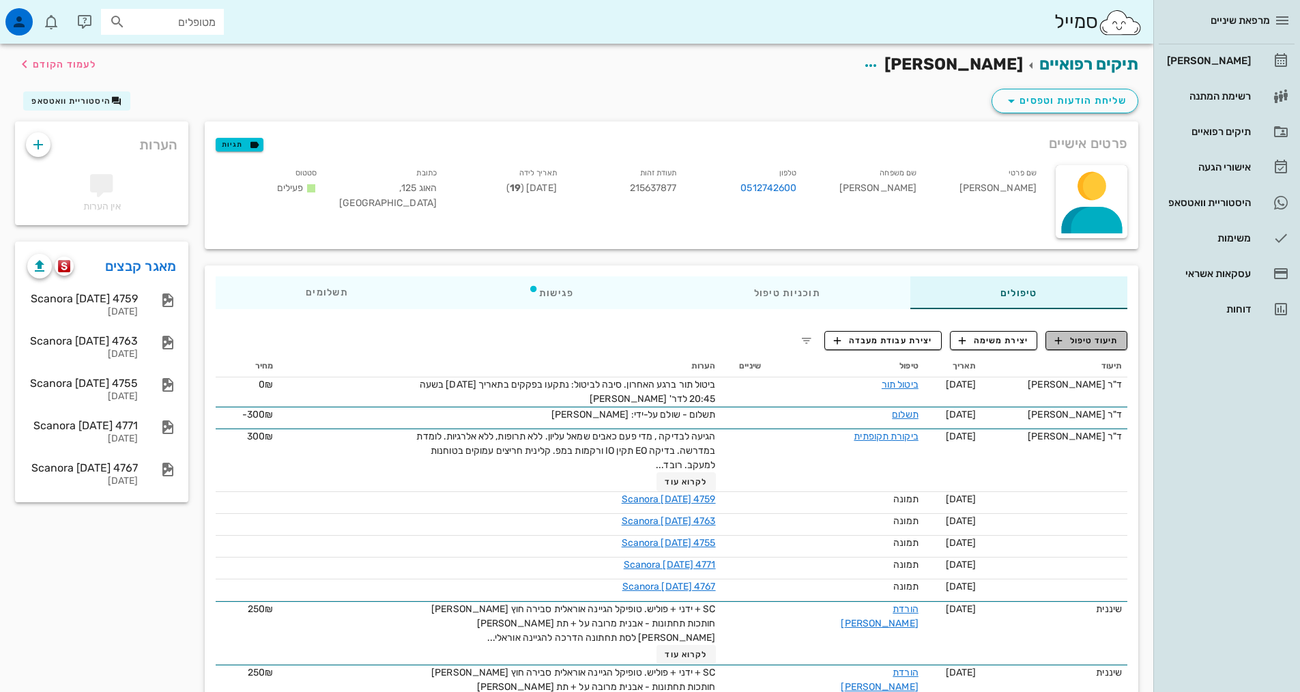
click at [1077, 340] on span "תיעוד טיפול" at bounding box center [1086, 340] width 63 height 12
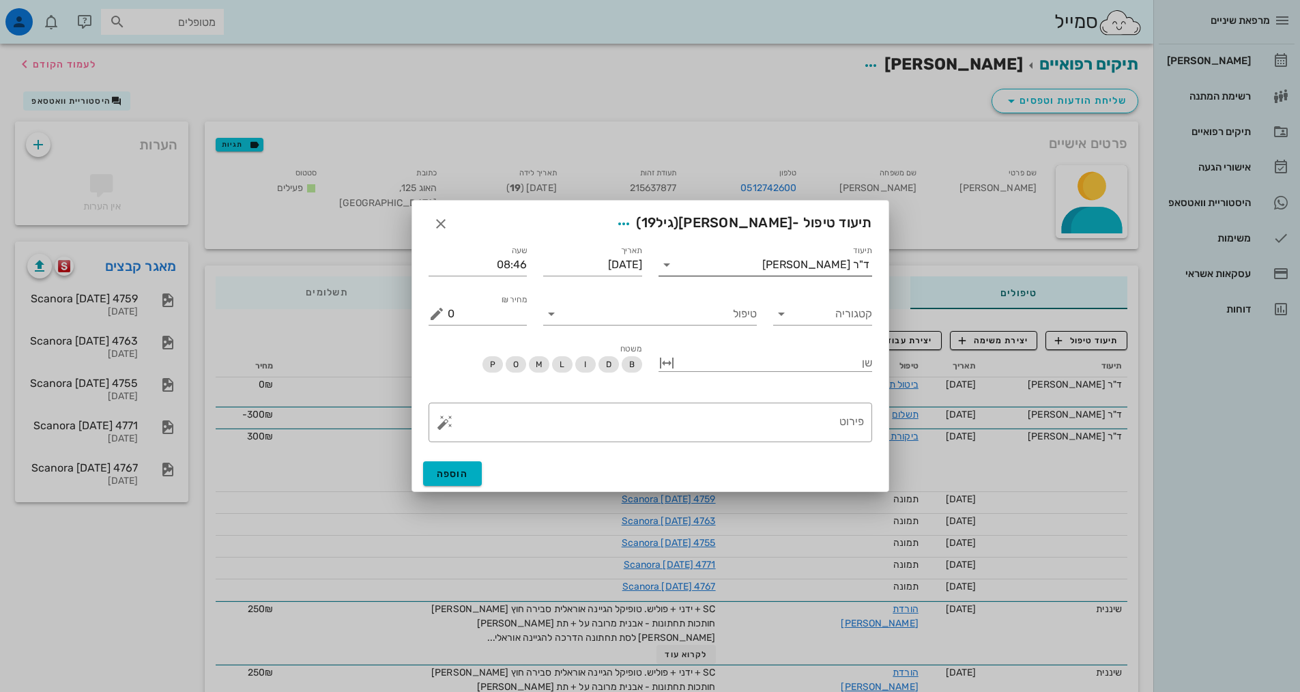
click at [664, 271] on icon at bounding box center [666, 265] width 16 height 16
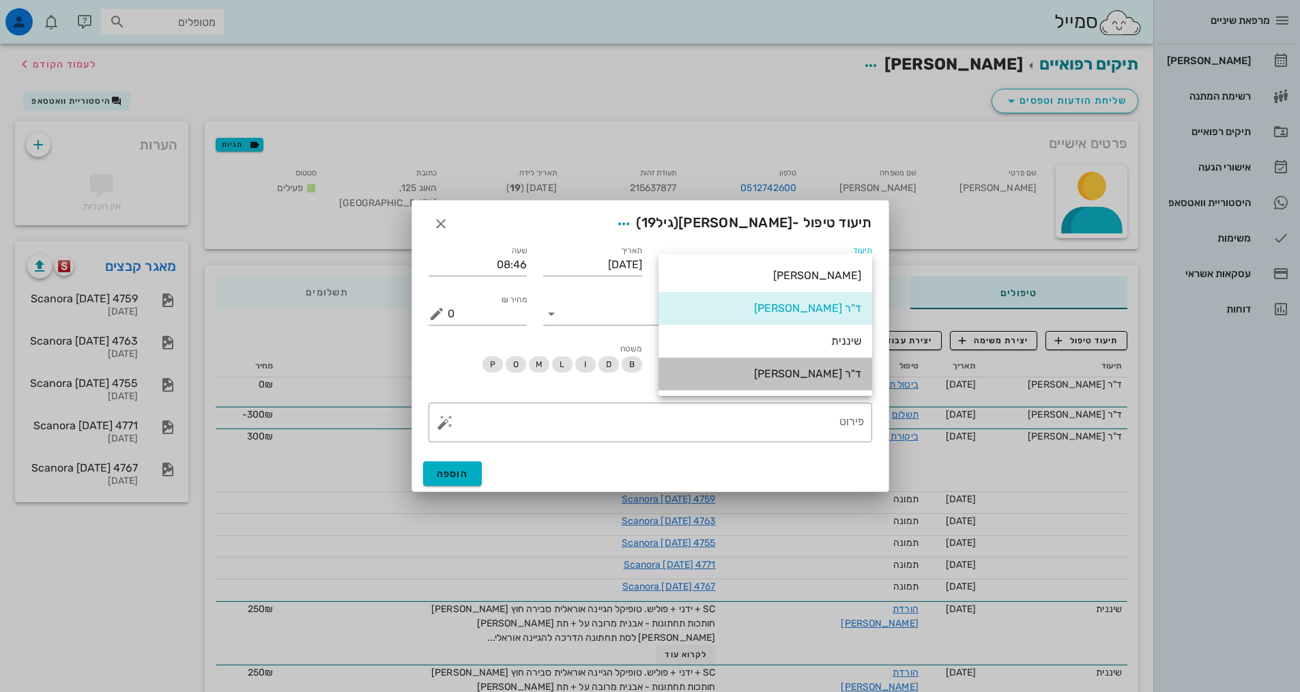
click at [739, 379] on div "ד"ר [PERSON_NAME]" at bounding box center [765, 373] width 192 height 13
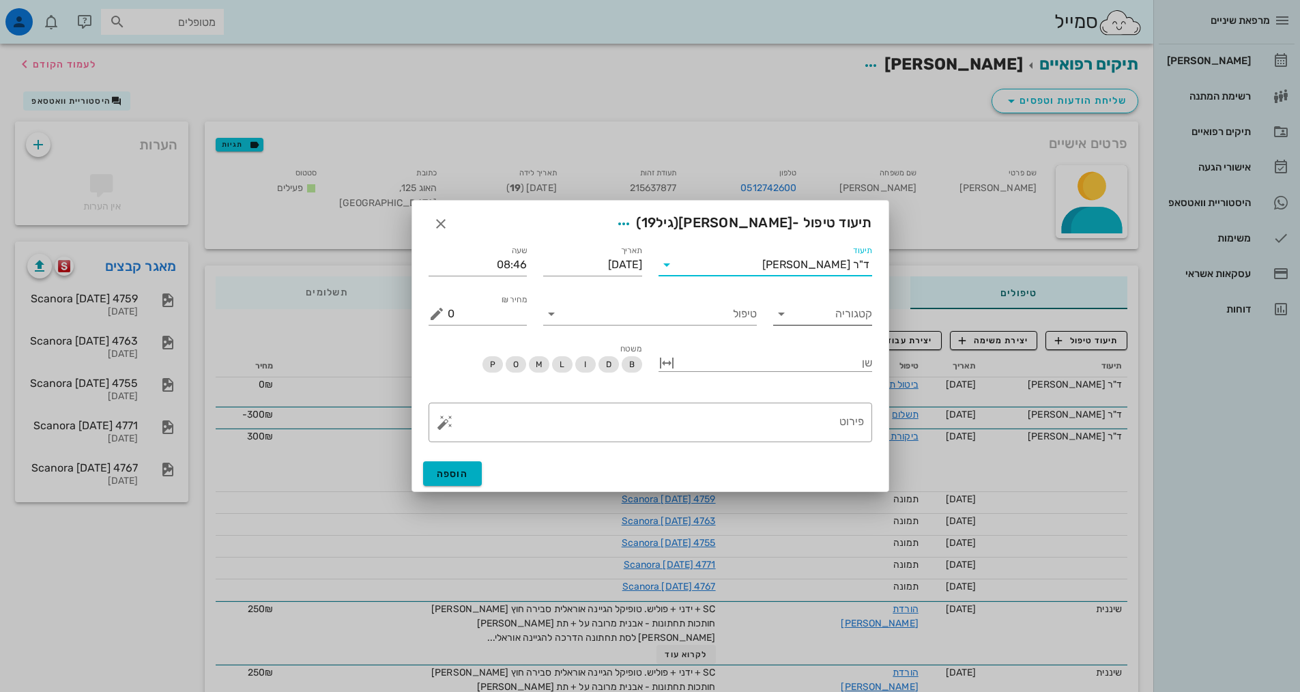
click at [791, 315] on div at bounding box center [782, 314] width 19 height 16
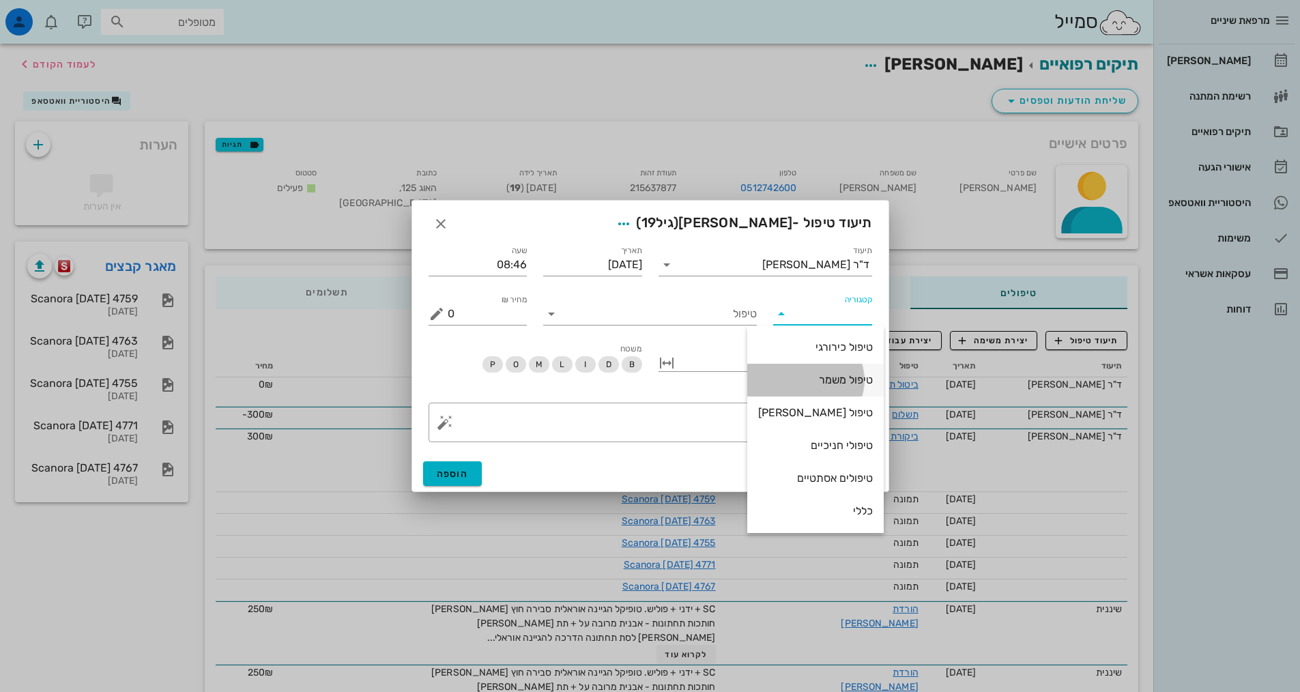
click at [792, 379] on div "טיפול משמר" at bounding box center [815, 379] width 115 height 13
type input "טיפול משמר"
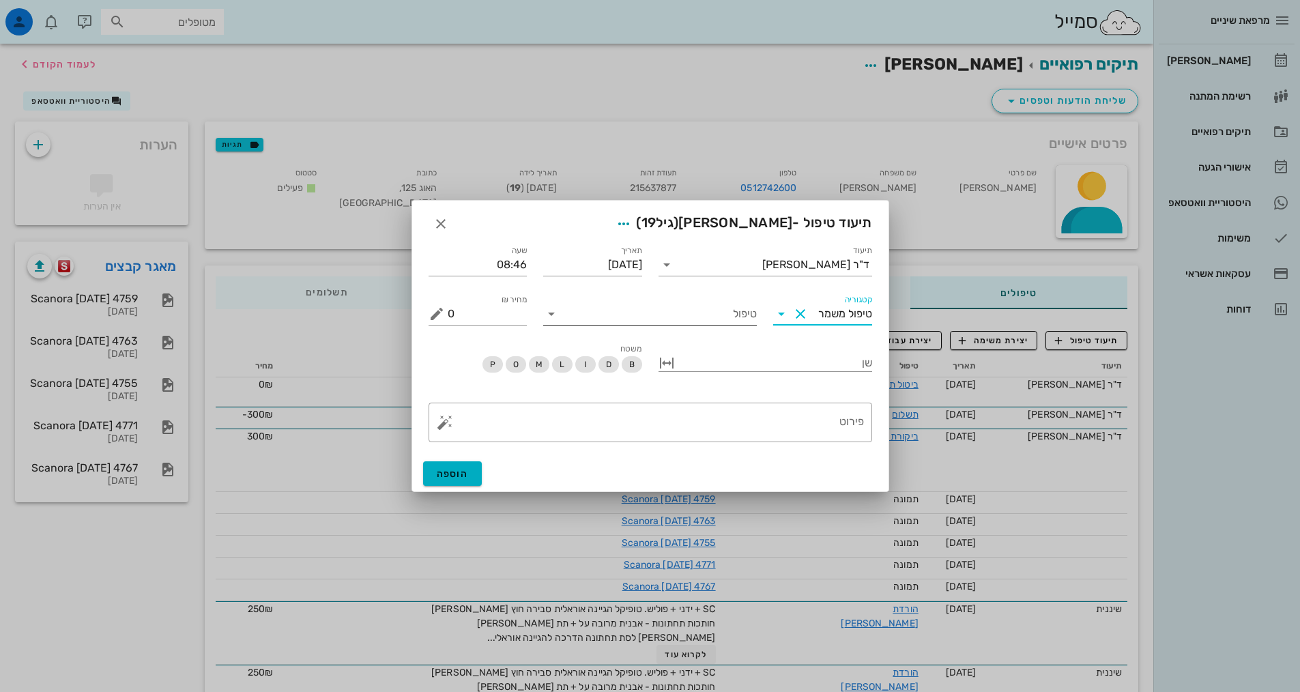
click at [585, 321] on input "טיפול" at bounding box center [659, 314] width 194 height 22
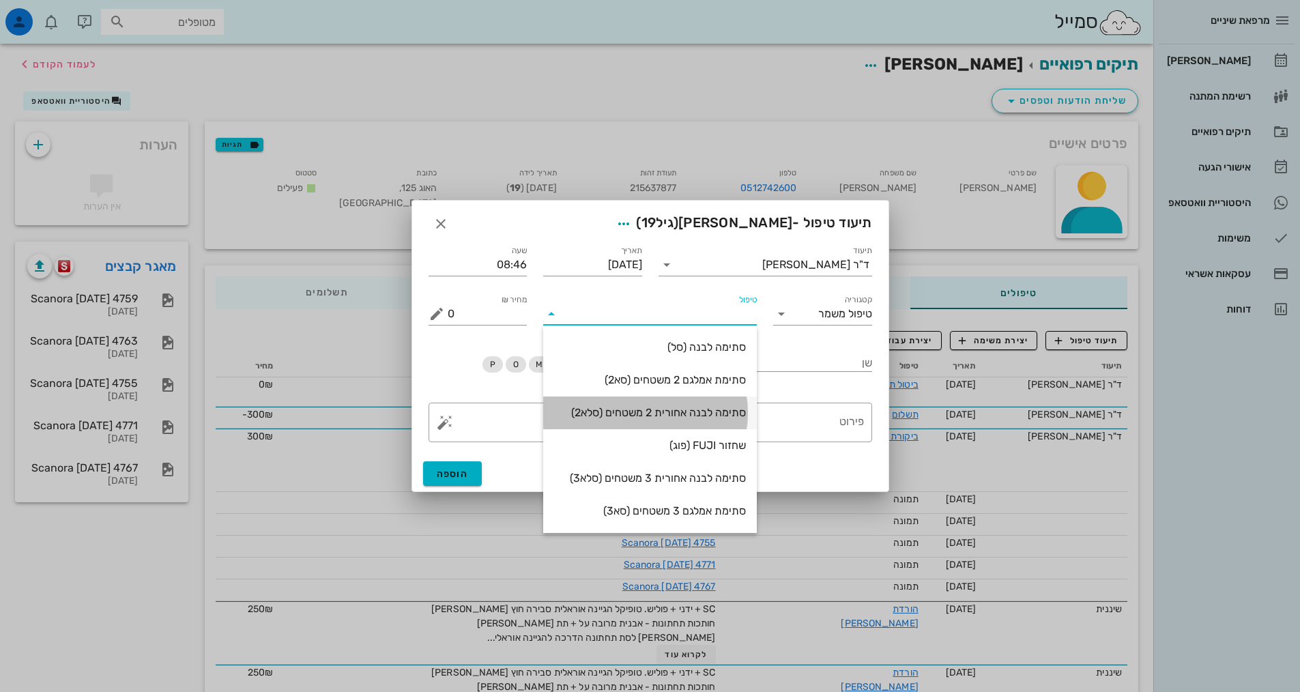
click at [631, 411] on div "סתימה לבנה אחורית 2 משטחים (סלא2)" at bounding box center [650, 412] width 192 height 13
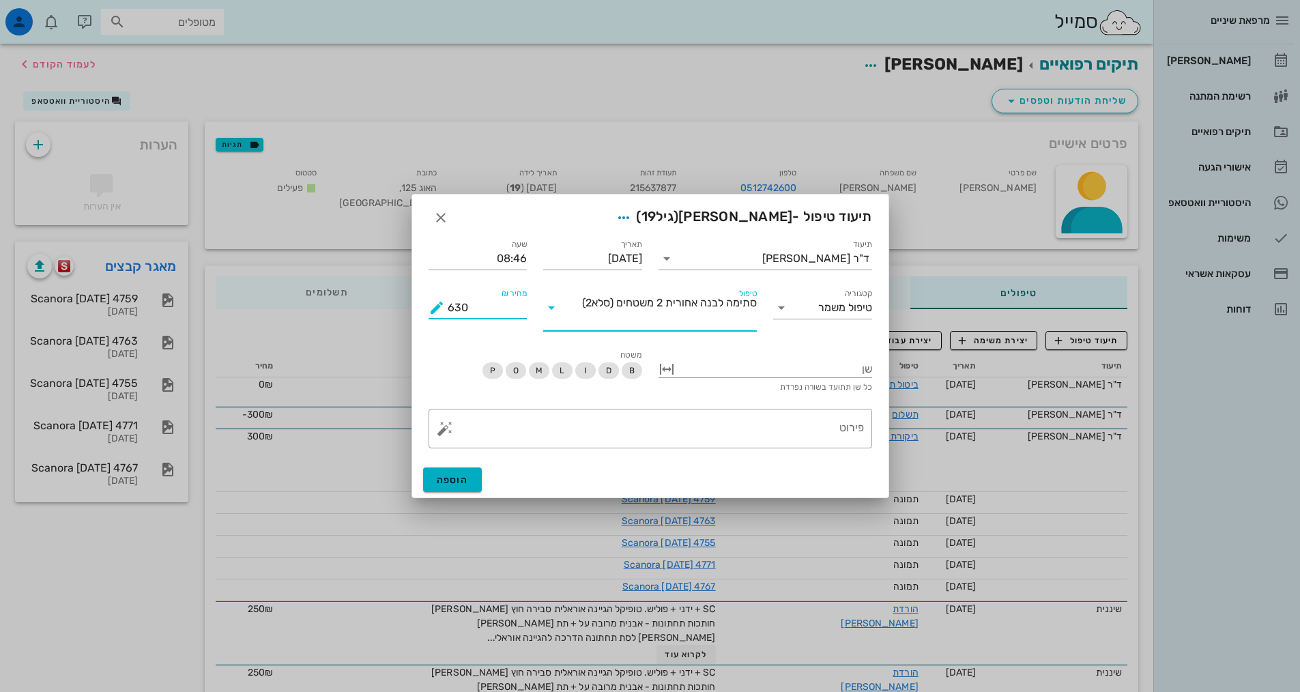
click at [456, 308] on input "630" at bounding box center [488, 308] width 80 height 22
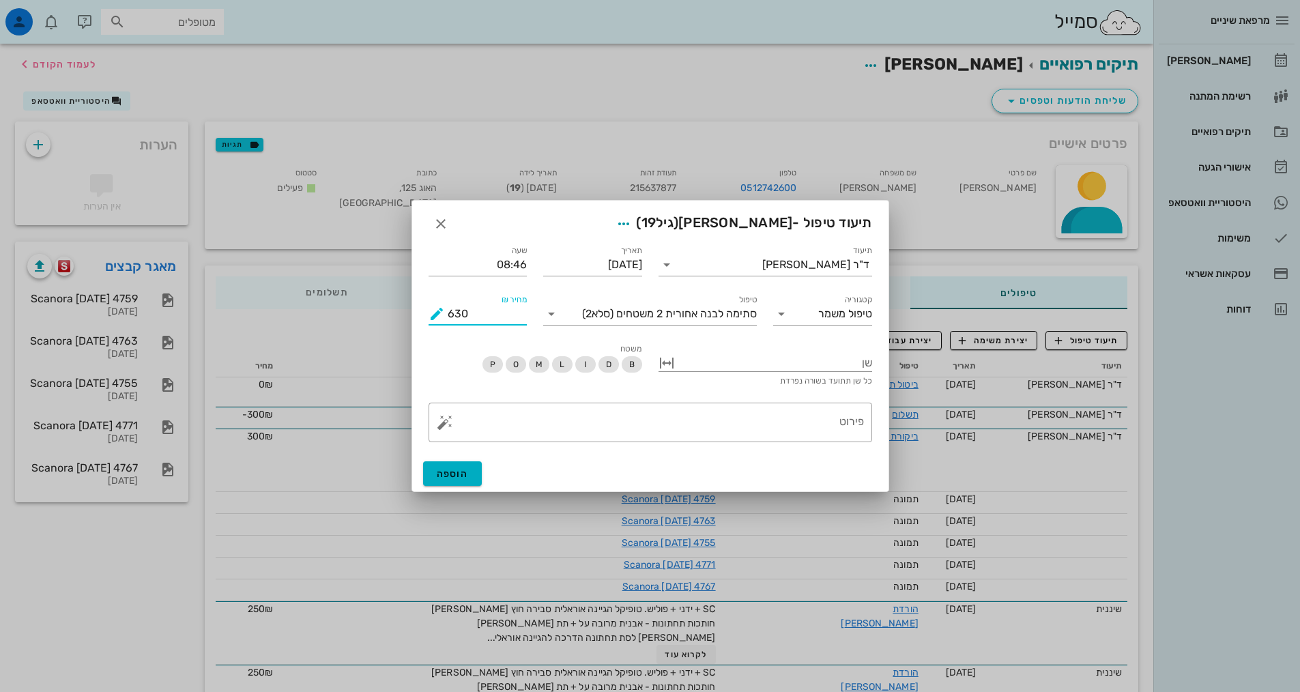
click at [434, 316] on button "מחיר ₪ appended action" at bounding box center [437, 314] width 16 height 16
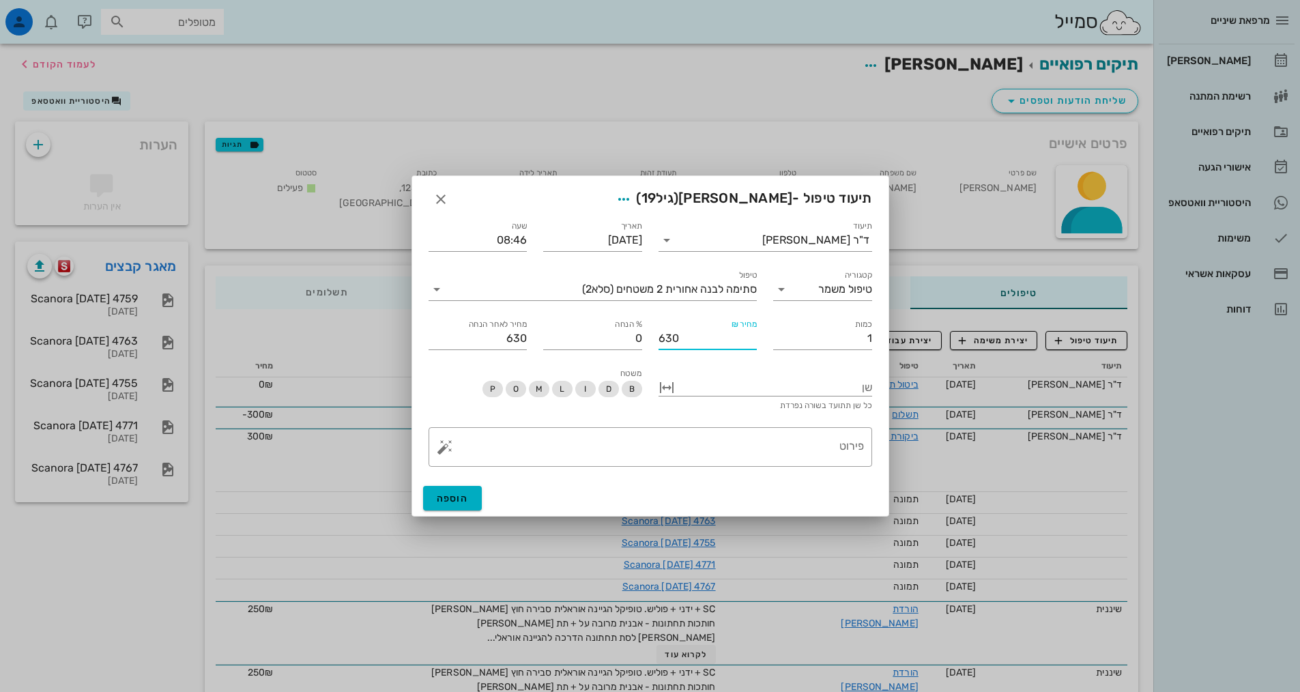
type input "600"
click at [738, 444] on textarea "פירוט" at bounding box center [656, 450] width 416 height 33
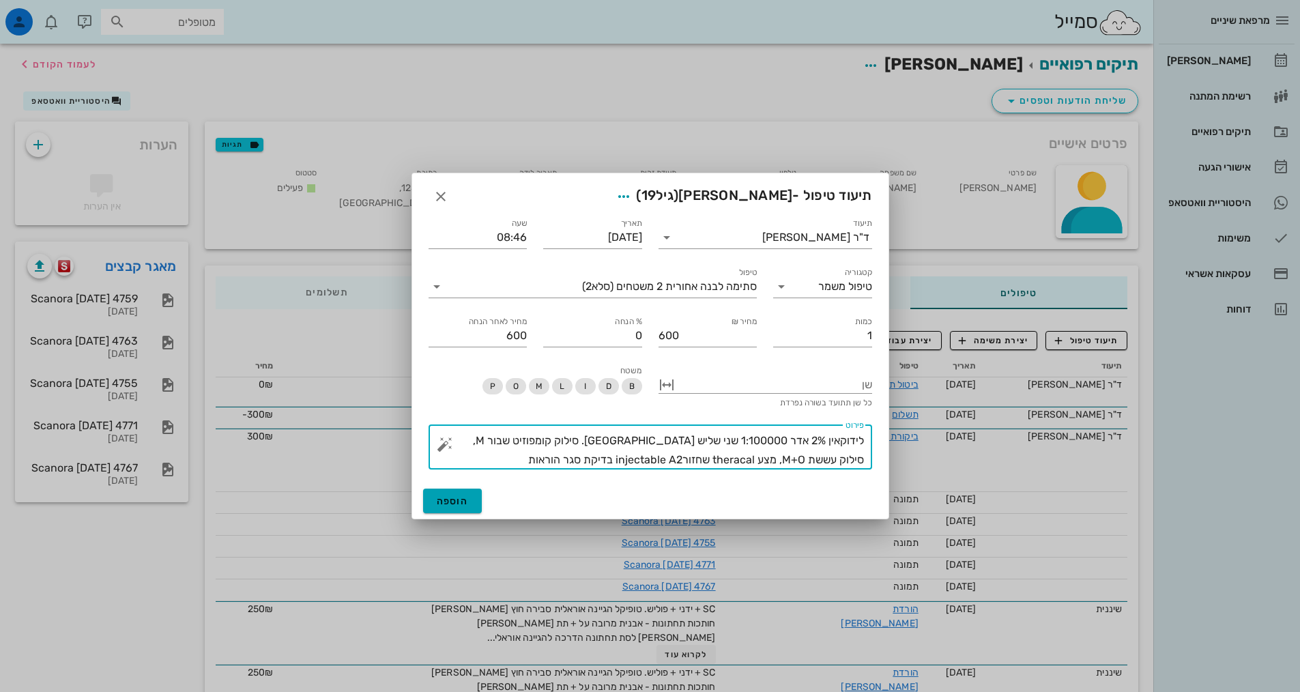
type textarea "לידוקאין 2% אדר 1:100000 שני שליש [GEOGRAPHIC_DATA]. סילוק קומפוזיט שבור M, סיל…"
click at [450, 505] on span "הוספה" at bounding box center [453, 501] width 32 height 12
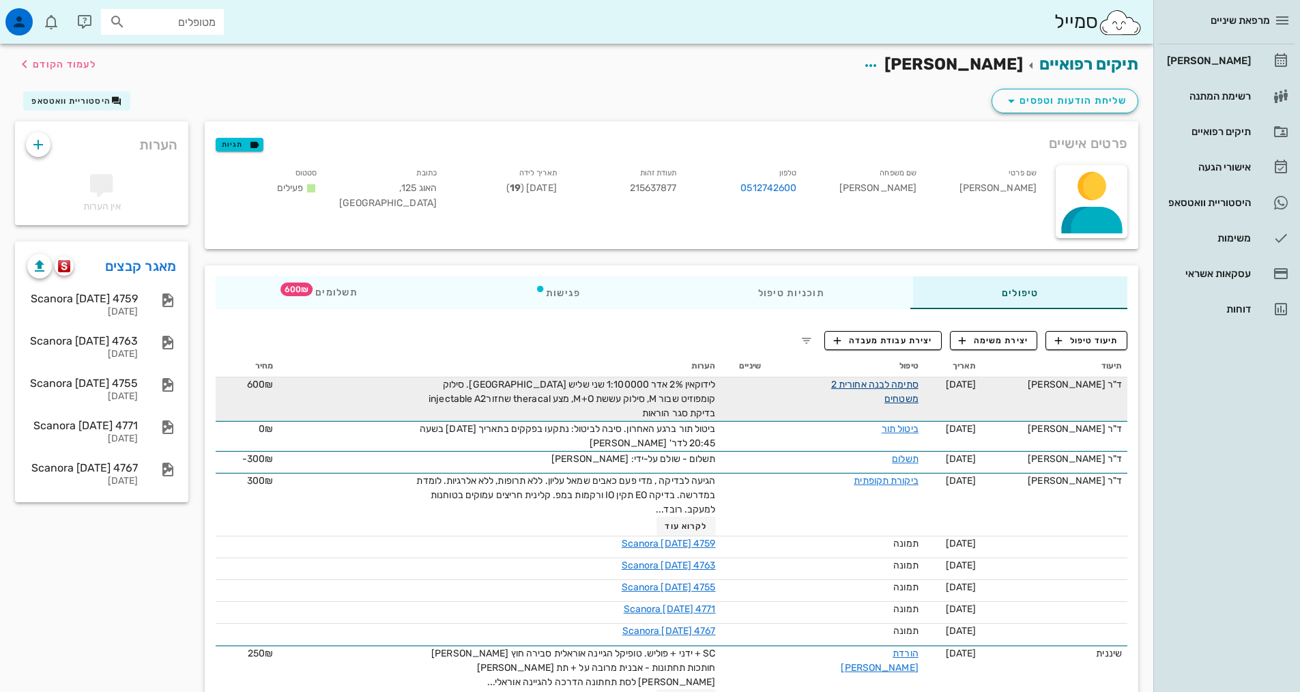
click at [911, 399] on link "סתימה לבנה אחורית 2 משטחים" at bounding box center [874, 392] width 87 height 26
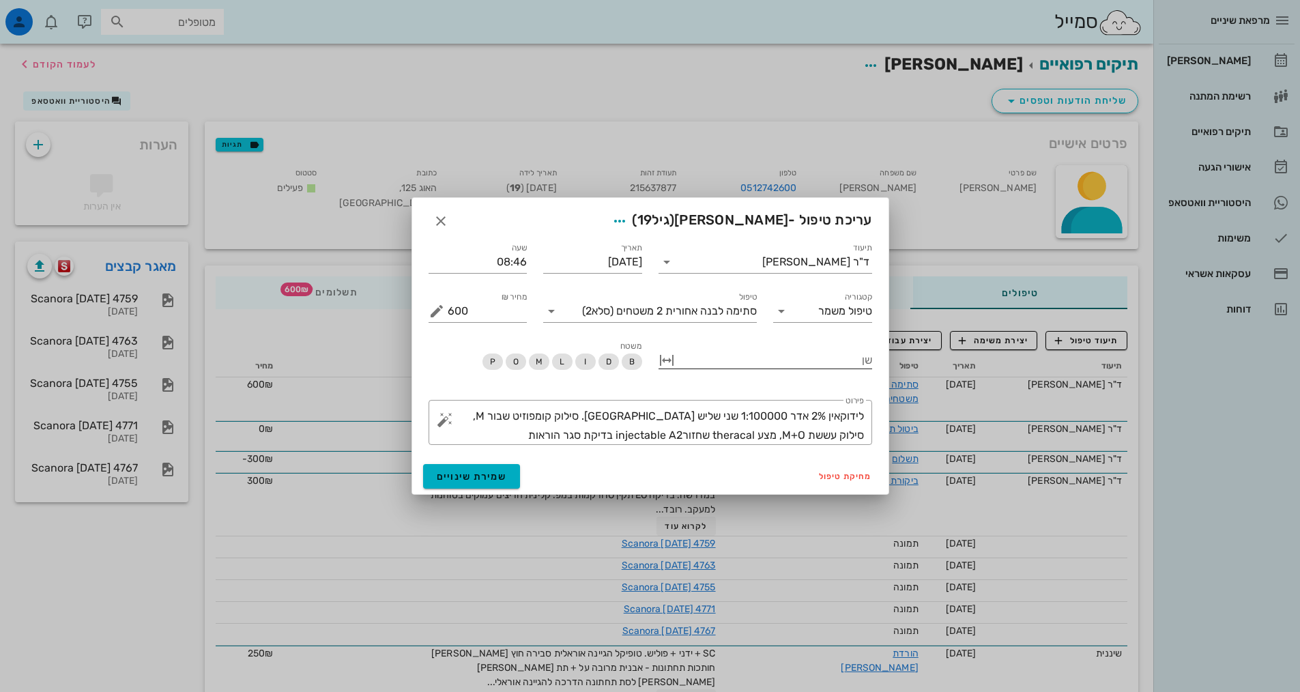
click at [759, 355] on div at bounding box center [775, 359] width 194 height 18
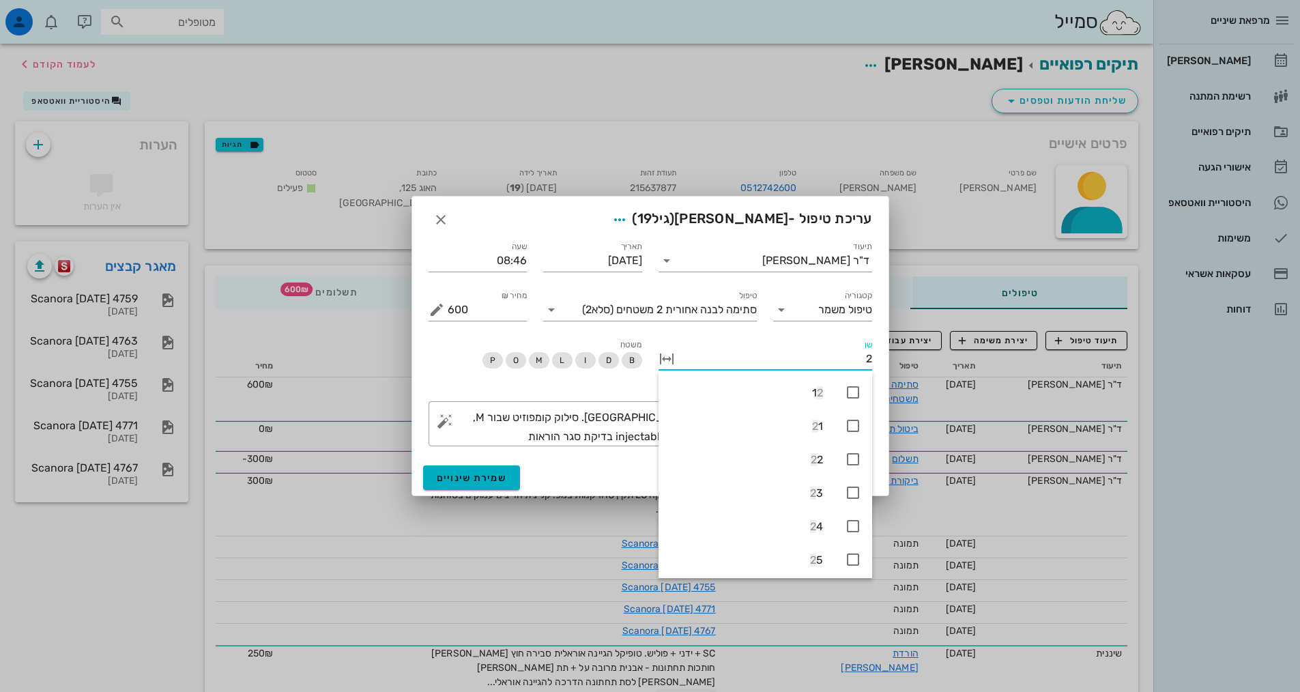
type input "26"
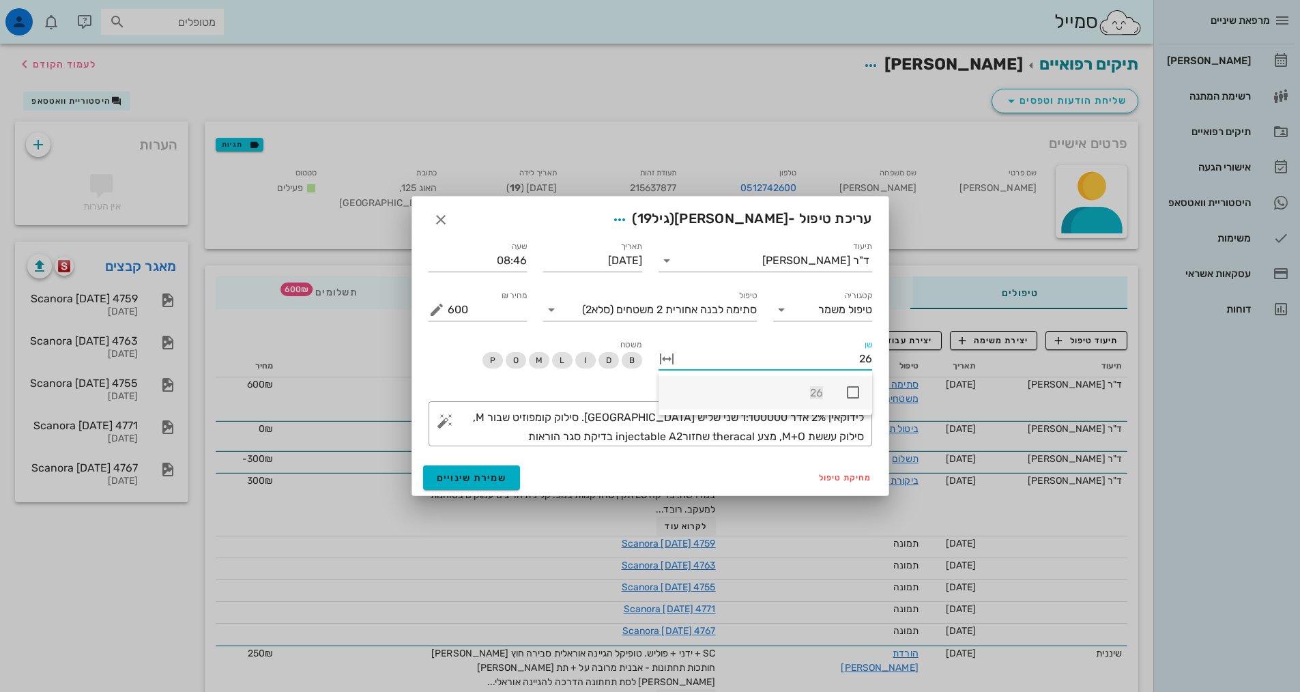
click at [850, 386] on icon at bounding box center [853, 392] width 16 height 16
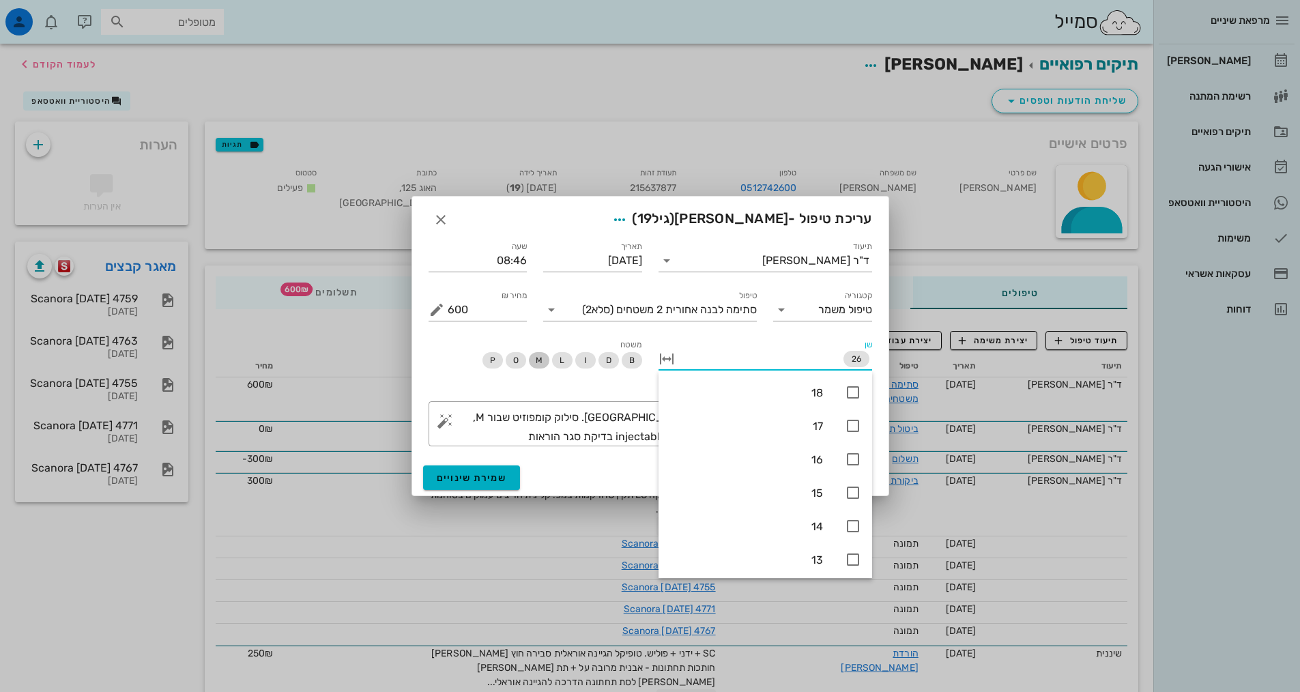
click at [536, 361] on span "M" at bounding box center [538, 360] width 7 height 16
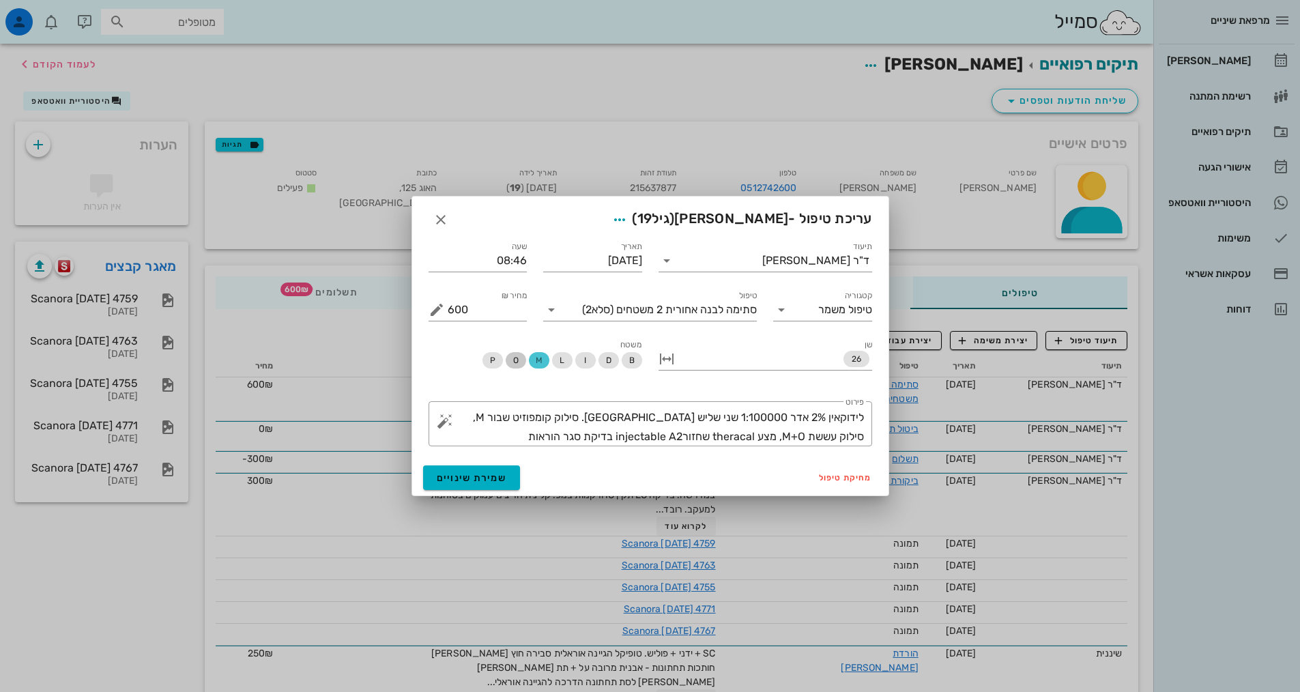
click at [518, 360] on span "O" at bounding box center [514, 360] width 5 height 16
click at [479, 482] on span "שמירת שינויים" at bounding box center [472, 478] width 70 height 12
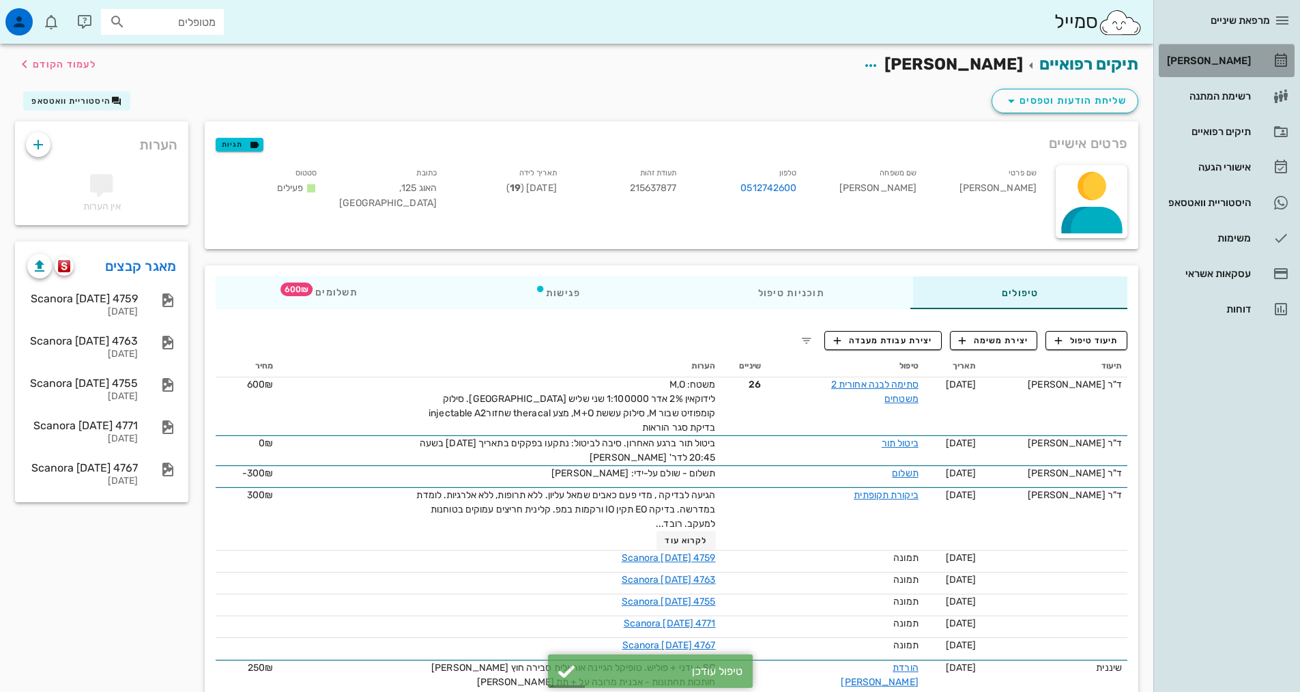
click at [1255, 60] on link "[PERSON_NAME]" at bounding box center [1227, 60] width 136 height 33
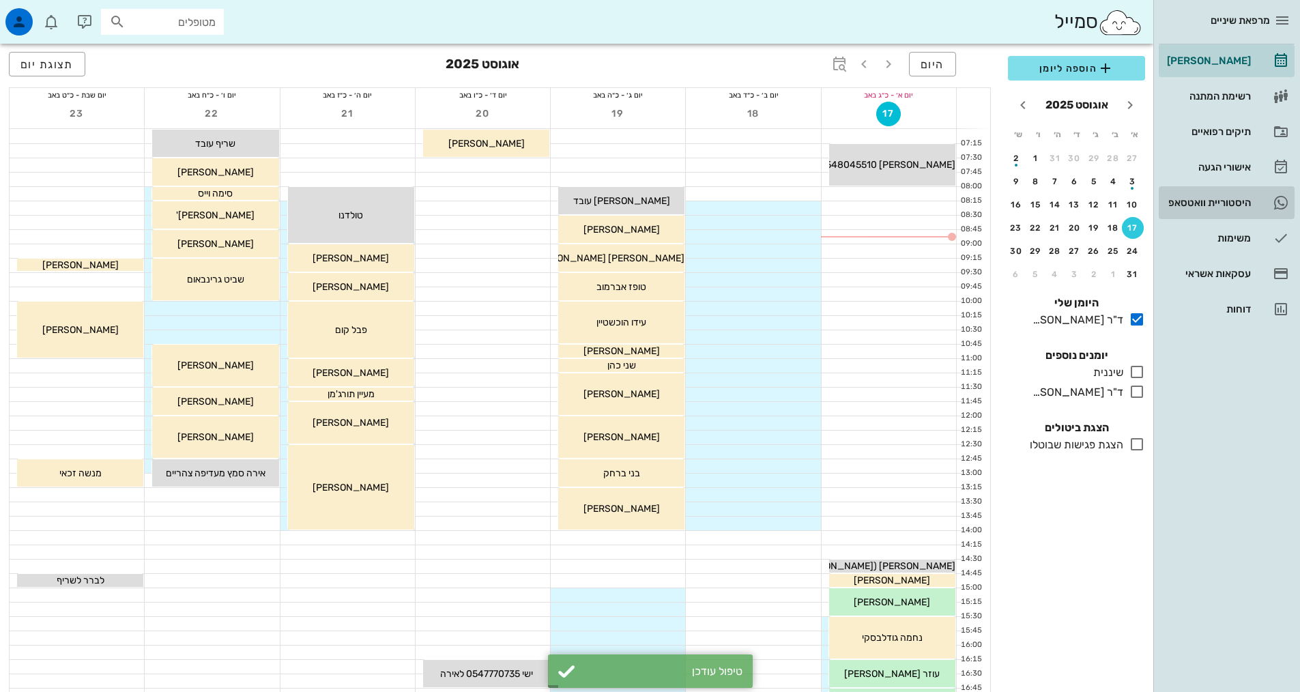
click at [1201, 207] on div "היסטוריית וואטסאפ" at bounding box center [1207, 202] width 87 height 11
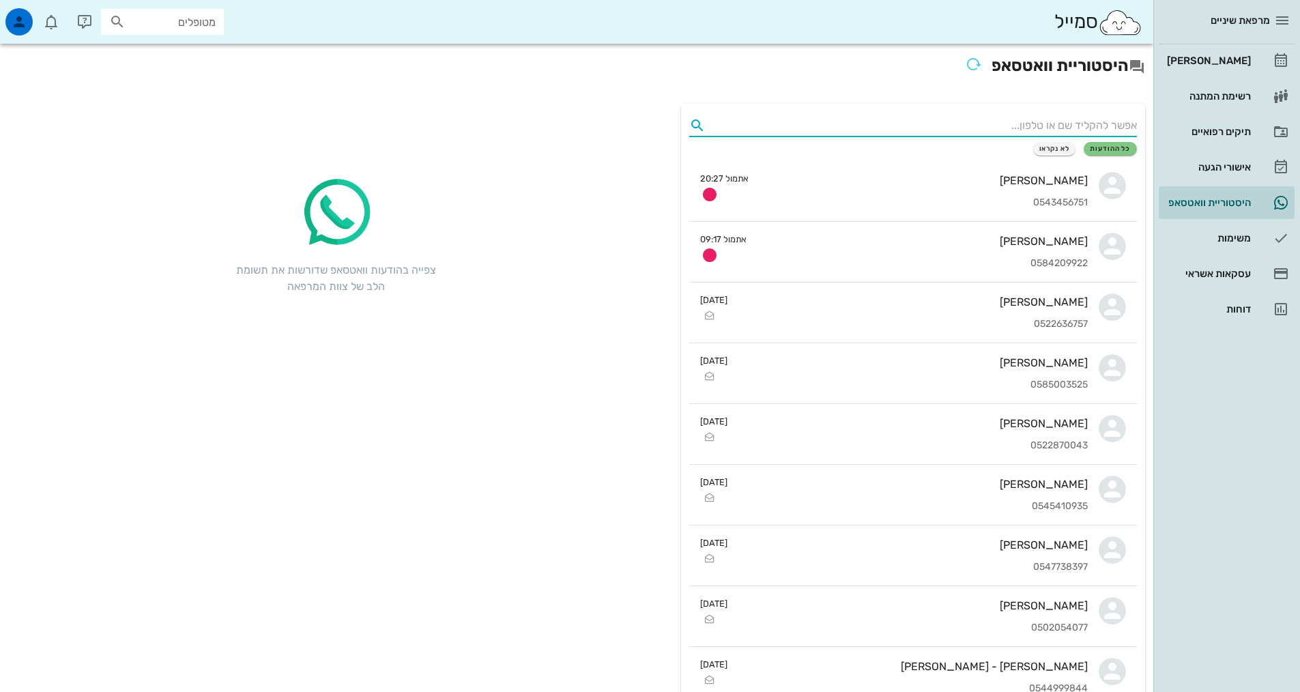
click at [984, 119] on input "text" at bounding box center [924, 126] width 426 height 22
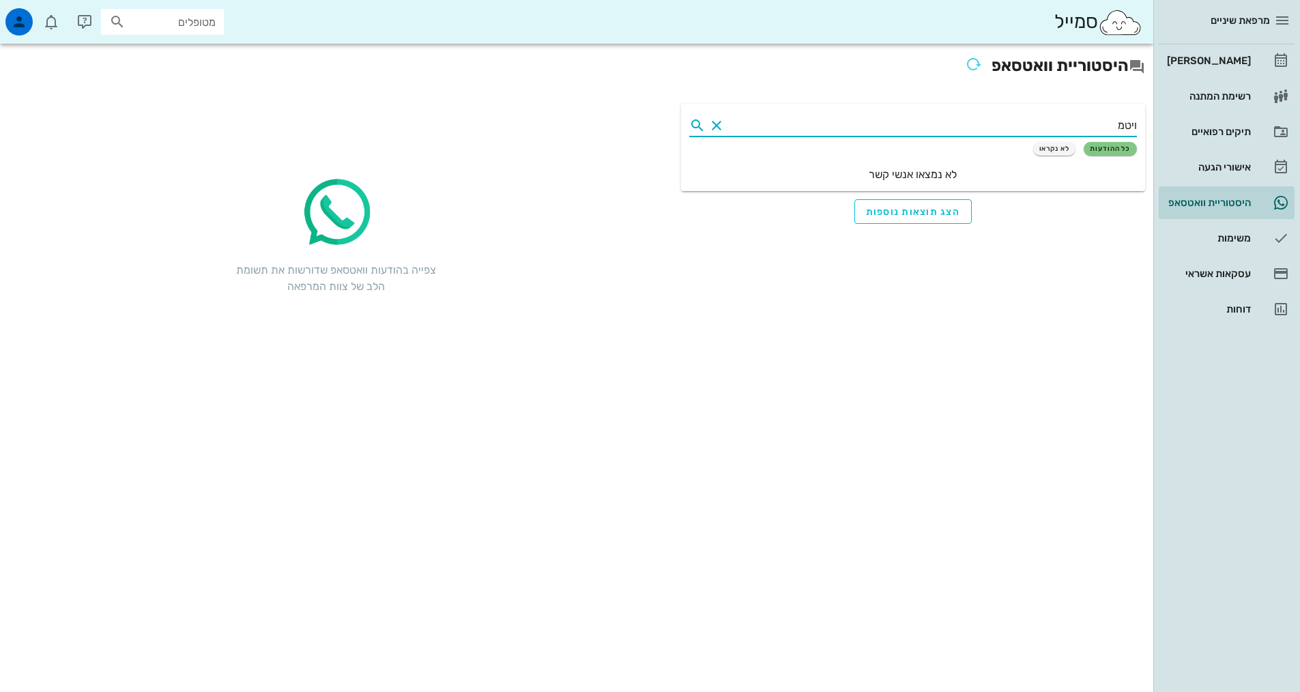
type input "[PERSON_NAME]"
drag, startPoint x: 1096, startPoint y: 128, endPoint x: 1183, endPoint y: 128, distance: 87.3
click at [1183, 128] on div "מרפאת שיניים [PERSON_NAME] רשימת המתנה תיקים רפואיים אישורי הגעה 2 היסטוריית וו…" at bounding box center [650, 346] width 1300 height 692
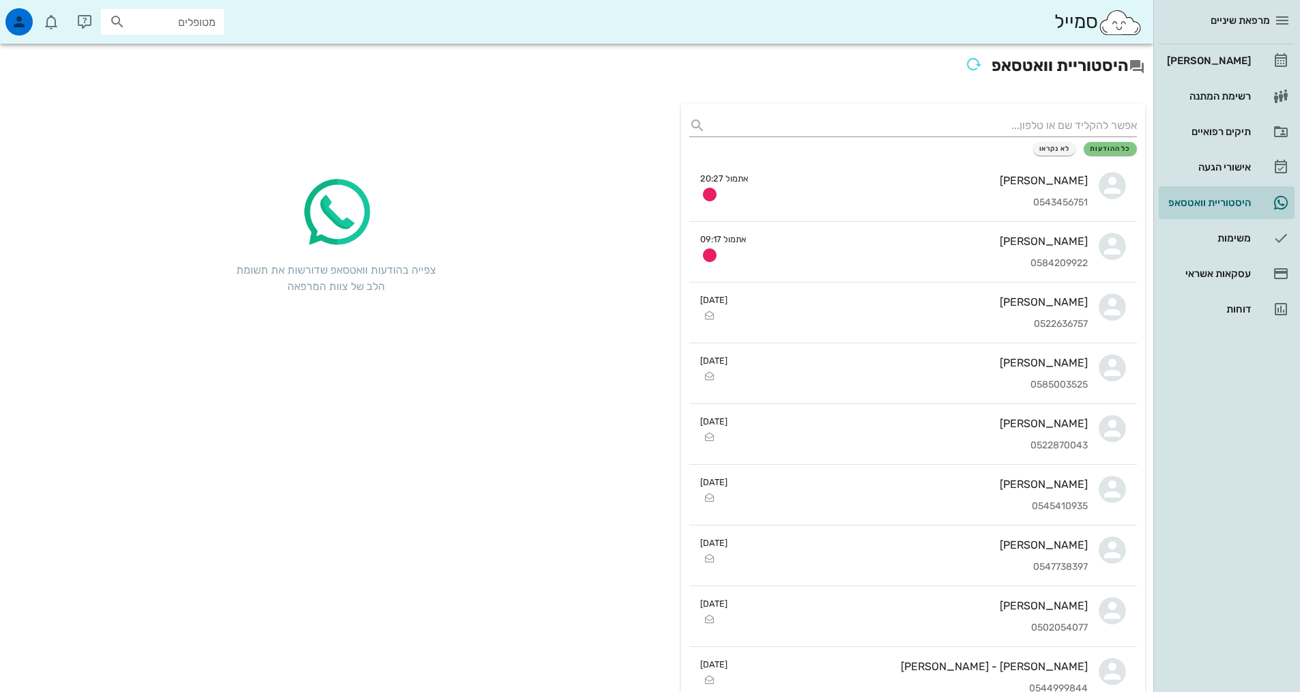
click at [618, 238] on div "צפייה בהודעות וואטסאפ שדורשות את תשומת הלב של צוות המרפאה" at bounding box center [336, 240] width 656 height 273
click at [1219, 66] on div "[PERSON_NAME]" at bounding box center [1207, 60] width 87 height 11
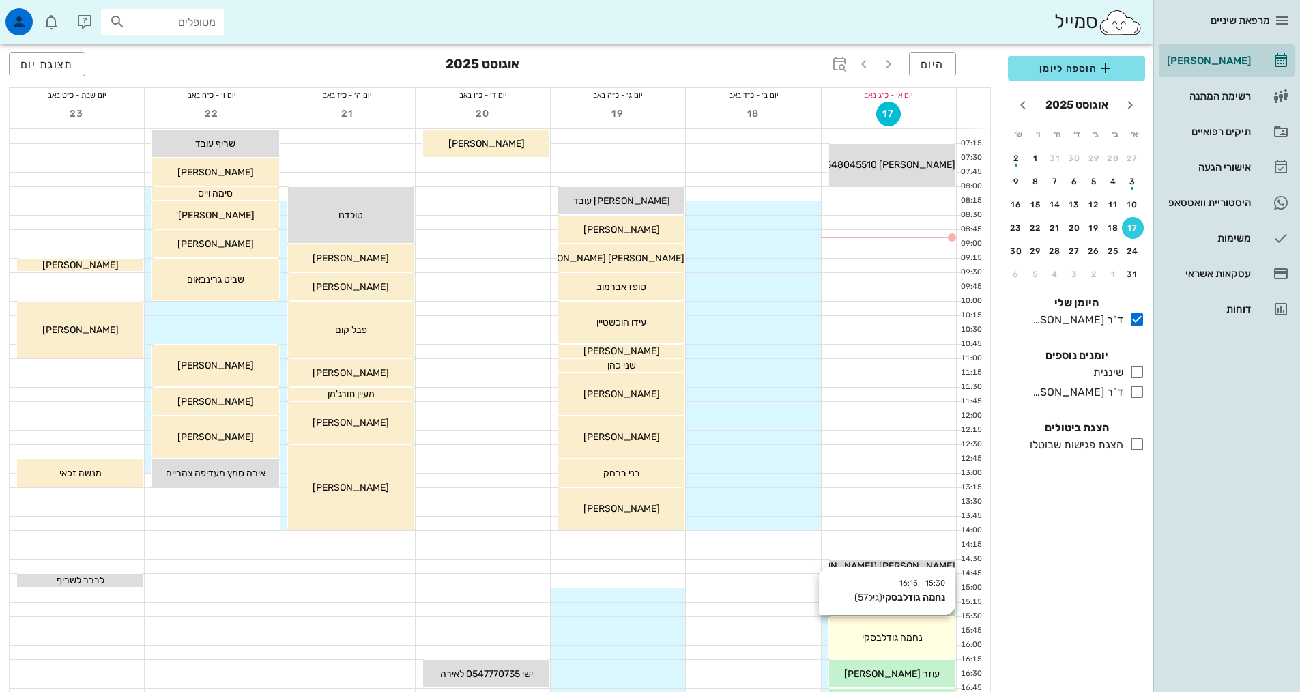
click at [1138, 396] on icon at bounding box center [1137, 391] width 16 height 16
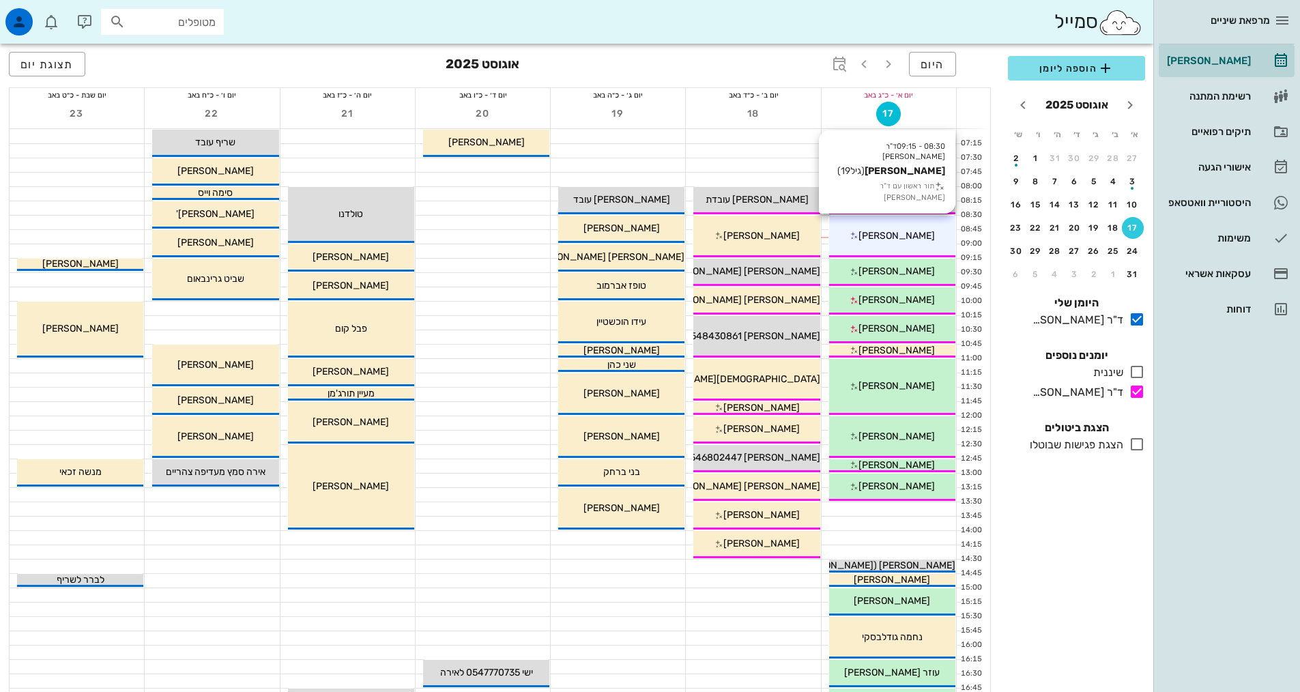
click at [900, 229] on div "[PERSON_NAME]" at bounding box center [892, 236] width 126 height 14
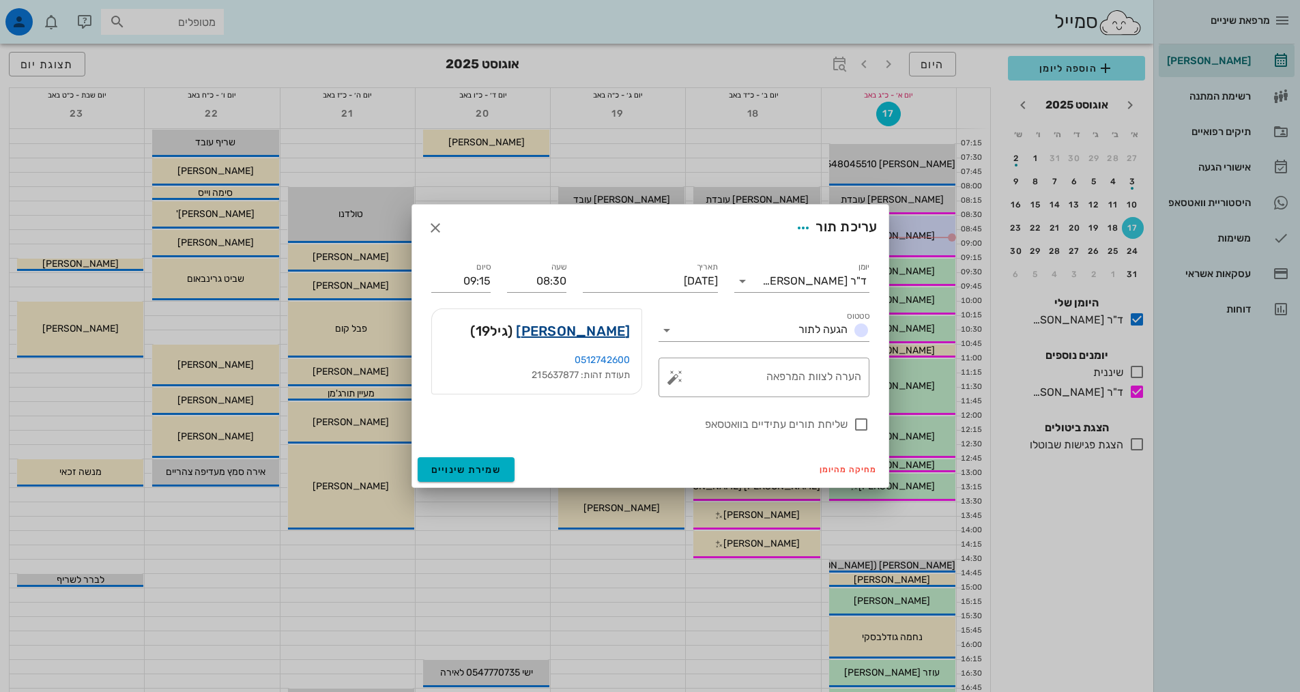
click at [606, 325] on link "[PERSON_NAME]" at bounding box center [573, 331] width 114 height 22
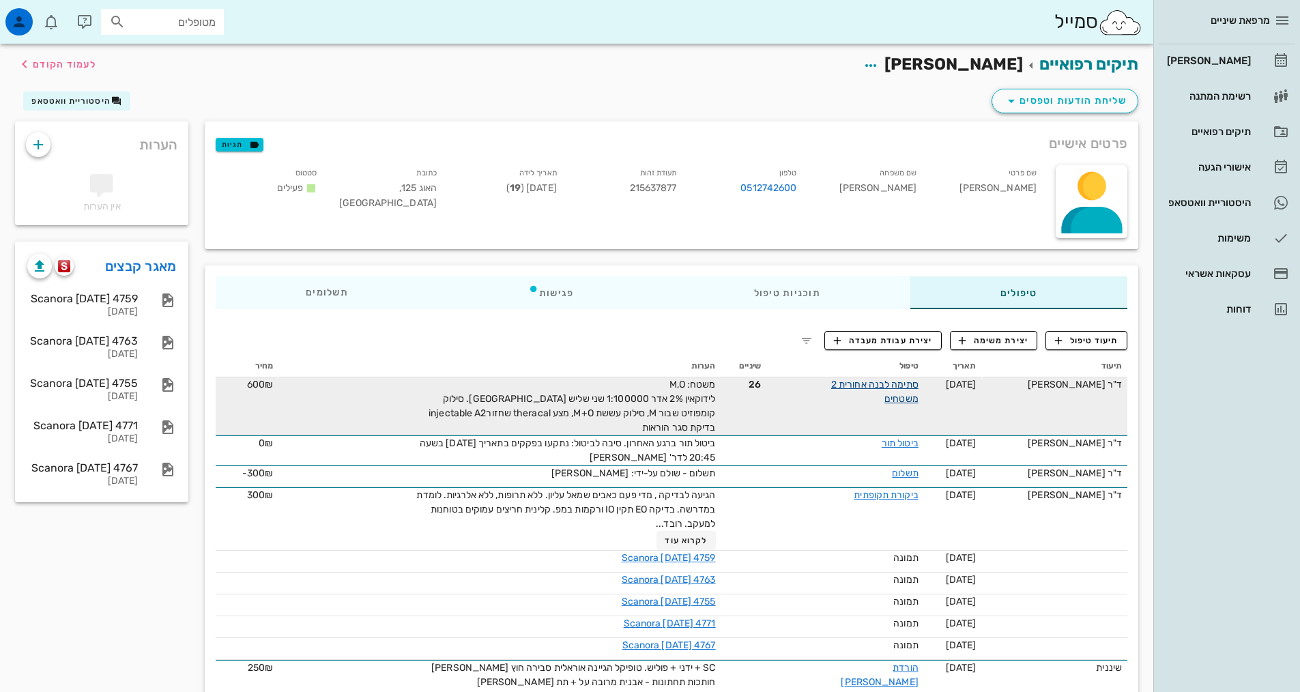
click at [868, 381] on link "סתימה לבנה אחורית 2 משטחים" at bounding box center [874, 392] width 87 height 26
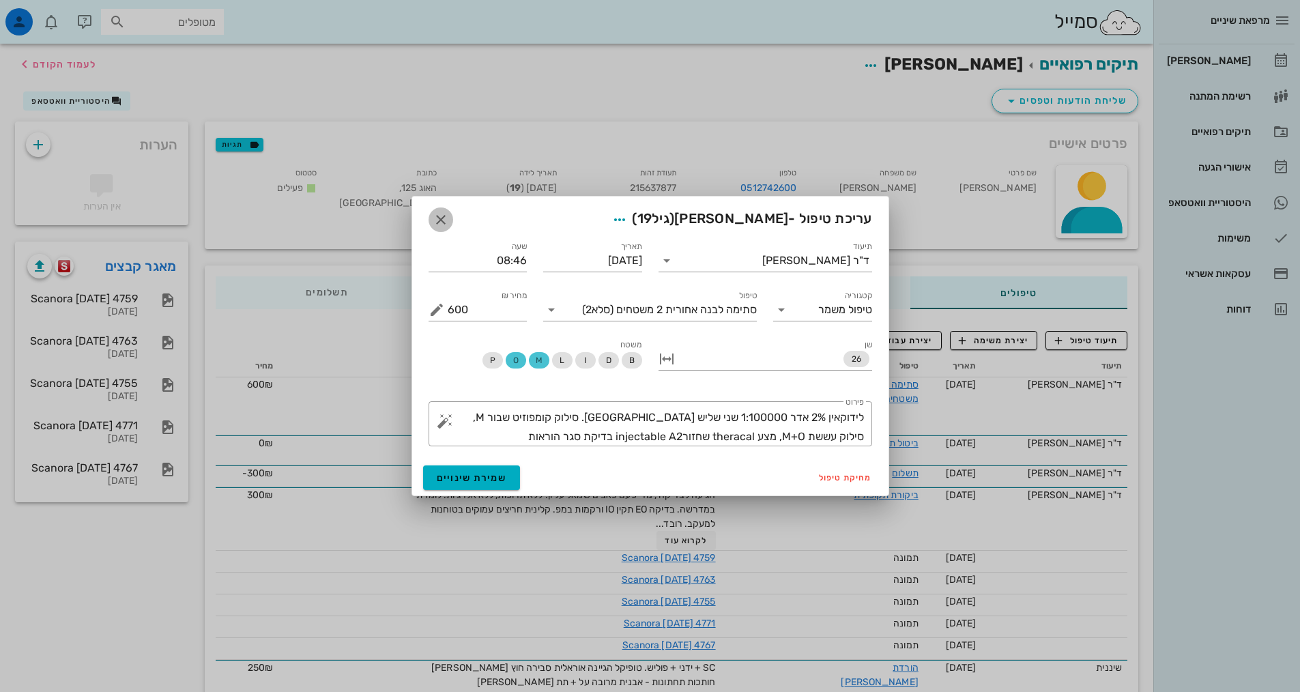
click at [433, 218] on icon "button" at bounding box center [441, 220] width 16 height 16
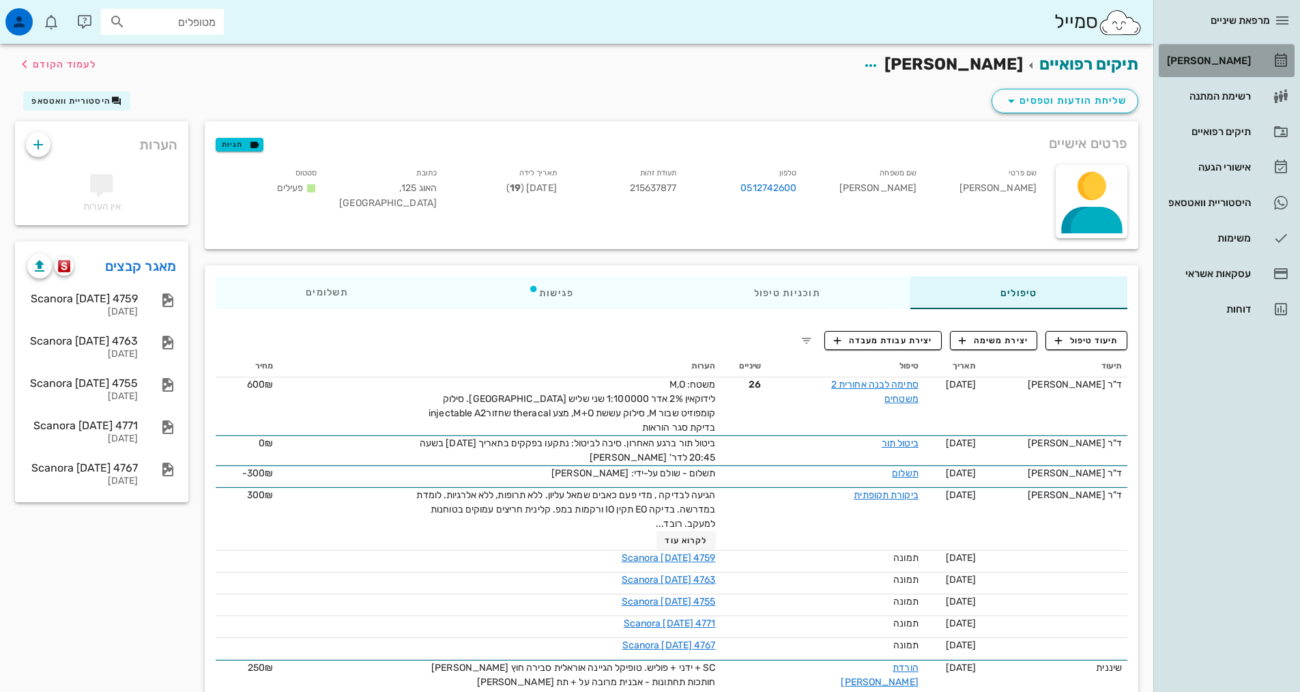
click at [1214, 59] on div "[PERSON_NAME]" at bounding box center [1207, 60] width 87 height 11
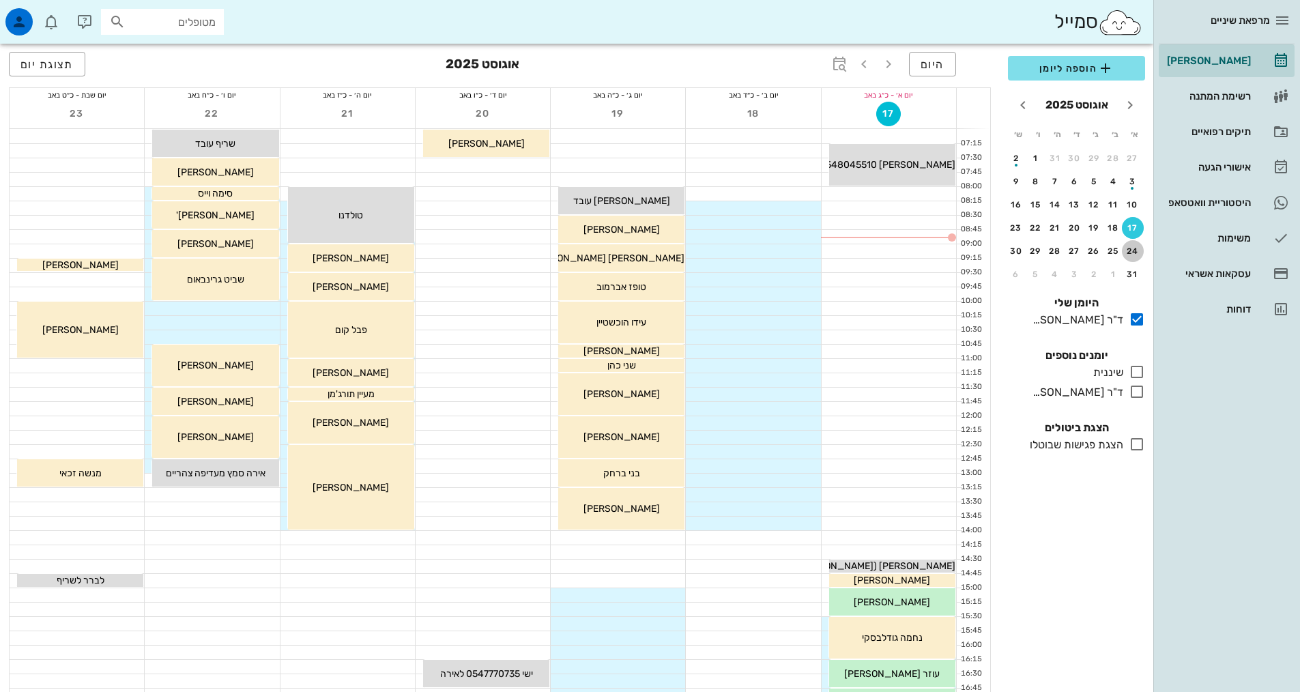
click at [1131, 254] on div "24" at bounding box center [1133, 251] width 22 height 10
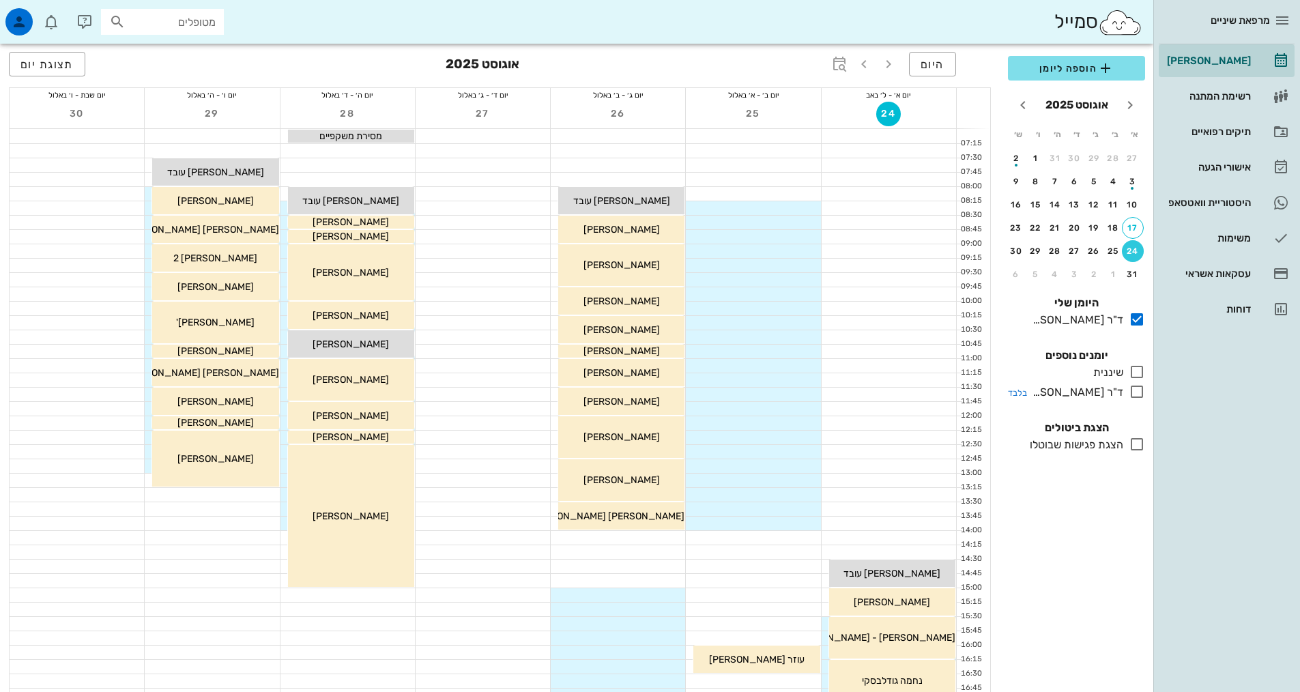
click at [1138, 393] on icon at bounding box center [1137, 391] width 16 height 16
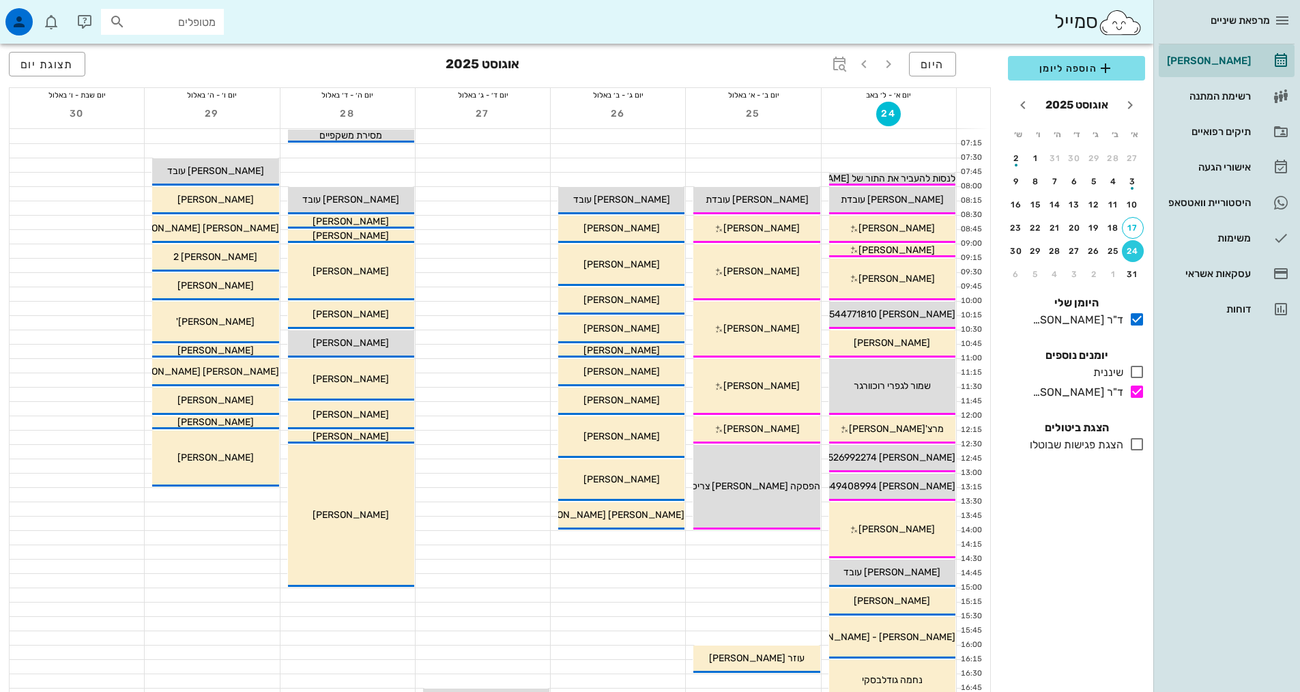
click at [1133, 248] on div "24" at bounding box center [1133, 251] width 22 height 10
click at [1133, 229] on div "17" at bounding box center [1132, 228] width 20 height 10
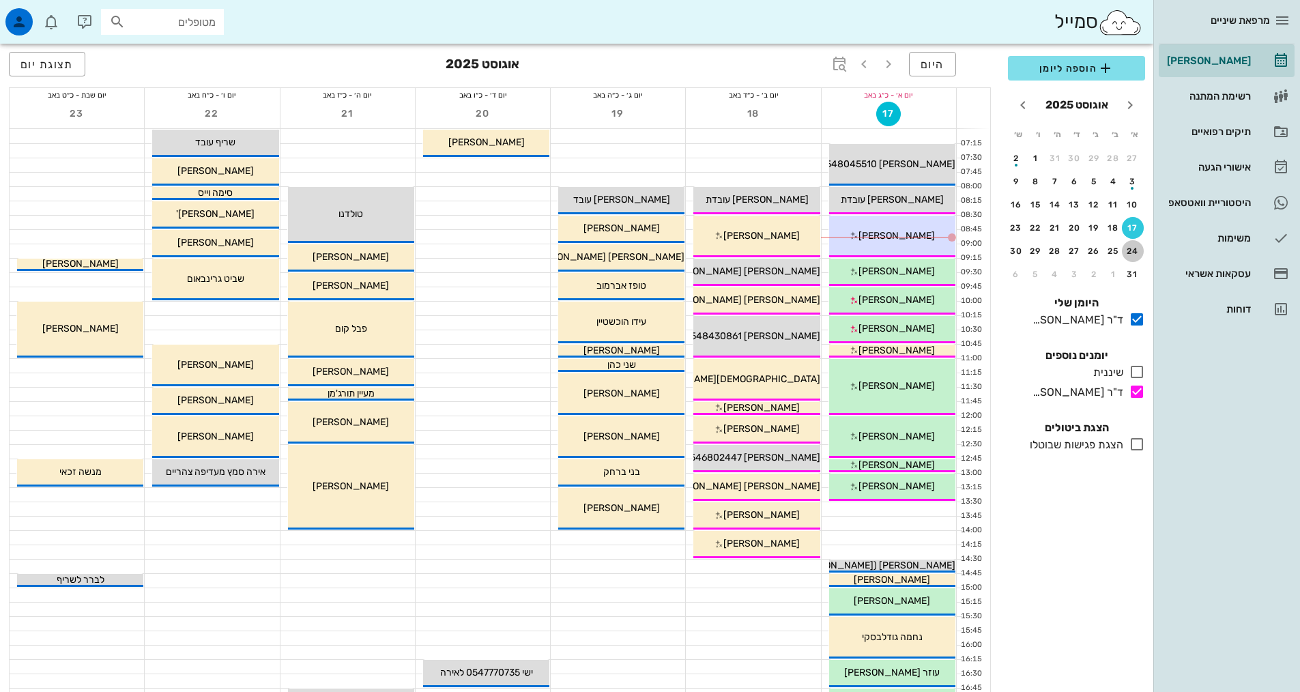
click at [1137, 248] on div "24" at bounding box center [1133, 251] width 22 height 10
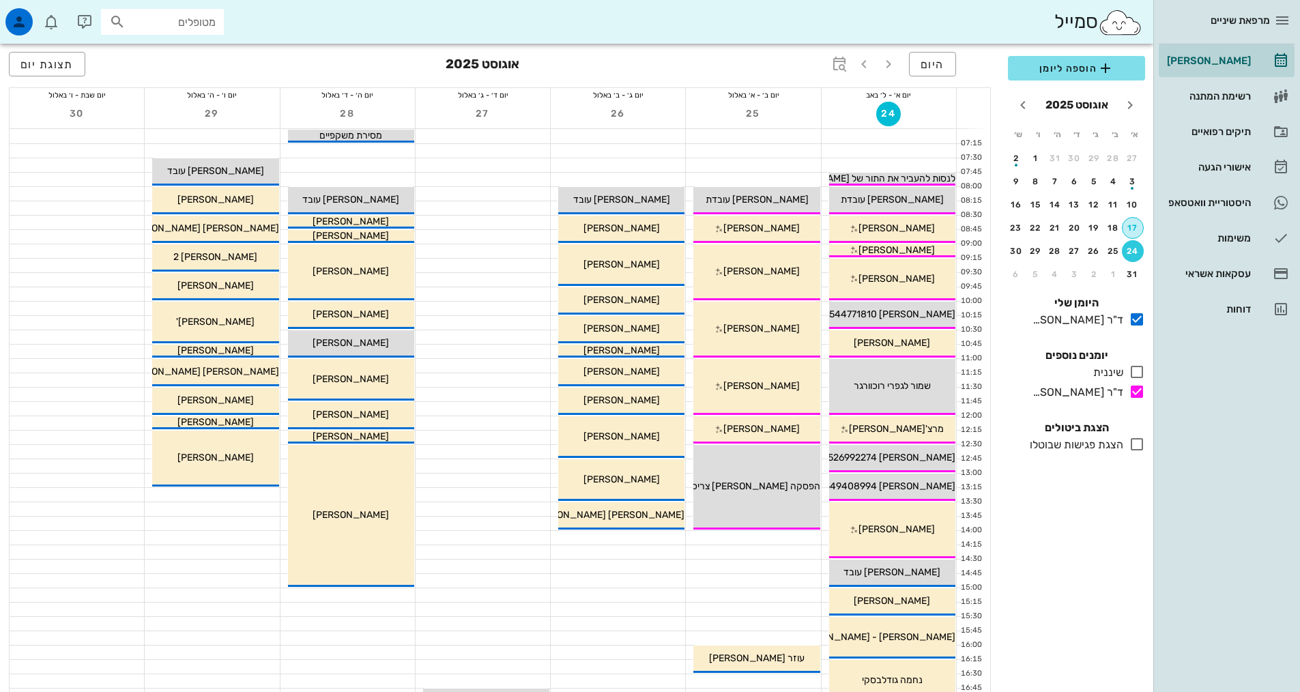
click at [1132, 224] on div "17" at bounding box center [1132, 228] width 20 height 10
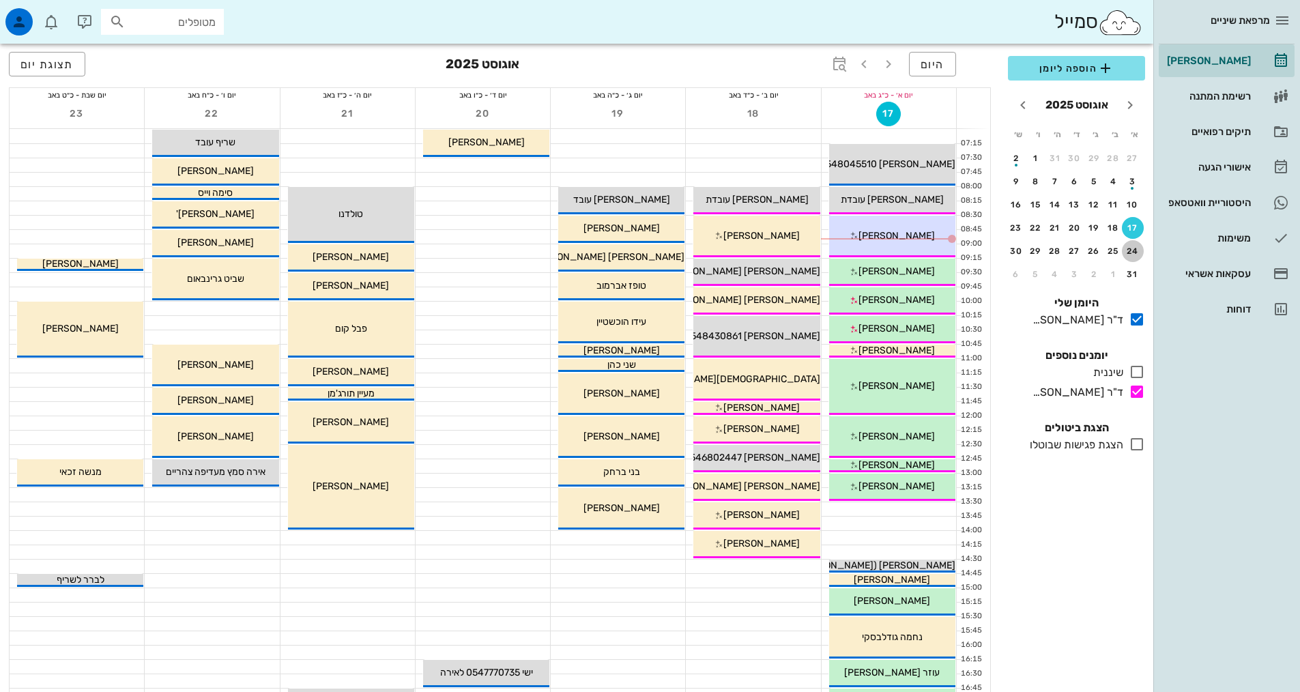
click at [1132, 253] on div "24" at bounding box center [1133, 251] width 22 height 10
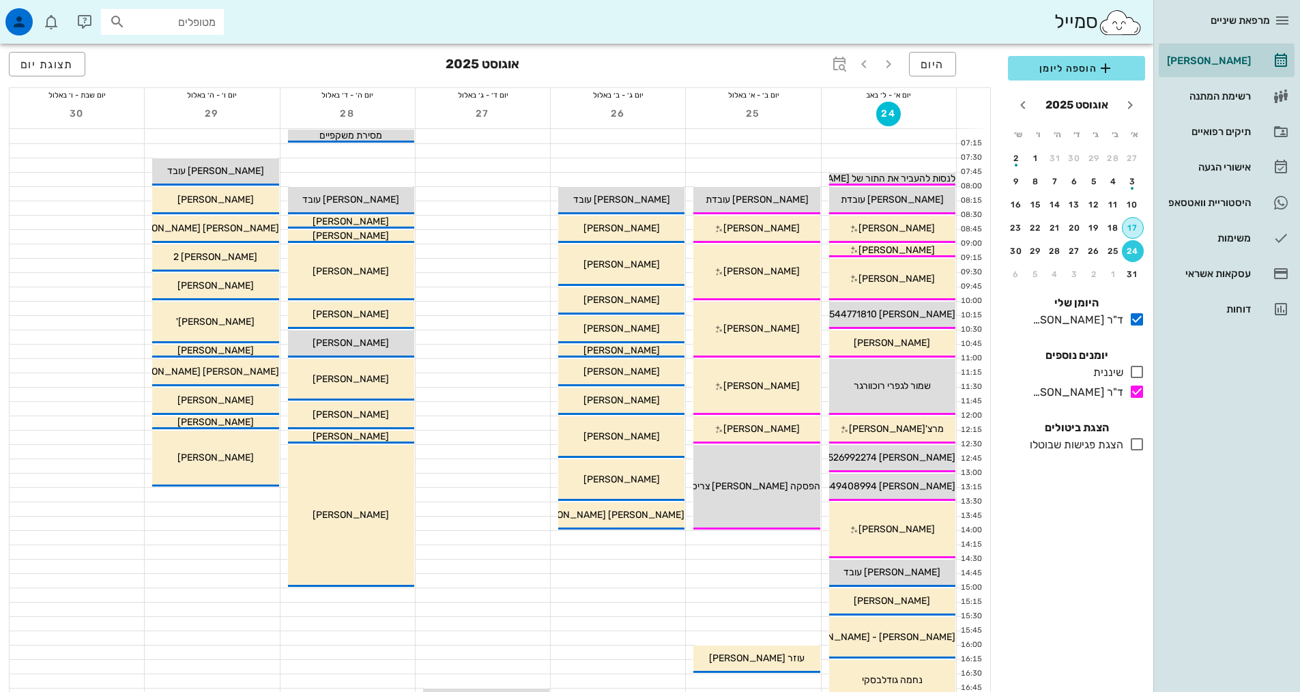
click at [1140, 222] on button "17" at bounding box center [1133, 228] width 22 height 22
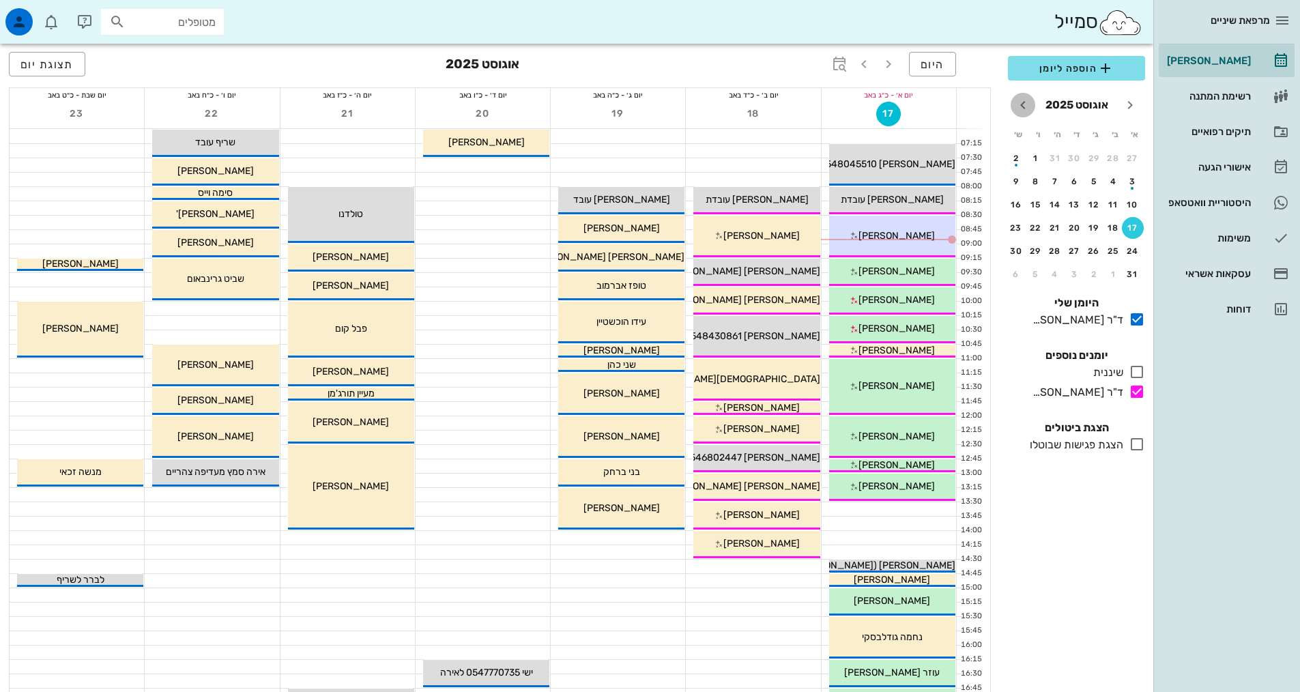
click at [1032, 102] on span "חודש הבא" at bounding box center [1023, 105] width 25 height 16
click at [1052, 162] on div "4" at bounding box center [1055, 159] width 22 height 10
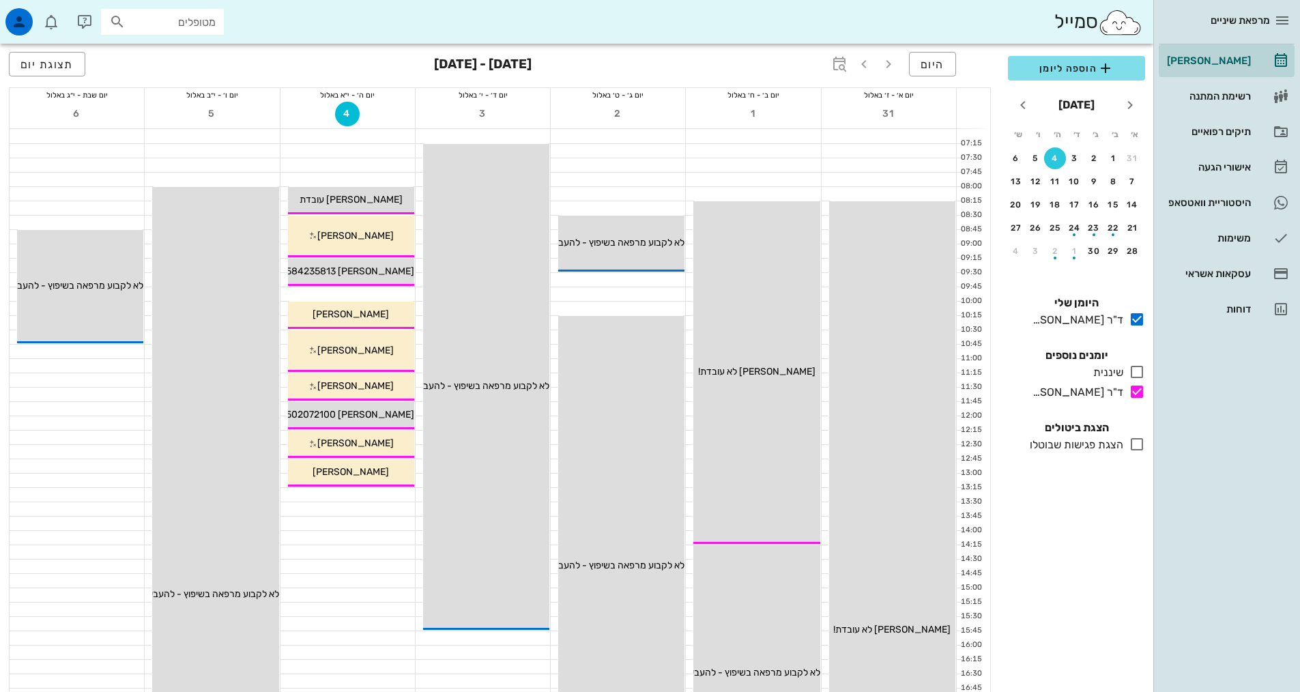
scroll to position [341, 0]
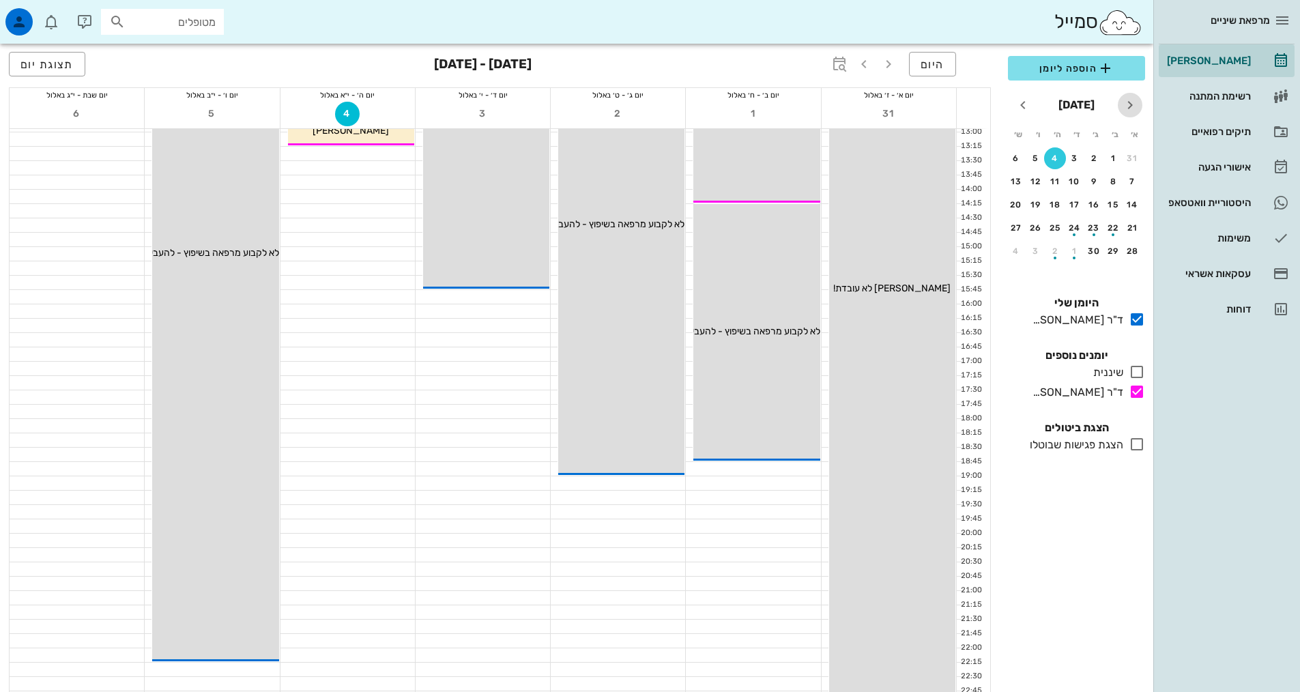
click at [1122, 110] on icon "חודש שעבר" at bounding box center [1130, 105] width 16 height 16
click at [1137, 230] on div "17" at bounding box center [1132, 228] width 20 height 10
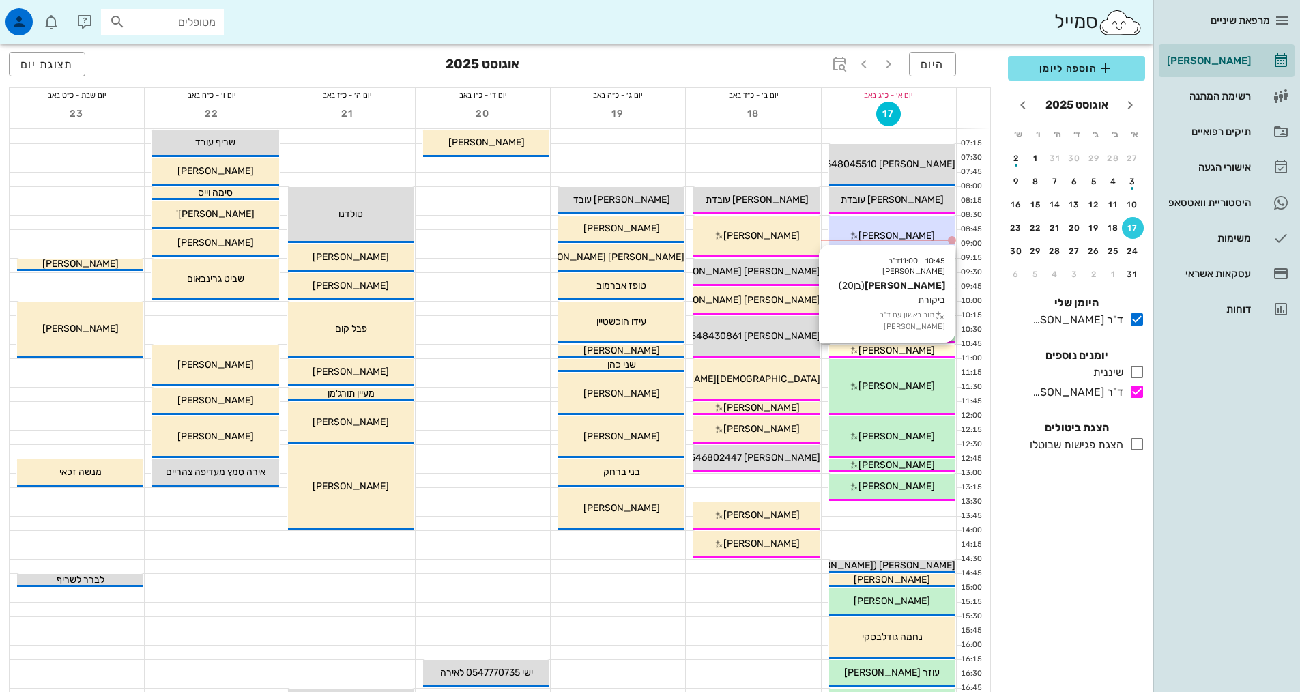
click at [890, 348] on span "[PERSON_NAME]" at bounding box center [896, 351] width 76 height 12
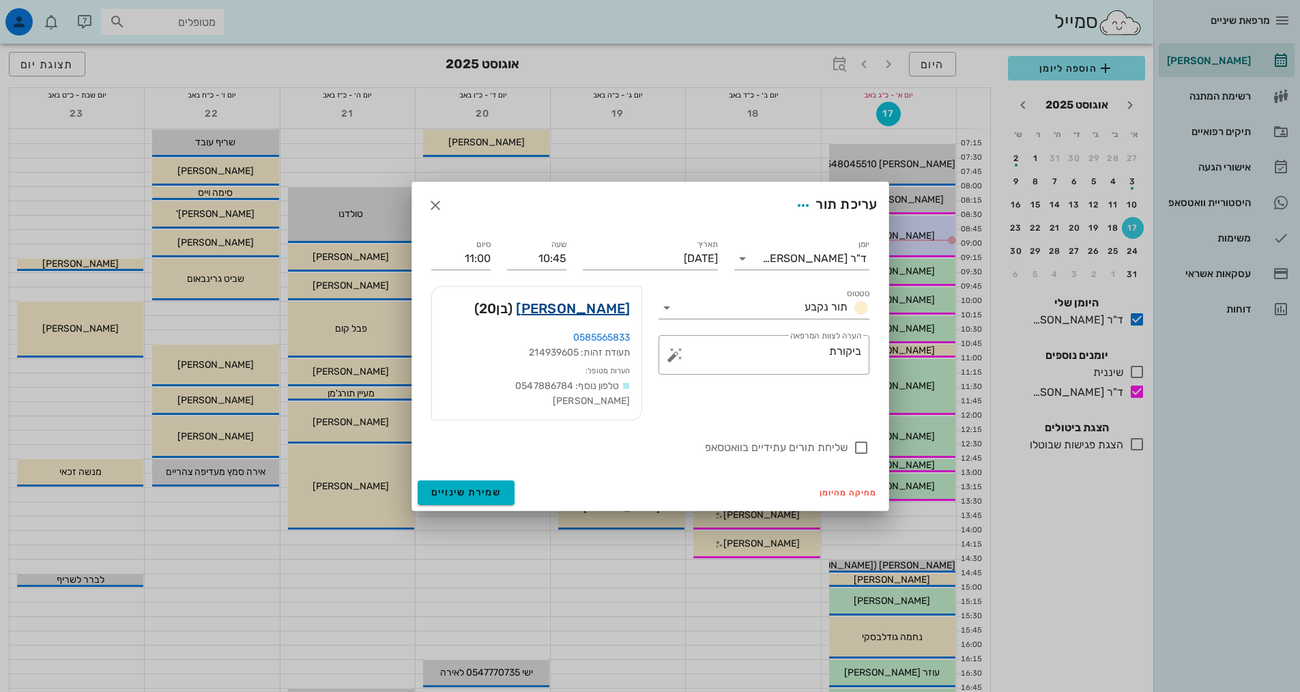
click at [582, 319] on link "[PERSON_NAME]" at bounding box center [573, 309] width 114 height 22
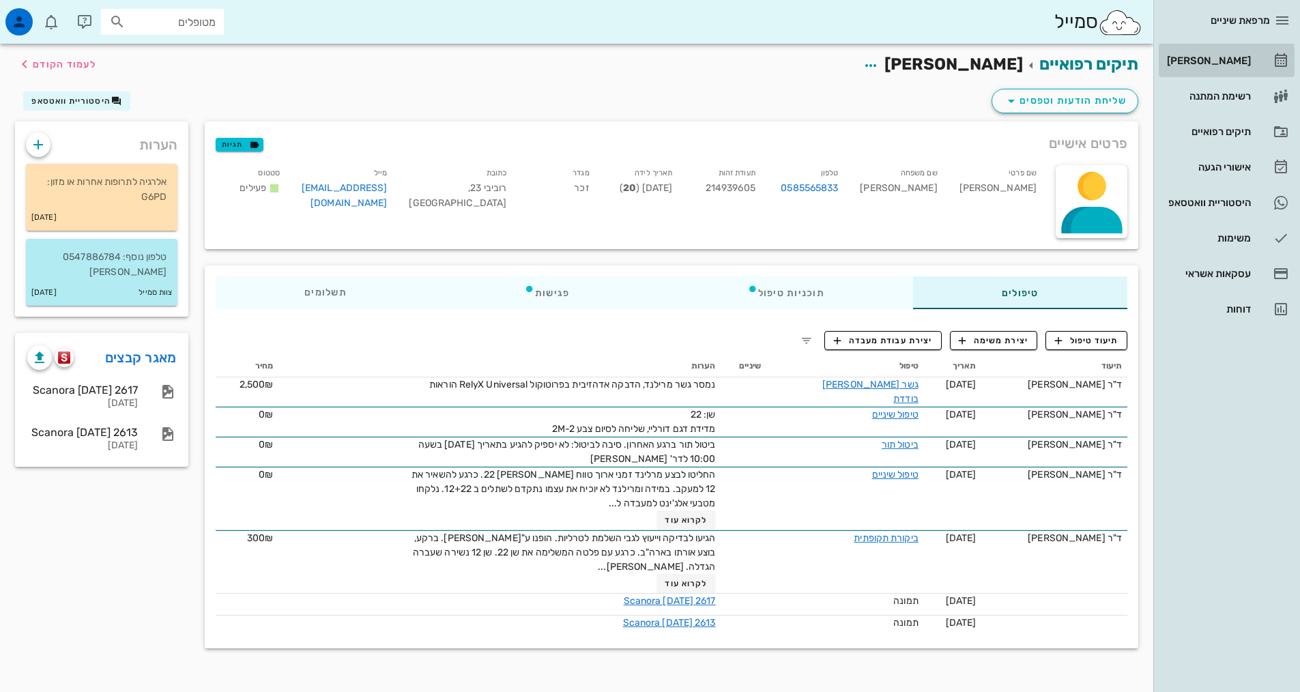
click at [1214, 67] on div "[PERSON_NAME]" at bounding box center [1207, 61] width 87 height 22
